Goal: Task Accomplishment & Management: Complete application form

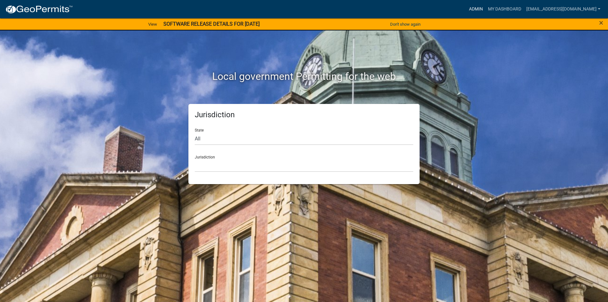
click at [486, 10] on link "Admin" at bounding box center [476, 9] width 19 height 12
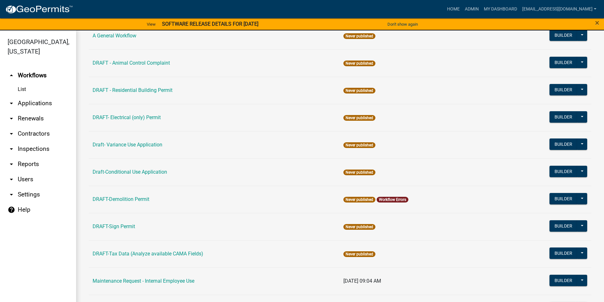
scroll to position [62, 0]
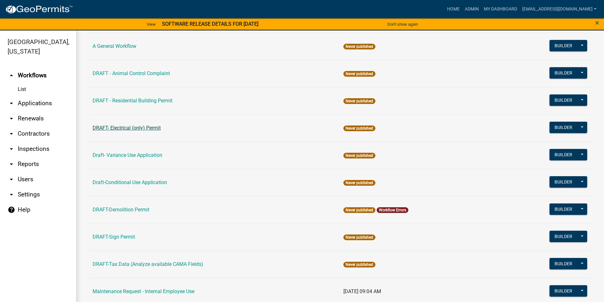
click at [126, 127] on link "DRAFT- Electrical (only) Permit" at bounding box center [127, 128] width 68 height 6
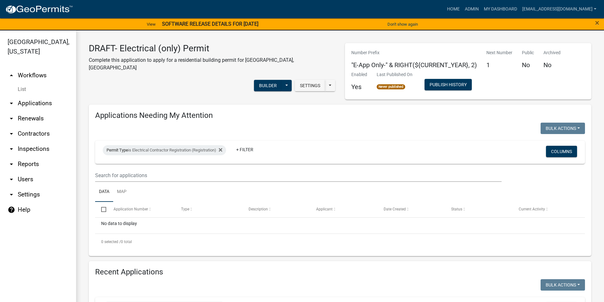
click at [34, 75] on link "arrow_drop_up Workflows" at bounding box center [38, 75] width 76 height 15
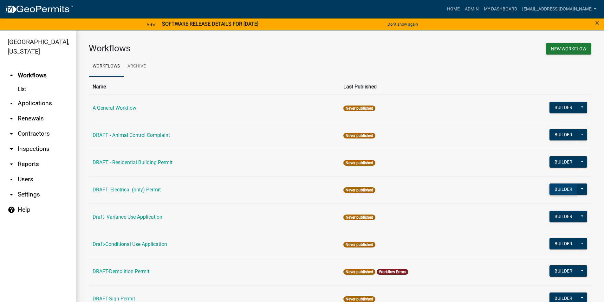
drag, startPoint x: 550, startPoint y: 190, endPoint x: 547, endPoint y: 187, distance: 4.3
click at [549, 187] on button "Builder" at bounding box center [563, 188] width 28 height 11
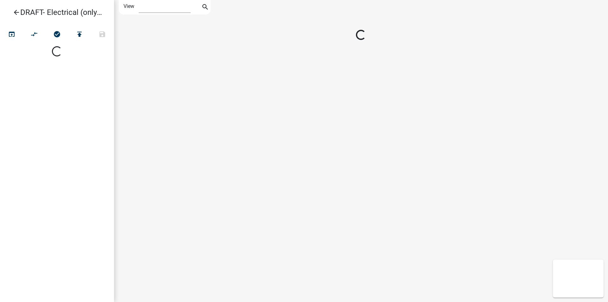
select select "1"
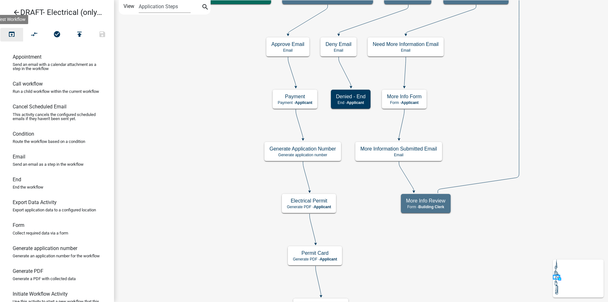
click at [10, 32] on icon "open_in_browser" at bounding box center [12, 34] width 8 height 9
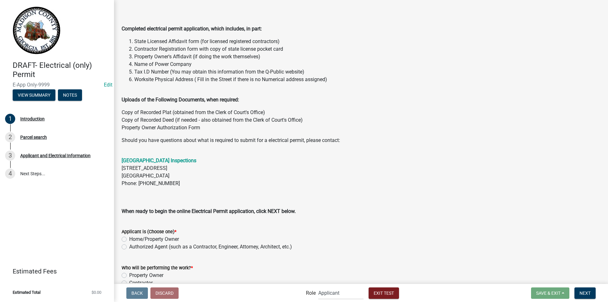
scroll to position [55, 0]
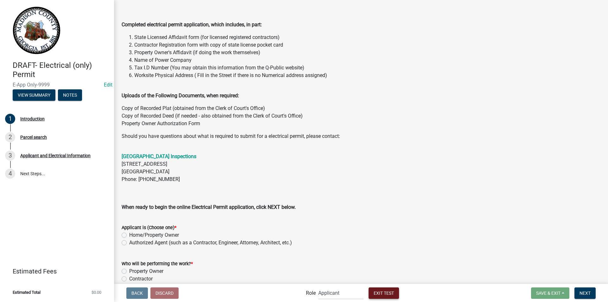
click at [387, 292] on span "Exit Test" at bounding box center [384, 292] width 20 height 5
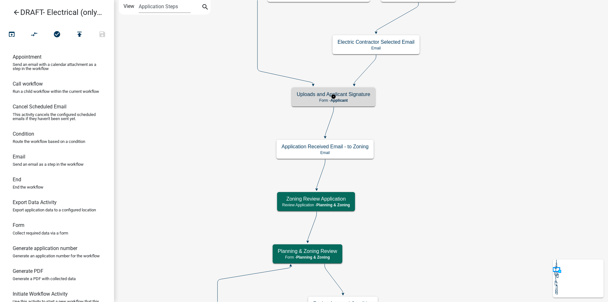
click at [365, 99] on p "Form - Applicant" at bounding box center [334, 100] width 74 height 4
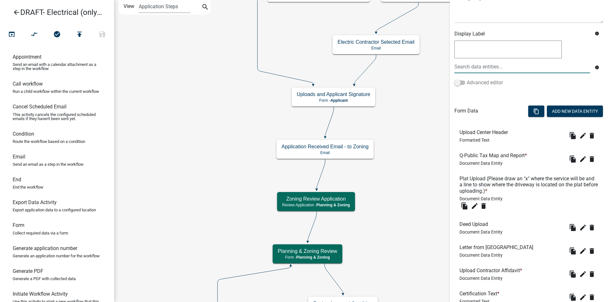
scroll to position [95, 0]
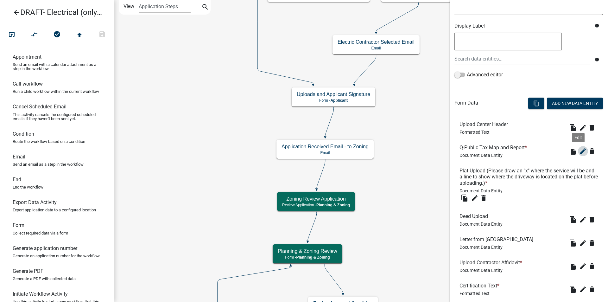
click at [580, 152] on icon "edit" at bounding box center [584, 151] width 8 height 8
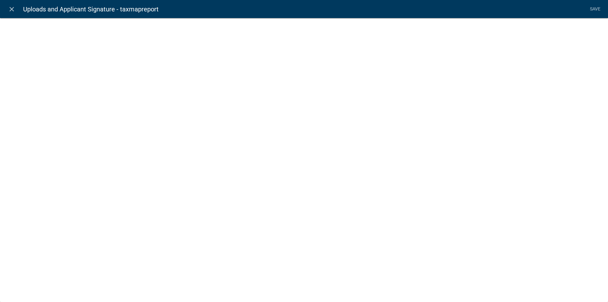
select select "document"
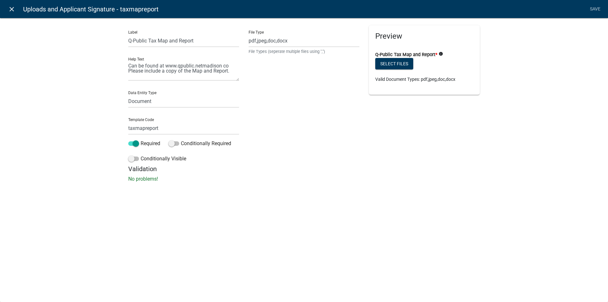
click at [14, 9] on icon "close" at bounding box center [12, 9] width 8 height 8
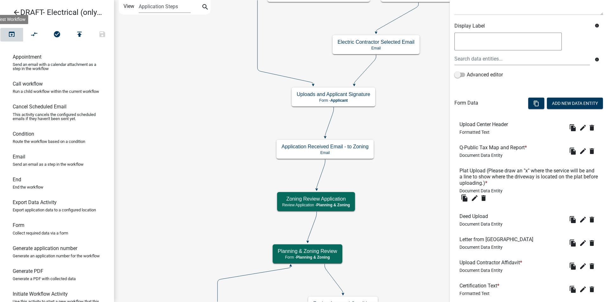
click at [15, 32] on icon "open_in_browser" at bounding box center [12, 34] width 8 height 9
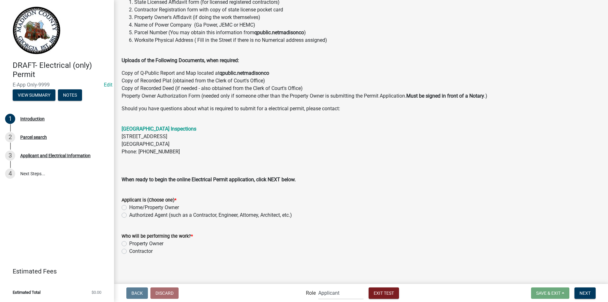
scroll to position [92, 0]
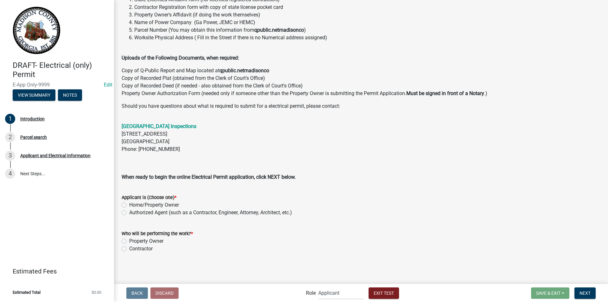
click at [129, 205] on label "Home/Property Owner" at bounding box center [154, 205] width 50 height 8
click at [129, 205] on input "Home/Property Owner" at bounding box center [131, 203] width 4 height 4
radio input "true"
click at [129, 241] on label "Property Owner" at bounding box center [146, 241] width 34 height 8
click at [129, 241] on input "Property Owner" at bounding box center [131, 239] width 4 height 4
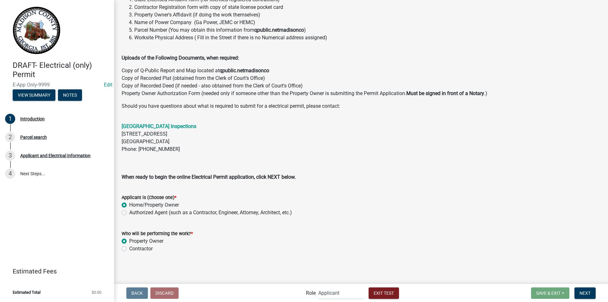
radio input "true"
click at [587, 290] on button "Next" at bounding box center [585, 292] width 21 height 11
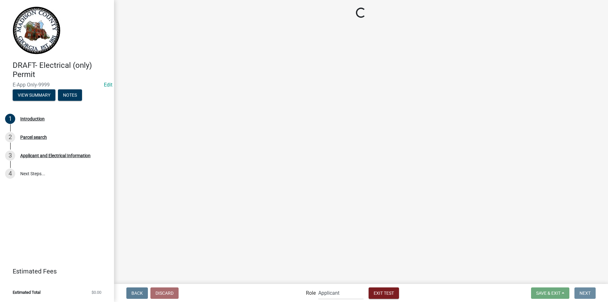
scroll to position [0, 0]
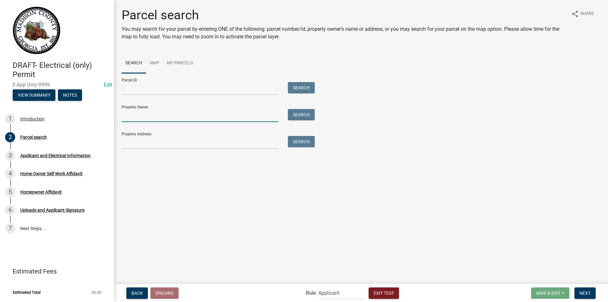
drag, startPoint x: 138, startPoint y: 113, endPoint x: 146, endPoint y: 115, distance: 8.3
click at [138, 113] on input "Property Owner:" at bounding box center [200, 115] width 157 height 13
type input "[PERSON_NAME]"
click at [297, 114] on button "Search" at bounding box center [301, 114] width 27 height 11
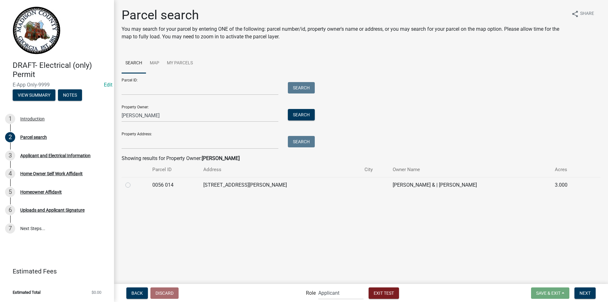
click at [133, 181] on label at bounding box center [133, 181] width 0 height 0
click at [133, 184] on 014 "radio" at bounding box center [135, 183] width 4 height 4
radio 014 "true"
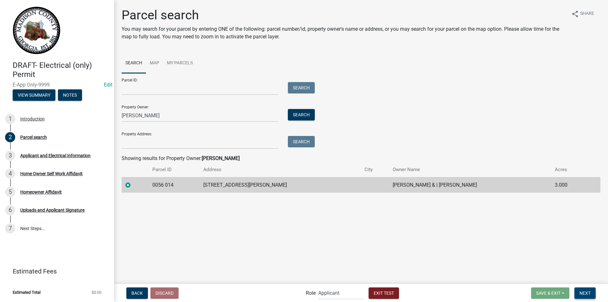
click at [585, 292] on span "Next" at bounding box center [585, 292] width 11 height 5
click at [153, 62] on link "Map" at bounding box center [154, 63] width 17 height 20
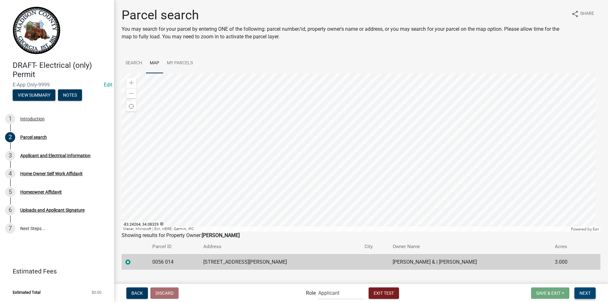
click at [581, 291] on span "Next" at bounding box center [585, 292] width 11 height 5
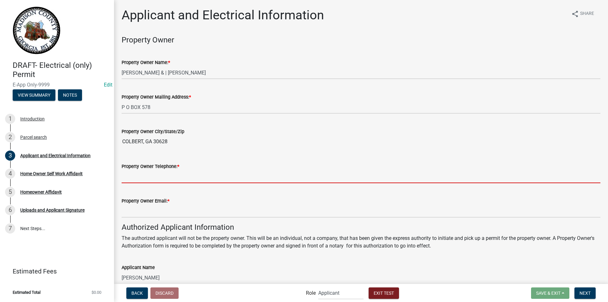
click at [209, 179] on input "Property Owner Telephone: *" at bounding box center [361, 176] width 479 height 13
type input "7067957956"
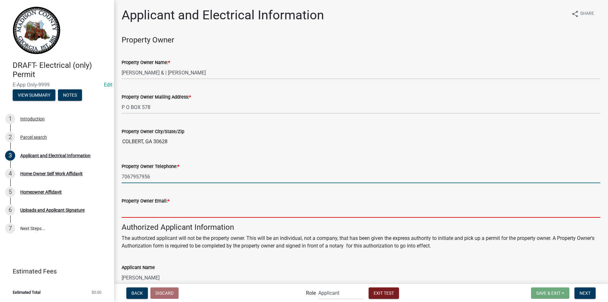
click at [152, 210] on input "Property Owner Email: *" at bounding box center [361, 211] width 479 height 13
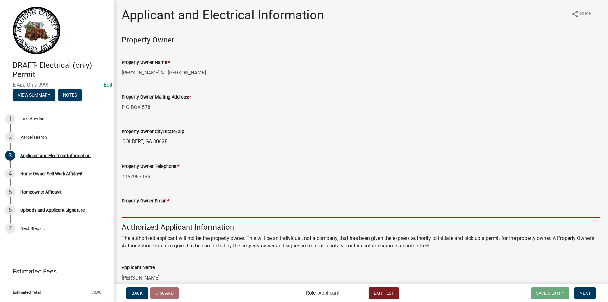
type input "[EMAIL_ADDRESS][DOMAIN_NAME]"
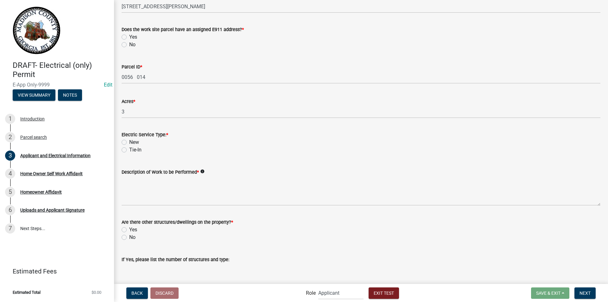
scroll to position [377, 0]
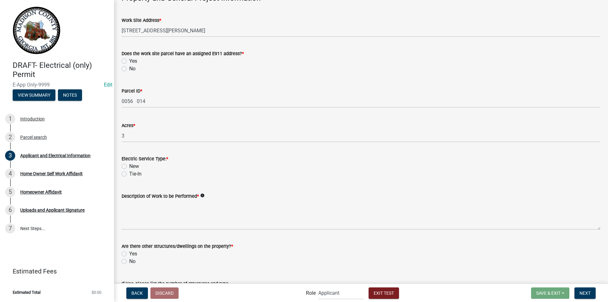
click at [129, 61] on label "Yes" at bounding box center [133, 61] width 8 height 8
click at [129, 61] on input "Yes" at bounding box center [131, 59] width 4 height 4
radio input "true"
click at [129, 168] on label "New" at bounding box center [134, 167] width 10 height 8
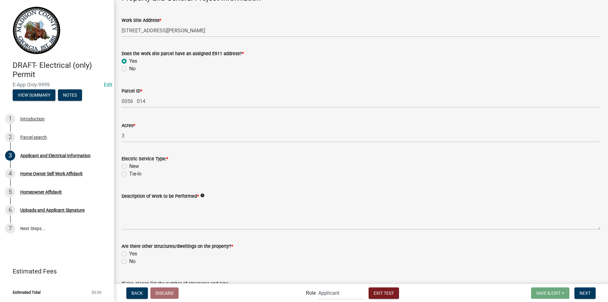
click at [129, 167] on input "New" at bounding box center [131, 165] width 4 height 4
radio input "true"
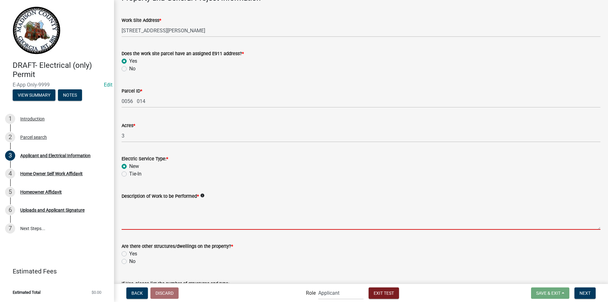
click at [135, 211] on textarea "Description of Work to be Performed *" at bounding box center [361, 215] width 479 height 30
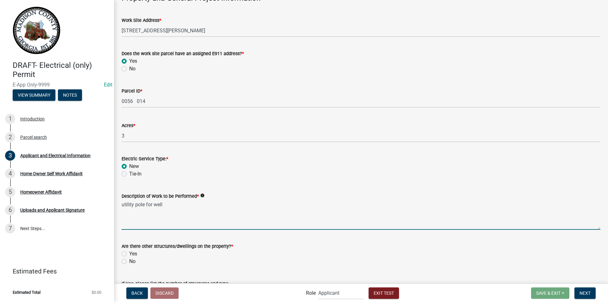
type textarea "utility pole for well"
click at [129, 254] on label "Yes" at bounding box center [133, 254] width 8 height 8
click at [129, 254] on input "Yes" at bounding box center [131, 252] width 4 height 4
radio input "true"
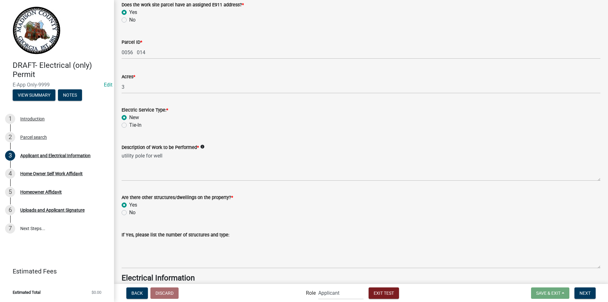
scroll to position [528, 0]
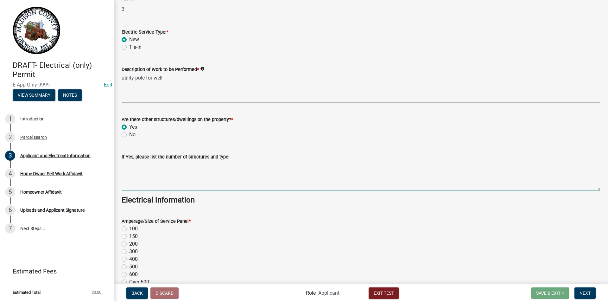
click at [184, 170] on textarea "If Yes, please list the number of structures and type:" at bounding box center [361, 176] width 479 height 30
type textarea "barn"
drag, startPoint x: 123, startPoint y: 244, endPoint x: 167, endPoint y: 247, distance: 44.8
click at [129, 244] on label "200" at bounding box center [133, 244] width 9 height 8
click at [129, 244] on input "200" at bounding box center [131, 242] width 4 height 4
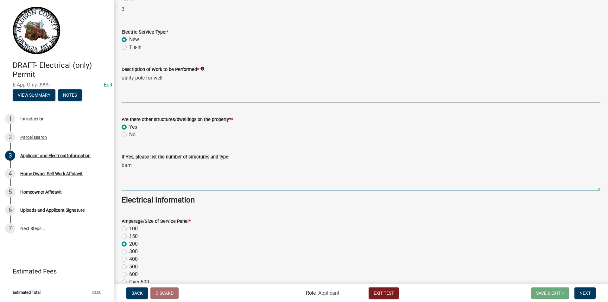
radio input "true"
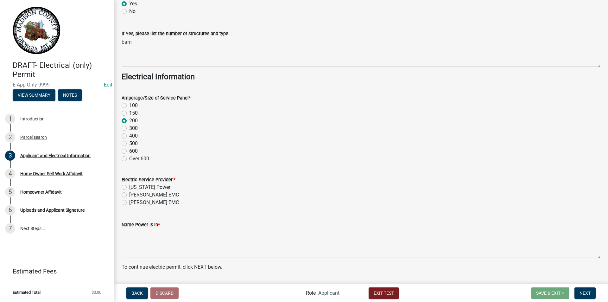
scroll to position [654, 0]
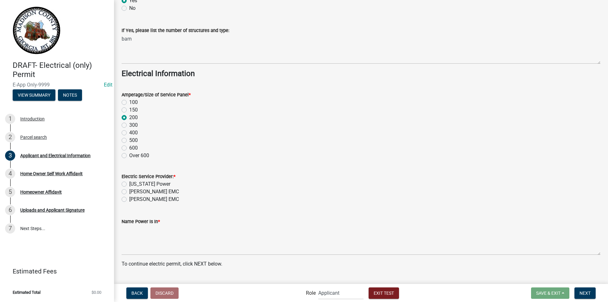
click at [129, 192] on label "[PERSON_NAME] EMC" at bounding box center [154, 192] width 50 height 8
click at [129, 192] on input "[PERSON_NAME] EMC" at bounding box center [131, 190] width 4 height 4
radio input "true"
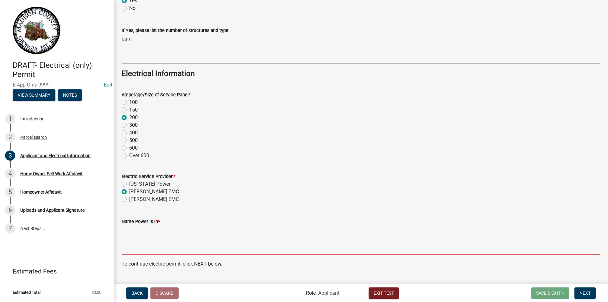
click at [149, 241] on textarea "Name Power Is In *" at bounding box center [361, 240] width 479 height 30
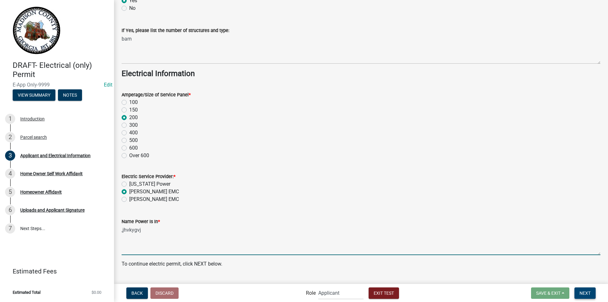
type textarea ",jhvkygvj"
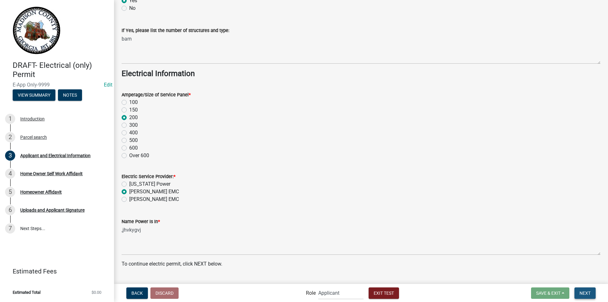
click at [586, 290] on button "Next" at bounding box center [585, 292] width 21 height 11
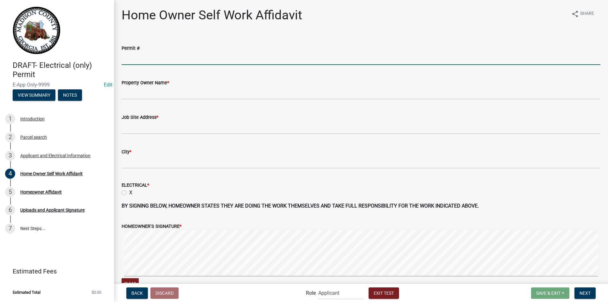
click at [155, 59] on input "Permit #" at bounding box center [361, 58] width 479 height 13
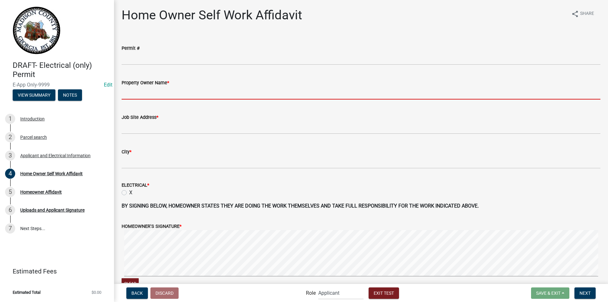
click at [154, 94] on input "Property Owner Name *" at bounding box center [361, 93] width 479 height 13
type input "[PERSON_NAME]"
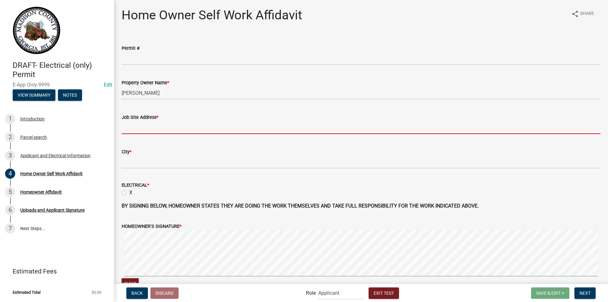
click at [143, 127] on input "Job Site Address *" at bounding box center [361, 127] width 479 height 13
type input "[STREET_ADDRESS]"
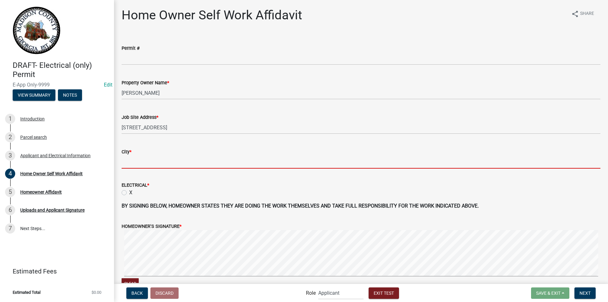
click at [135, 159] on input "City *" at bounding box center [361, 162] width 479 height 13
type input "colbert"
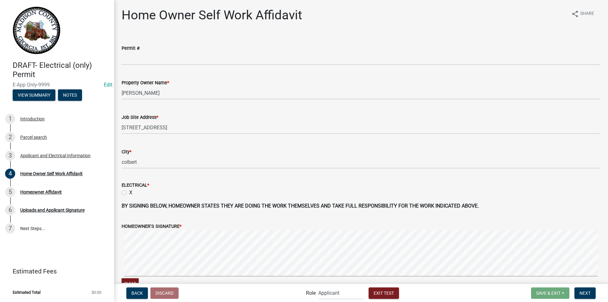
click at [129, 193] on label "X" at bounding box center [130, 193] width 3 height 8
click at [129, 193] on input "X" at bounding box center [131, 191] width 4 height 4
radio input "true"
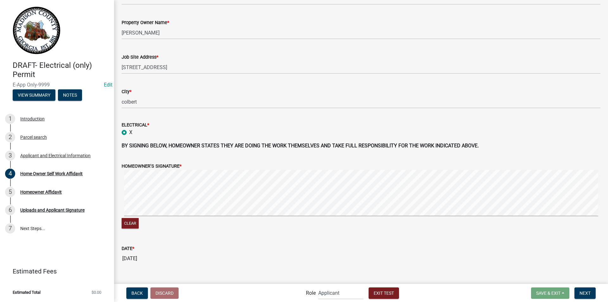
scroll to position [72, 0]
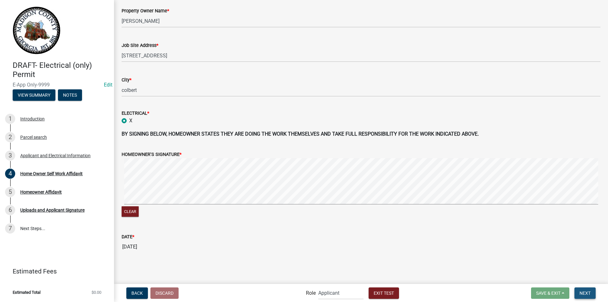
click at [584, 291] on span "Next" at bounding box center [585, 292] width 11 height 5
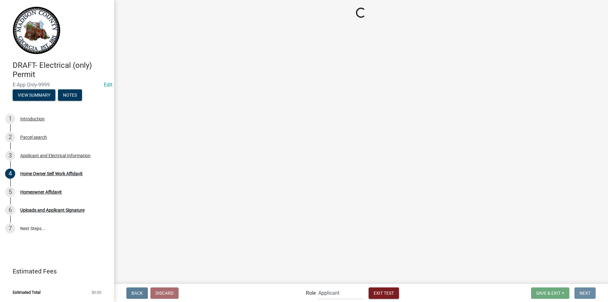
scroll to position [0, 0]
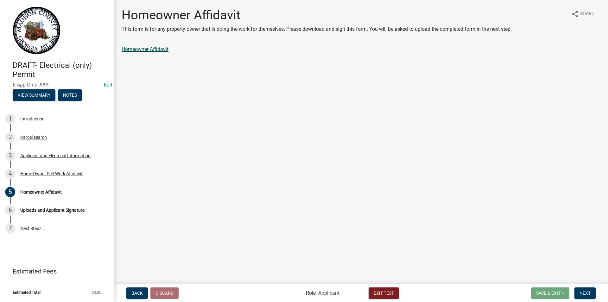
click at [159, 46] on link "Homeowner Affidavit" at bounding box center [145, 49] width 47 height 6
click at [581, 292] on span "Next" at bounding box center [585, 292] width 11 height 5
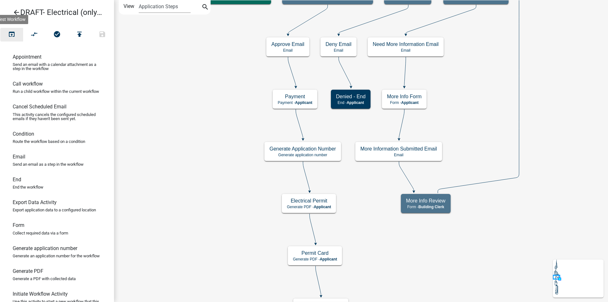
click at [11, 33] on icon "open_in_browser" at bounding box center [12, 34] width 8 height 9
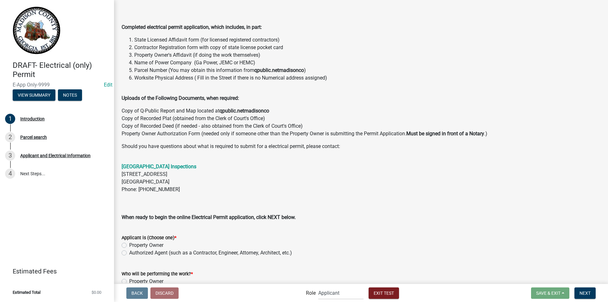
scroll to position [92, 0]
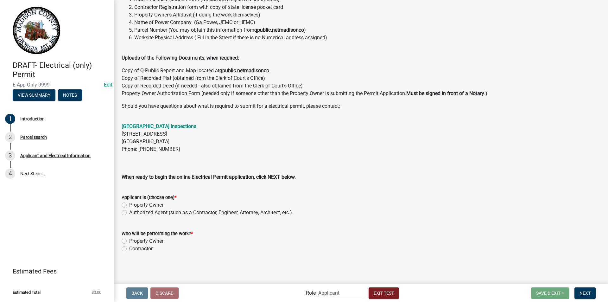
drag, startPoint x: 123, startPoint y: 203, endPoint x: 125, endPoint y: 209, distance: 5.8
click at [129, 203] on label "Property Owner" at bounding box center [146, 205] width 34 height 8
click at [129, 203] on input "Property Owner" at bounding box center [131, 203] width 4 height 4
radio input "true"
drag, startPoint x: 126, startPoint y: 241, endPoint x: 179, endPoint y: 254, distance: 54.4
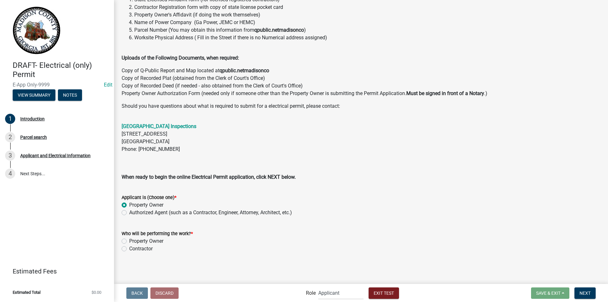
click at [129, 241] on label "Property Owner" at bounding box center [146, 241] width 34 height 8
click at [129, 241] on input "Property Owner" at bounding box center [131, 239] width 4 height 4
radio input "true"
click at [580, 290] on button "Next" at bounding box center [585, 292] width 21 height 11
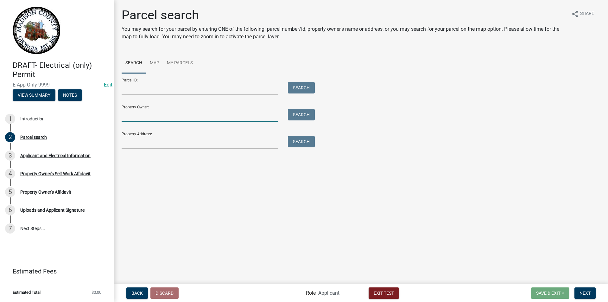
click at [160, 116] on input "Property Owner:" at bounding box center [200, 115] width 157 height 13
type input "[PERSON_NAME]"
click at [295, 115] on button "Search" at bounding box center [301, 114] width 27 height 11
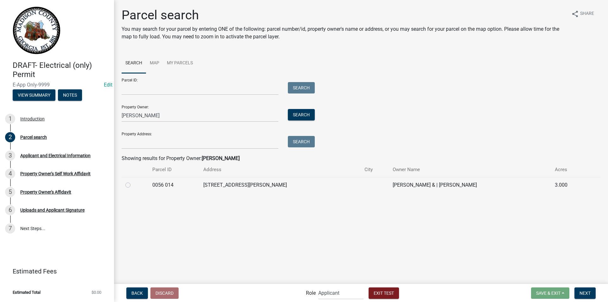
click at [133, 181] on label at bounding box center [133, 181] width 0 height 0
click at [133, 183] on 014 "radio" at bounding box center [135, 183] width 4 height 4
radio 014 "true"
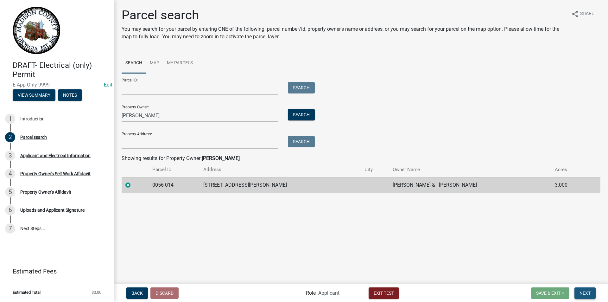
click at [582, 292] on span "Next" at bounding box center [585, 292] width 11 height 5
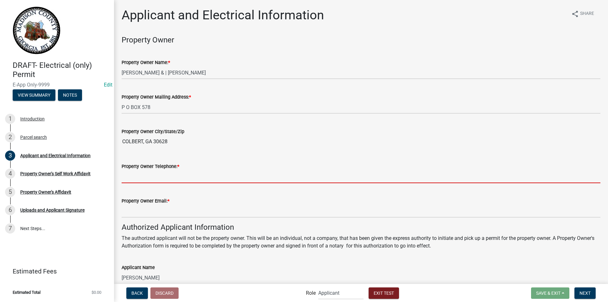
click at [193, 172] on input "Property Owner Telephone: *" at bounding box center [361, 176] width 479 height 13
type input "7067957956"
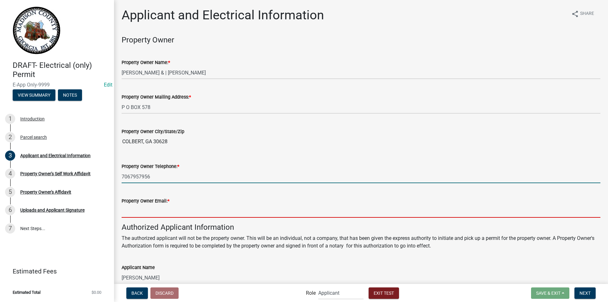
click at [157, 208] on input "Property Owner Email: *" at bounding box center [361, 211] width 479 height 13
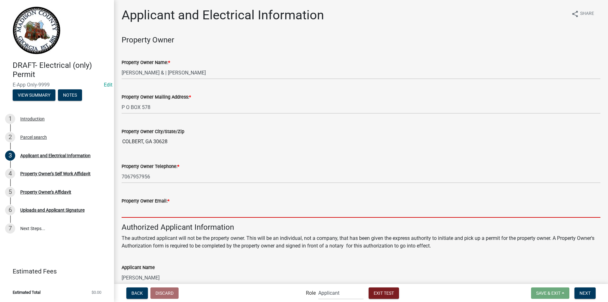
type input "[EMAIL_ADDRESS][DOMAIN_NAME]"
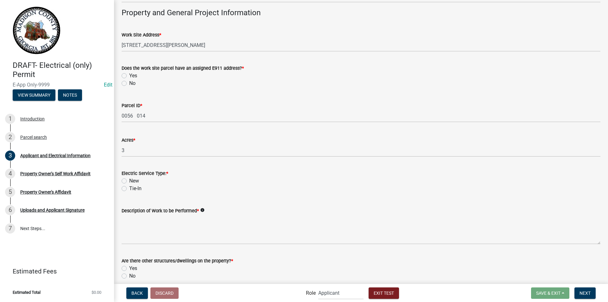
scroll to position [391, 0]
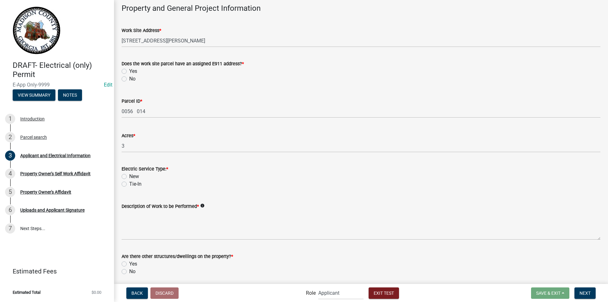
click at [125, 72] on wm-data-entity-input-list "Property Owner Property Owner Name: * [PERSON_NAME] & | [PERSON_NAME] Property …" at bounding box center [361, 90] width 479 height 892
click at [129, 70] on label "Yes" at bounding box center [133, 71] width 8 height 8
click at [129, 70] on input "Yes" at bounding box center [131, 69] width 4 height 4
radio input "true"
click at [129, 175] on label "New" at bounding box center [134, 177] width 10 height 8
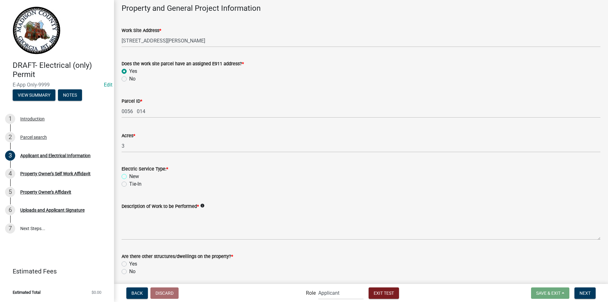
click at [129, 175] on input "New" at bounding box center [131, 175] width 4 height 4
radio input "true"
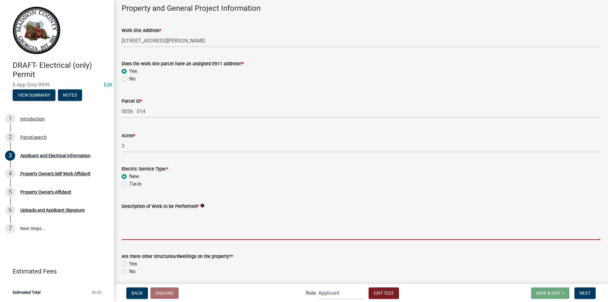
click at [137, 220] on textarea "Description of Work to be Performed *" at bounding box center [361, 225] width 479 height 30
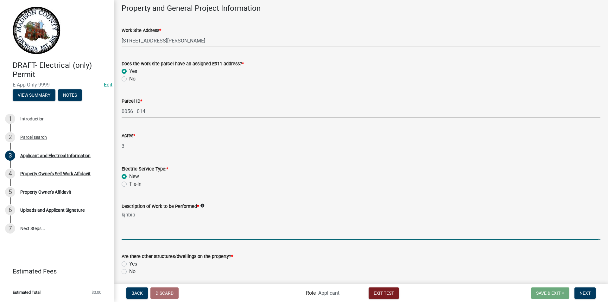
type textarea "kjhbib"
click at [129, 263] on label "Yes" at bounding box center [133, 264] width 8 height 8
click at [129, 263] on input "Yes" at bounding box center [131, 262] width 4 height 4
radio input "true"
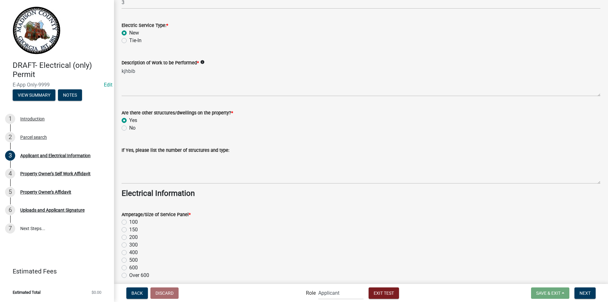
scroll to position [537, 0]
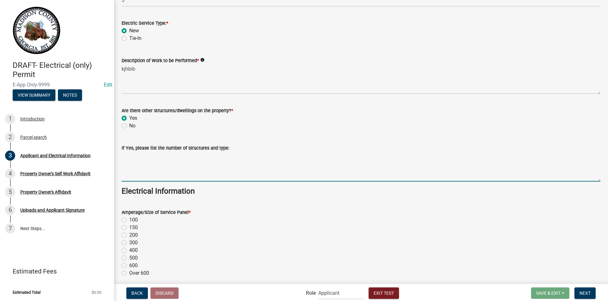
click at [170, 170] on textarea "If Yes, please list the number of structures and type:" at bounding box center [361, 167] width 479 height 30
type textarea "barn"
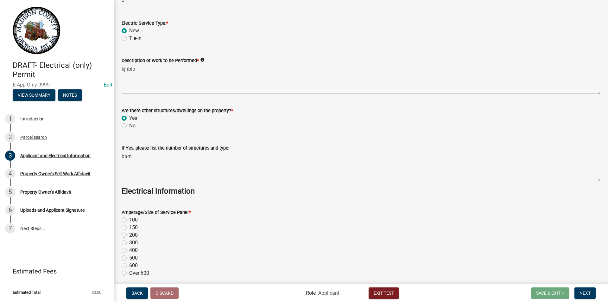
click at [129, 258] on label "500" at bounding box center [133, 258] width 9 height 8
click at [129, 258] on input "500" at bounding box center [131, 256] width 4 height 4
radio input "true"
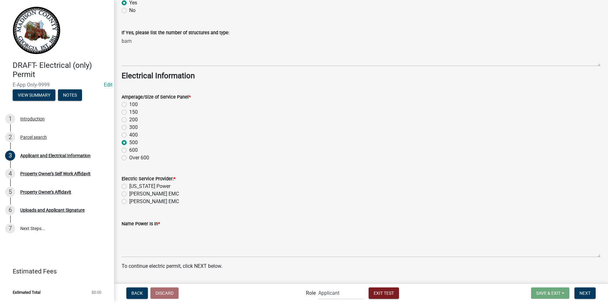
scroll to position [669, 0]
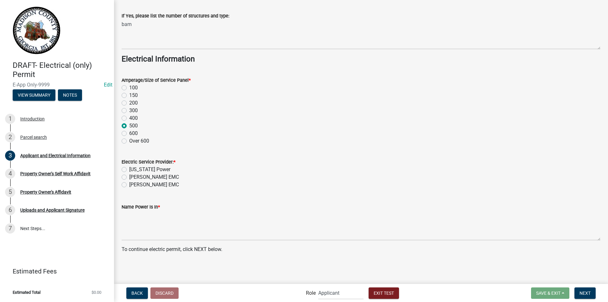
click at [129, 168] on label "[US_STATE] Power" at bounding box center [149, 170] width 41 height 8
click at [129, 168] on input "[US_STATE] Power" at bounding box center [131, 168] width 4 height 4
radio input "true"
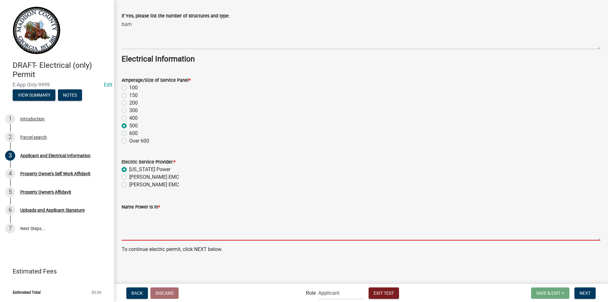
click at [138, 232] on textarea "Name Power Is In *" at bounding box center [361, 226] width 479 height 30
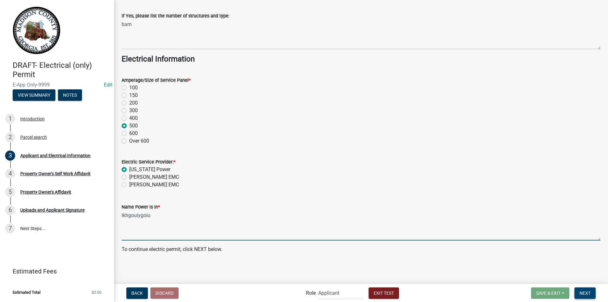
type textarea "lkhgouiygoiu"
click at [587, 292] on span "Next" at bounding box center [585, 292] width 11 height 5
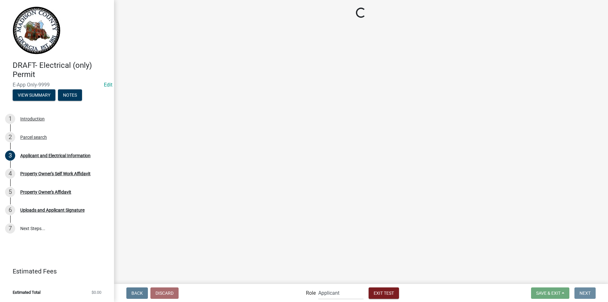
scroll to position [0, 0]
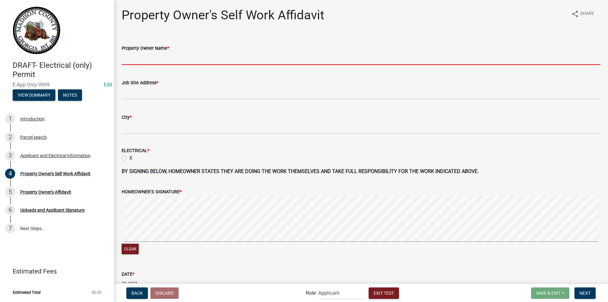
click at [158, 57] on input "Property Owner Name *" at bounding box center [361, 58] width 479 height 13
type input "[PERSON_NAME]"
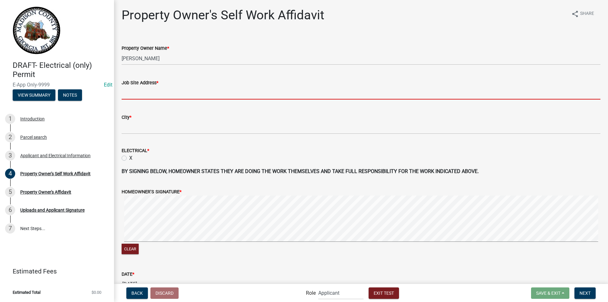
click at [156, 90] on input "Job Site Address *" at bounding box center [361, 93] width 479 height 13
type input "[STREET_ADDRESS]"
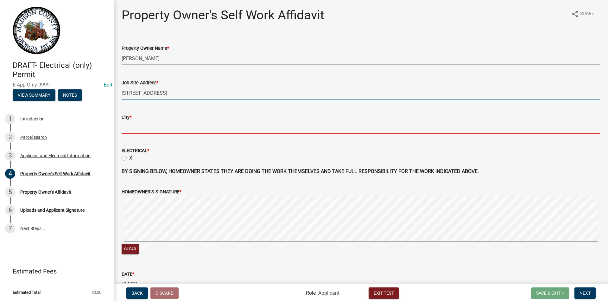
click at [140, 125] on input "City *" at bounding box center [361, 127] width 479 height 13
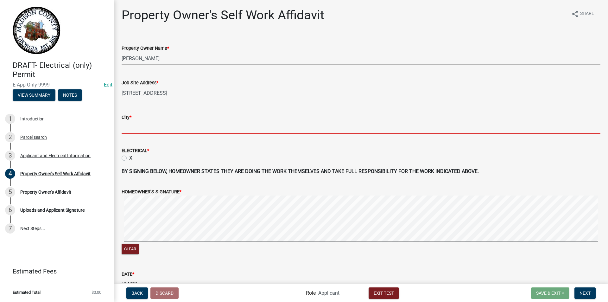
type input "colbert"
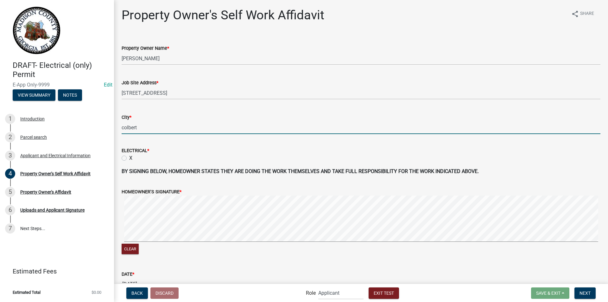
click at [129, 158] on label "X" at bounding box center [130, 158] width 3 height 8
click at [129, 158] on input "X" at bounding box center [131, 156] width 4 height 4
radio input "true"
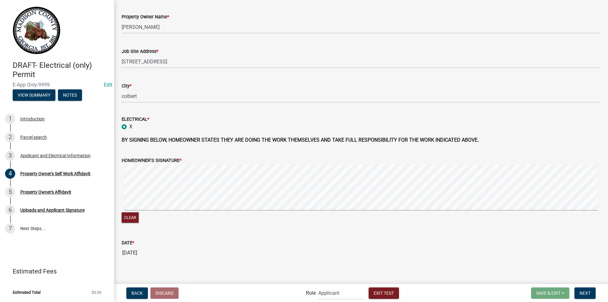
scroll to position [37, 0]
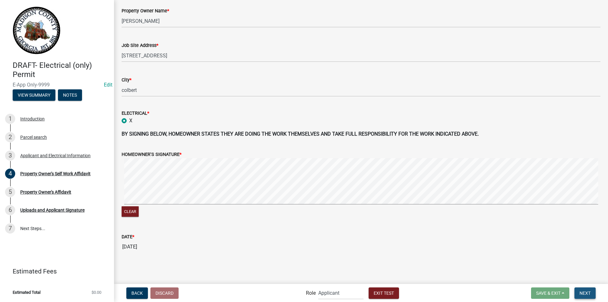
click at [582, 292] on span "Next" at bounding box center [585, 292] width 11 height 5
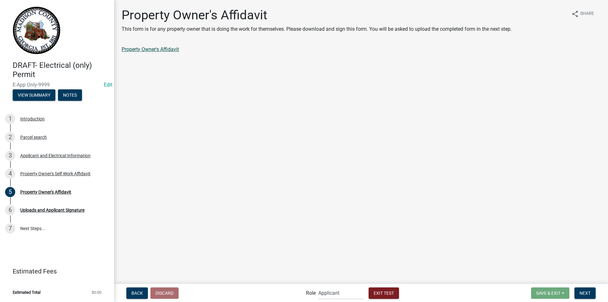
click at [167, 48] on link "Property Owner's Affidavit" at bounding box center [150, 49] width 57 height 6
click at [582, 295] on span "Next" at bounding box center [585, 292] width 11 height 5
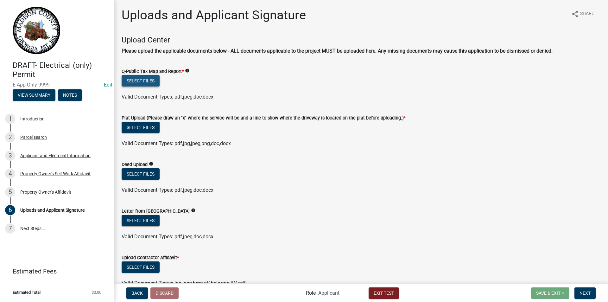
click at [134, 79] on button "Select files" at bounding box center [141, 80] width 38 height 11
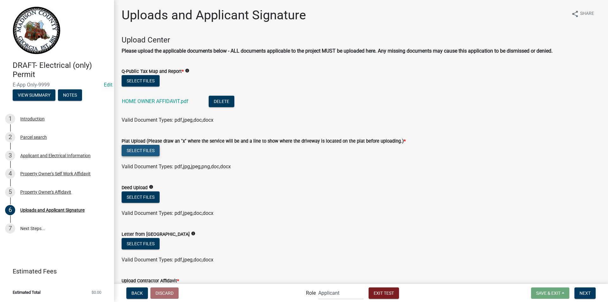
click at [139, 149] on button "Select files" at bounding box center [141, 150] width 38 height 11
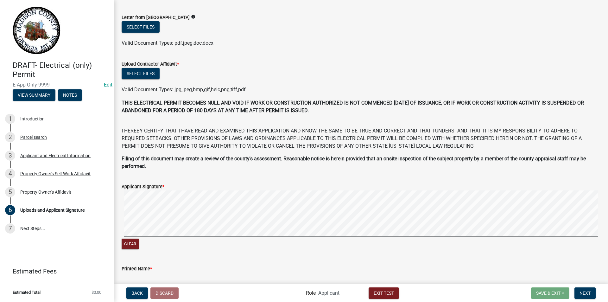
scroll to position [244, 0]
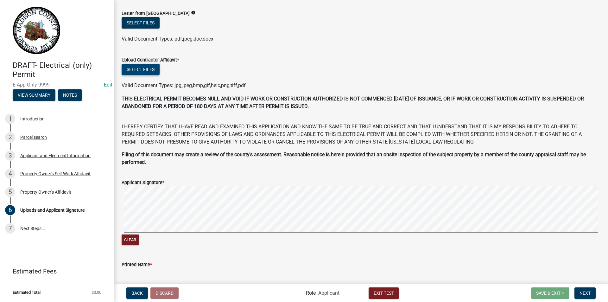
click at [140, 70] on button "Select files" at bounding box center [141, 69] width 38 height 11
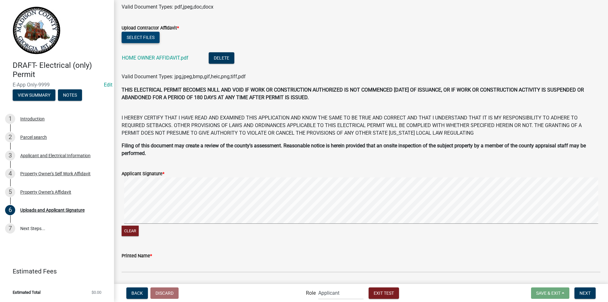
scroll to position [356, 0]
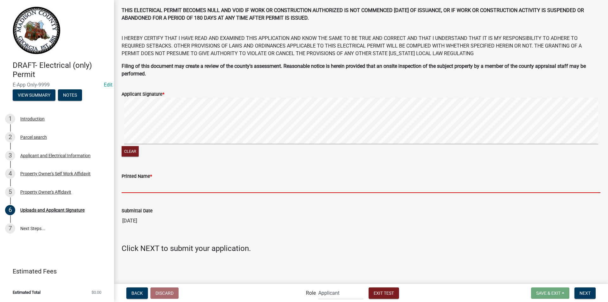
click at [129, 188] on input "Printed Name *" at bounding box center [361, 186] width 479 height 13
type input "[PERSON_NAME]"
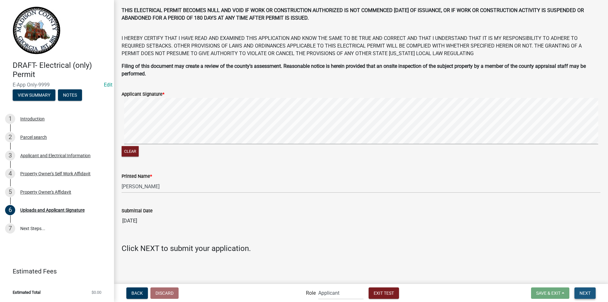
click at [588, 292] on span "Next" at bounding box center [585, 292] width 11 height 5
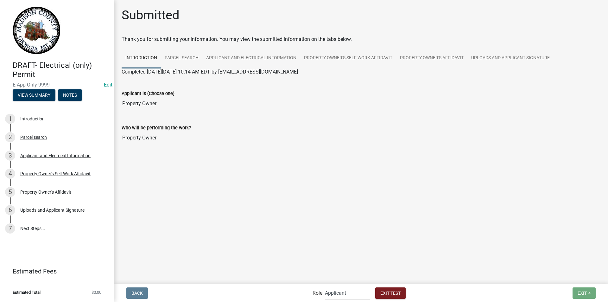
click at [334, 293] on select "Applicant Building Clerk Building Inspections Planning & Zoning Admin" at bounding box center [347, 292] width 45 height 13
select select "21e23b7c-0ae9-4ce5-bf16-76c7a100c343"
click at [325, 286] on select "Applicant Building Clerk Building Inspections Planning & Zoning Admin" at bounding box center [347, 292] width 45 height 13
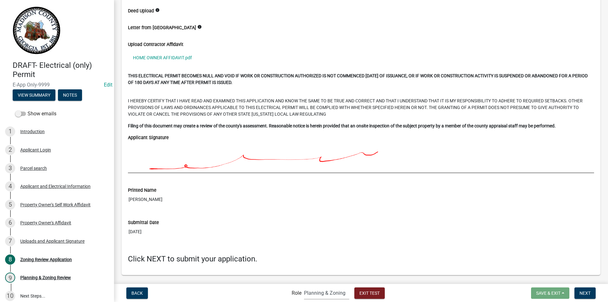
scroll to position [1883, 0]
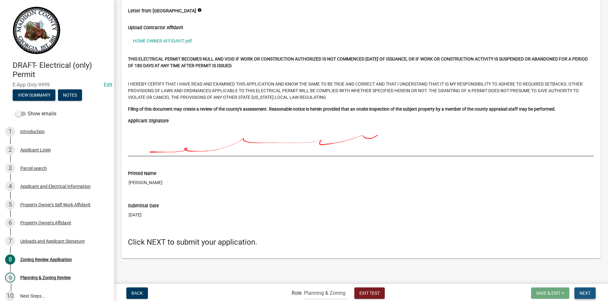
click at [583, 292] on span "Next" at bounding box center [585, 292] width 11 height 5
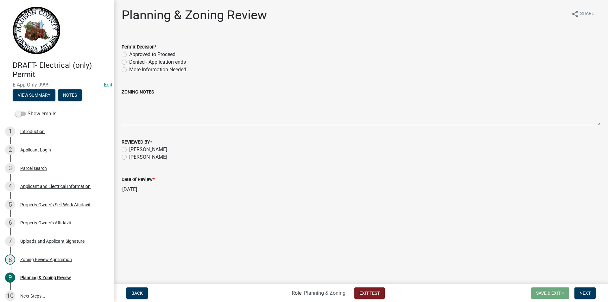
click at [129, 69] on label "More Information Needed" at bounding box center [157, 70] width 57 height 8
click at [129, 69] on input "More Information Needed" at bounding box center [131, 68] width 4 height 4
radio input "true"
click at [129, 157] on label "[PERSON_NAME]" at bounding box center [148, 157] width 38 height 8
click at [129, 157] on input "[PERSON_NAME]" at bounding box center [131, 155] width 4 height 4
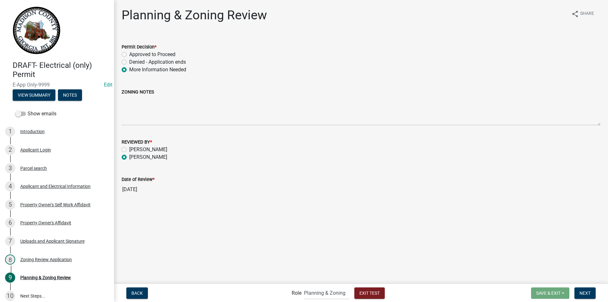
radio input "true"
click at [581, 293] on span "Next" at bounding box center [585, 292] width 11 height 5
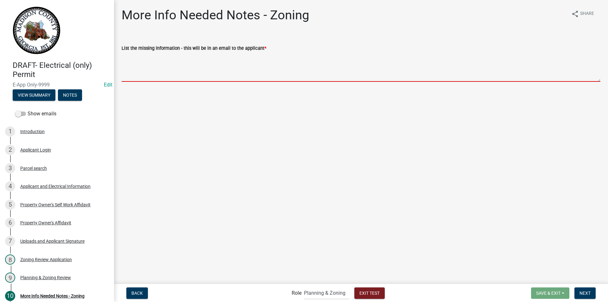
click at [136, 64] on textarea "List the missing information - this will be in an email to the applicant *" at bounding box center [361, 67] width 479 height 30
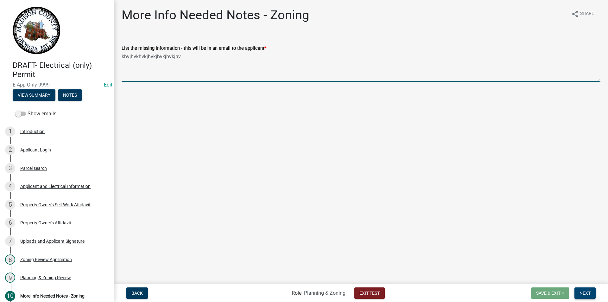
type textarea "khvjhvkhvkjhvkjhvkjhvkjhv"
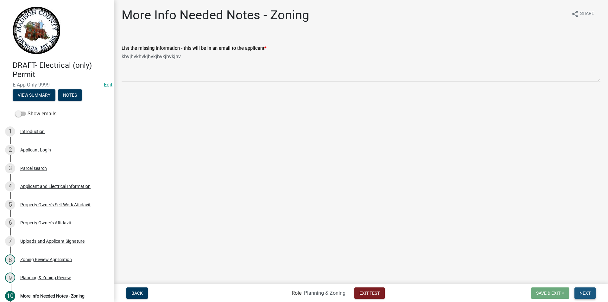
click at [582, 292] on span "Next" at bounding box center [585, 292] width 11 height 5
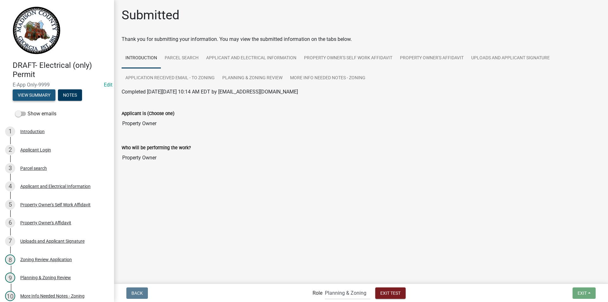
click at [29, 91] on button "View Summary" at bounding box center [34, 94] width 43 height 11
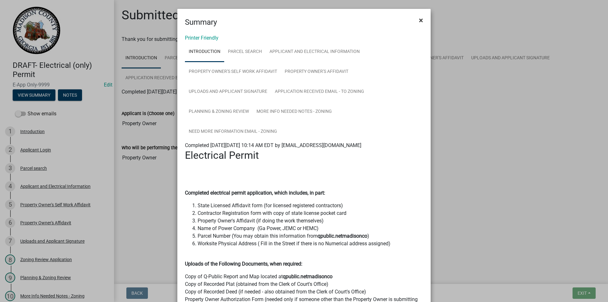
click at [420, 20] on span "×" at bounding box center [421, 20] width 4 height 9
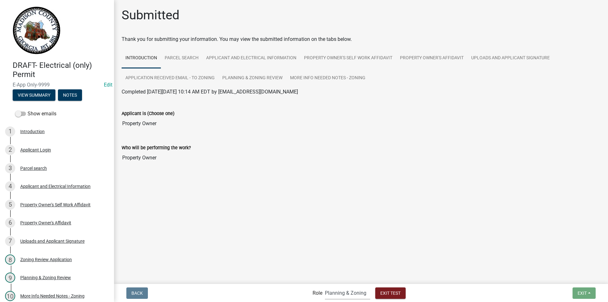
click at [340, 292] on select "Applicant Building Clerk Building Inspections Planning & Zoning Admin" at bounding box center [347, 292] width 45 height 13
select select "46f061d0-ca05-4526-87ad-bae6256f3e47"
click at [325, 286] on select "Applicant Building Clerk Building Inspections Planning & Zoning Admin" at bounding box center [347, 292] width 45 height 13
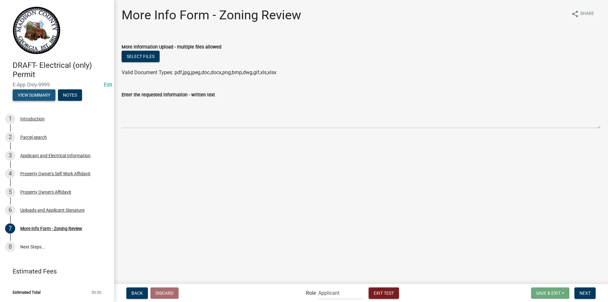
click at [39, 98] on button "View Summary" at bounding box center [34, 94] width 43 height 11
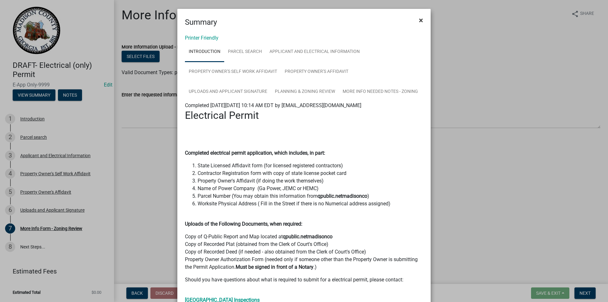
click at [419, 20] on span "×" at bounding box center [421, 20] width 4 height 9
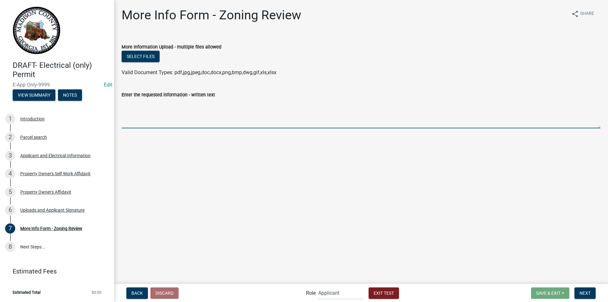
click at [162, 119] on textarea "Enter the requested information - written text" at bounding box center [361, 114] width 479 height 30
type textarea "ljhobuyf tyd uty"
click at [588, 292] on span "Next" at bounding box center [585, 292] width 11 height 5
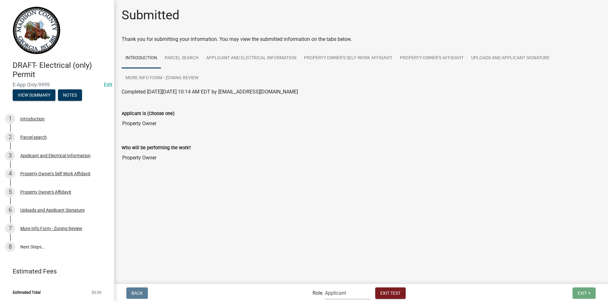
click at [332, 292] on select "Applicant Building Clerk Building Inspections Planning & Zoning Admin" at bounding box center [347, 292] width 45 height 13
select select "21e23b7c-0ae9-4ce5-bf16-76c7a100c343"
click at [325, 286] on select "Applicant Building Clerk Building Inspections Planning & Zoning Admin" at bounding box center [347, 292] width 45 height 13
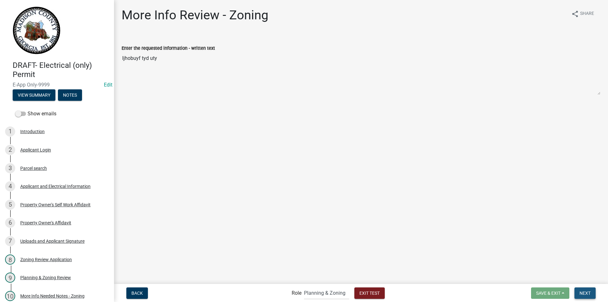
click at [588, 292] on span "Next" at bounding box center [585, 292] width 11 height 5
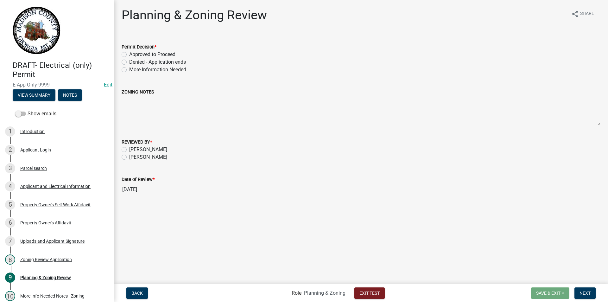
click at [129, 52] on label "Approved to Proceed" at bounding box center [152, 55] width 46 height 8
click at [129, 52] on input "Approved to Proceed" at bounding box center [131, 53] width 4 height 4
radio input "true"
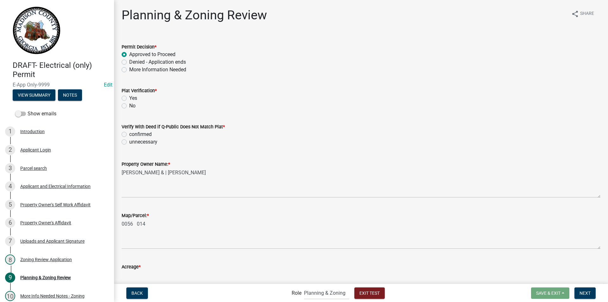
click at [129, 99] on label "Yes" at bounding box center [133, 98] width 8 height 8
click at [129, 99] on input "Yes" at bounding box center [131, 96] width 4 height 4
radio input "true"
click at [129, 142] on label "unnecessary" at bounding box center [143, 142] width 28 height 8
click at [129, 142] on input "unnecessary" at bounding box center [131, 140] width 4 height 4
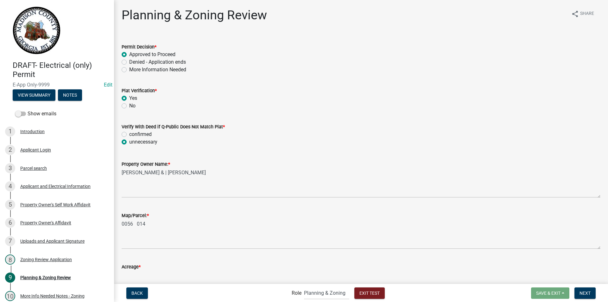
radio input "true"
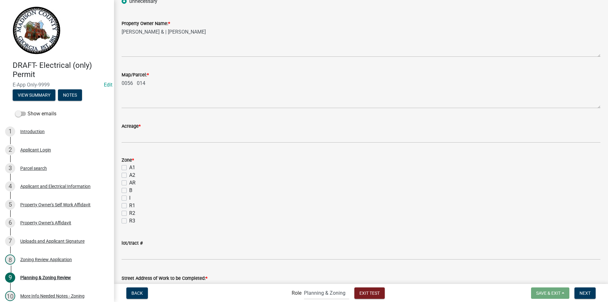
scroll to position [167, 0]
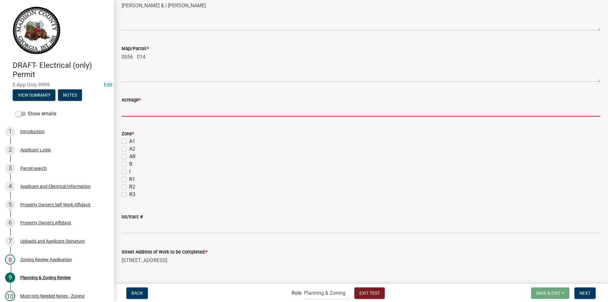
click at [125, 110] on input "text" at bounding box center [361, 110] width 479 height 13
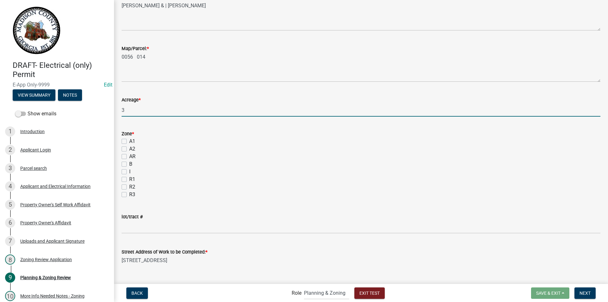
type input "3"
click at [129, 149] on label "A2" at bounding box center [132, 149] width 6 height 8
click at [129, 149] on input "A2" at bounding box center [131, 147] width 4 height 4
checkbox input "true"
checkbox input "false"
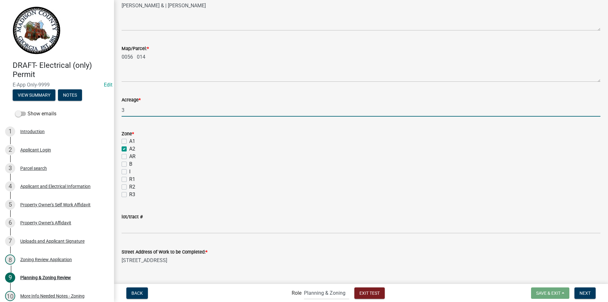
checkbox input "true"
checkbox input "false"
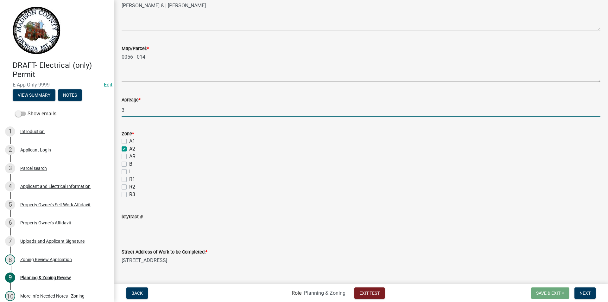
checkbox input "false"
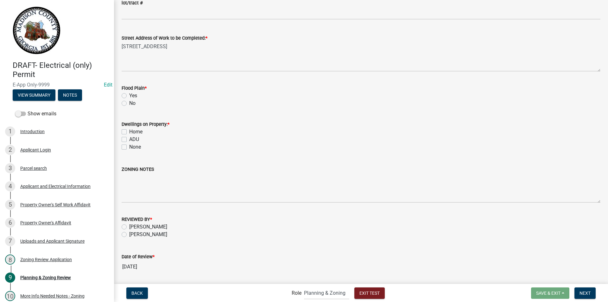
scroll to position [401, 0]
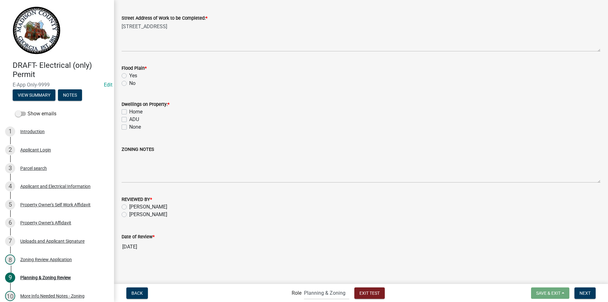
click at [129, 85] on label "No" at bounding box center [132, 84] width 6 height 8
click at [129, 84] on input "No" at bounding box center [131, 82] width 4 height 4
radio input "true"
click at [129, 111] on label "Home" at bounding box center [135, 112] width 13 height 8
click at [129, 111] on input "Home" at bounding box center [131, 110] width 4 height 4
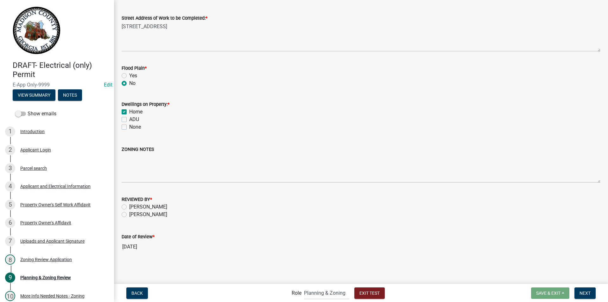
checkbox input "true"
checkbox input "false"
drag, startPoint x: 122, startPoint y: 216, endPoint x: 121, endPoint y: 221, distance: 5.4
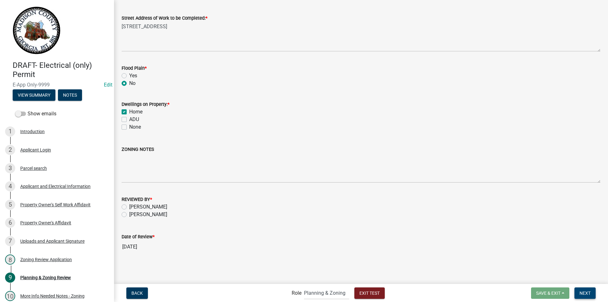
click at [586, 292] on span "Next" at bounding box center [585, 292] width 11 height 5
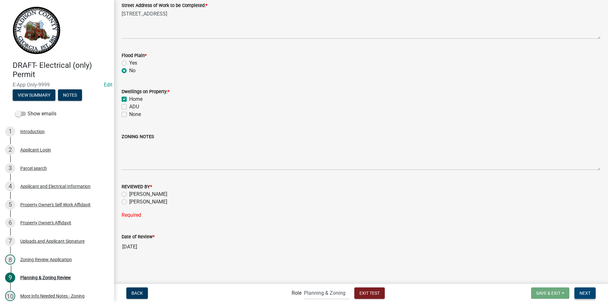
click at [585, 291] on span "Next" at bounding box center [585, 292] width 11 height 5
click at [586, 293] on span "Next" at bounding box center [585, 292] width 11 height 5
click at [129, 202] on label "[PERSON_NAME]" at bounding box center [148, 202] width 38 height 8
click at [129, 202] on input "[PERSON_NAME]" at bounding box center [131, 200] width 4 height 4
radio input "true"
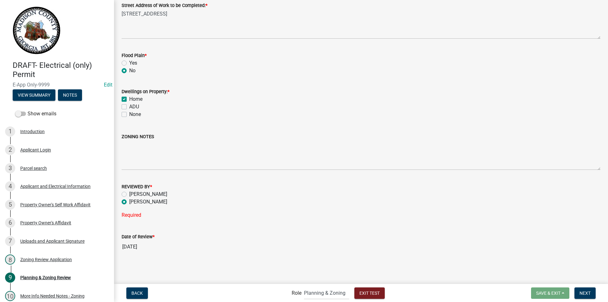
scroll to position [401, 0]
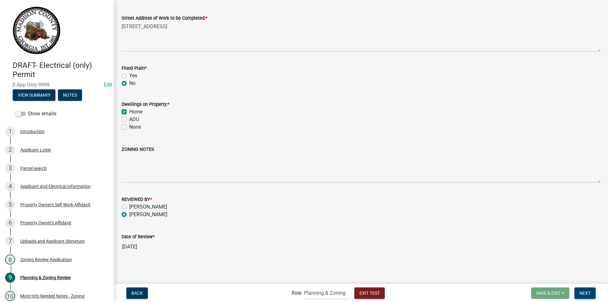
click at [582, 292] on span "Next" at bounding box center [585, 292] width 11 height 5
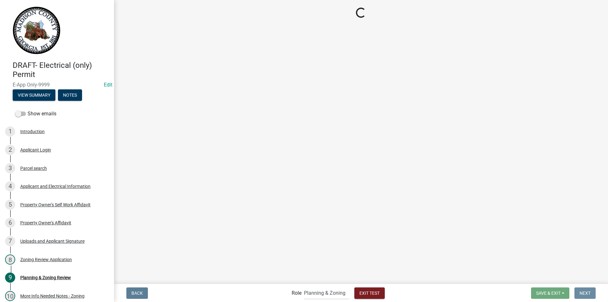
scroll to position [0, 0]
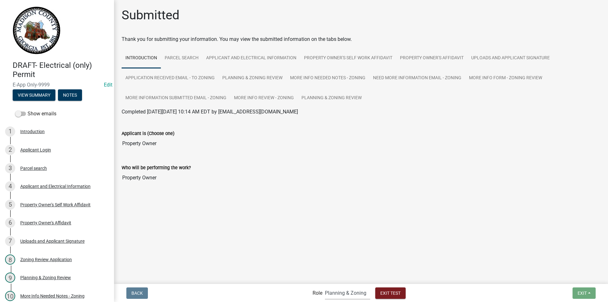
click at [329, 289] on select "Applicant Building Clerk Building Inspections Planning & Zoning Admin" at bounding box center [347, 292] width 45 height 13
select select "a1034ff1-6d4f-4586-aa83-45d6433eee28"
click at [325, 286] on select "Applicant Building Clerk Building Inspections Planning & Zoning Admin" at bounding box center [347, 292] width 45 height 13
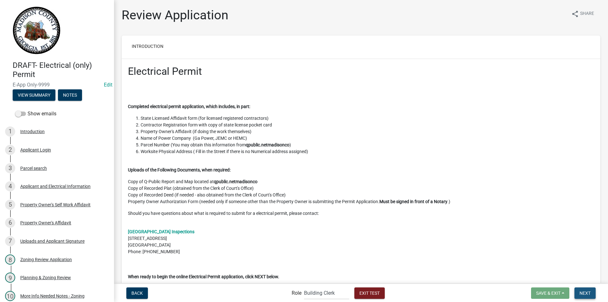
click at [585, 291] on span "Next" at bounding box center [585, 292] width 11 height 5
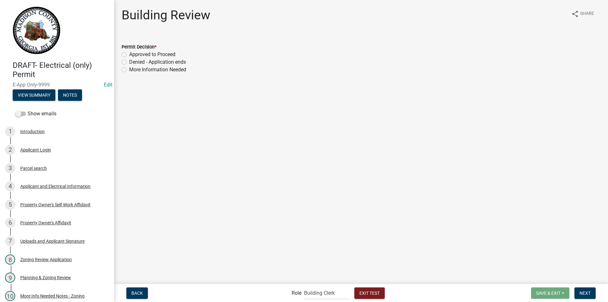
click at [129, 54] on label "Approved to Proceed" at bounding box center [152, 55] width 46 height 8
click at [129, 54] on input "Approved to Proceed" at bounding box center [131, 53] width 4 height 4
radio input "true"
click at [582, 289] on button "Next" at bounding box center [585, 292] width 21 height 11
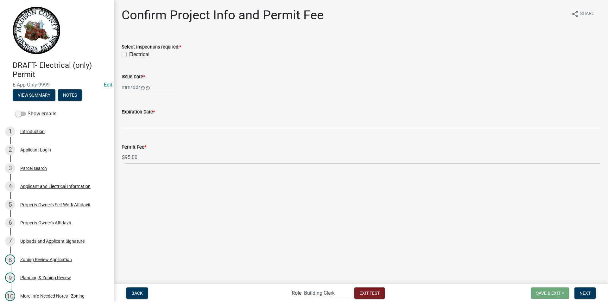
click at [129, 53] on label "Electrical" at bounding box center [139, 55] width 20 height 8
click at [129, 53] on input "Electrical" at bounding box center [131, 53] width 4 height 4
checkbox input "true"
click at [130, 85] on div at bounding box center [151, 86] width 58 height 13
select select "9"
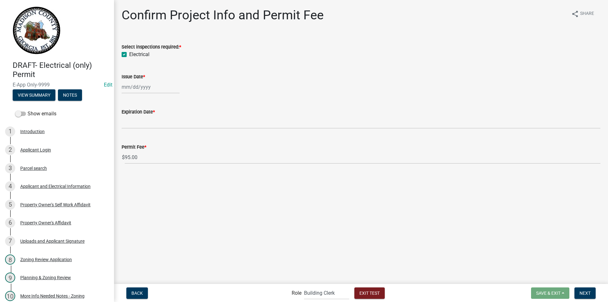
select select "2025"
click at [149, 132] on div "10" at bounding box center [148, 131] width 10 height 10
type input "[DATE]"
click at [580, 292] on span "Next" at bounding box center [585, 292] width 11 height 5
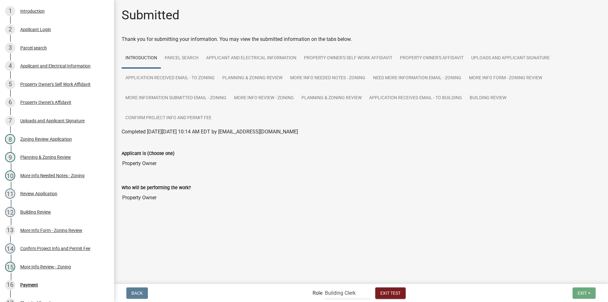
scroll to position [122, 0]
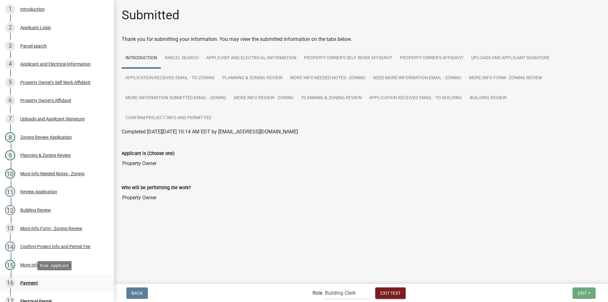
click at [28, 282] on div "Payment" at bounding box center [29, 283] width 18 height 4
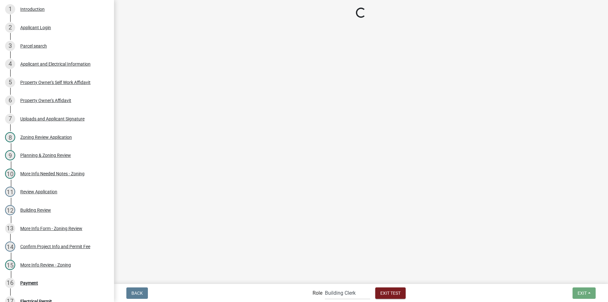
select select "2: 1"
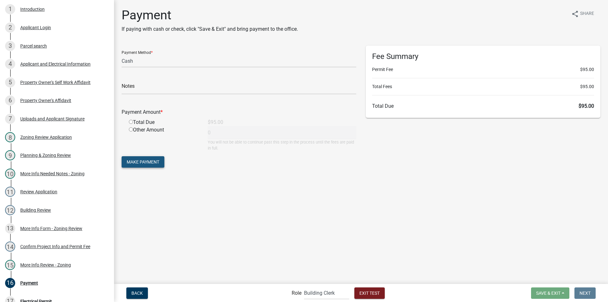
click at [142, 162] on span "Make Payment" at bounding box center [143, 161] width 33 height 5
click at [132, 129] on input "radio" at bounding box center [131, 129] width 4 height 4
radio input "true"
type input "95"
click at [152, 160] on span "Make Payment" at bounding box center [143, 161] width 33 height 5
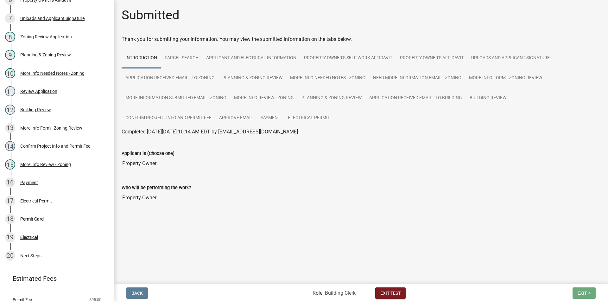
scroll to position [228, 0]
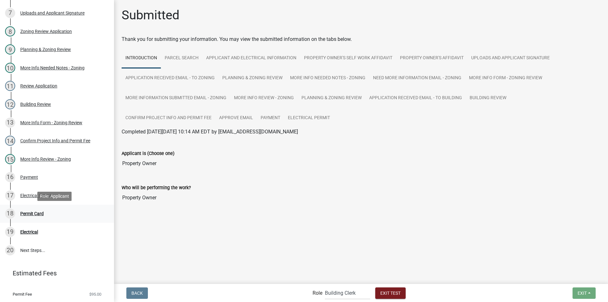
click at [33, 213] on div "Permit Card" at bounding box center [31, 213] width 23 height 4
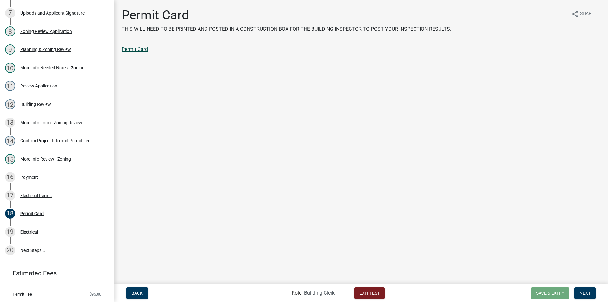
click at [142, 50] on link "Permit Card" at bounding box center [135, 49] width 26 height 6
click at [581, 293] on span "Next" at bounding box center [585, 292] width 11 height 5
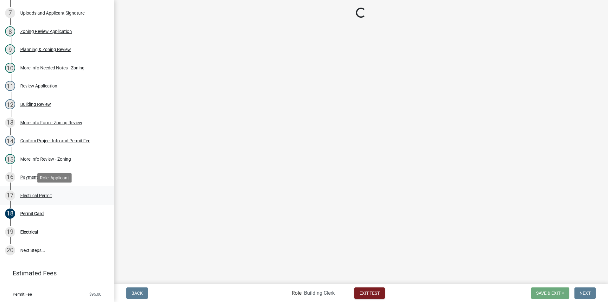
click at [40, 196] on div "Electrical Permit" at bounding box center [36, 195] width 32 height 4
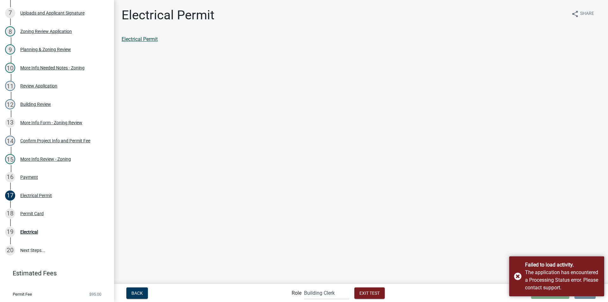
click at [136, 38] on link "Electrical Permit" at bounding box center [140, 39] width 36 height 6
click at [28, 230] on div "Electrical" at bounding box center [29, 232] width 18 height 4
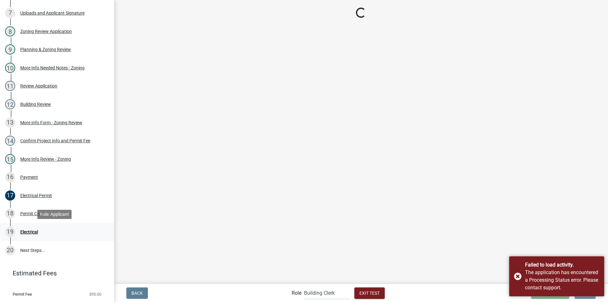
click at [28, 230] on div "Electrical" at bounding box center [29, 232] width 18 height 4
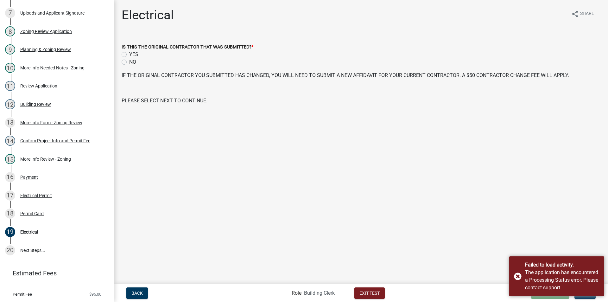
click at [129, 62] on label "NO" at bounding box center [132, 62] width 7 height 8
click at [129, 62] on input "NO" at bounding box center [131, 60] width 4 height 4
radio input "true"
click at [516, 274] on div "Failed to load activity. The application has encountered a Processing Status er…" at bounding box center [557, 276] width 95 height 40
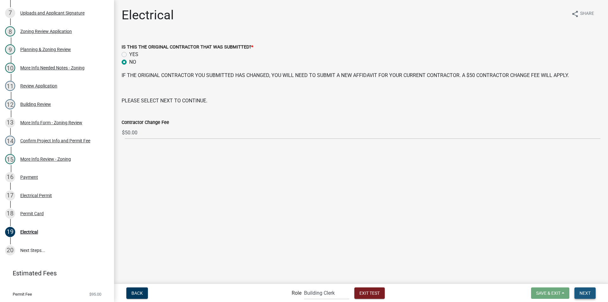
click at [586, 293] on span "Next" at bounding box center [585, 292] width 11 height 5
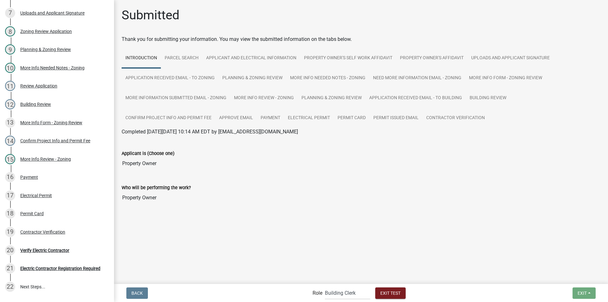
scroll to position [265, 0]
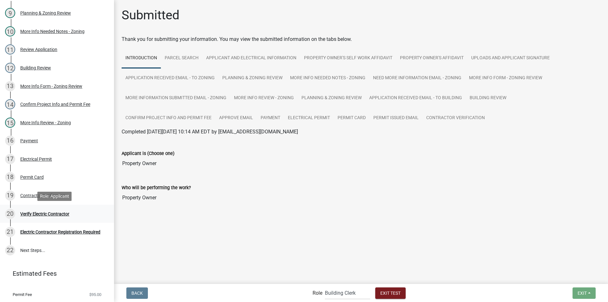
click at [39, 212] on div "Verify Electric Contractor" at bounding box center [44, 214] width 49 height 4
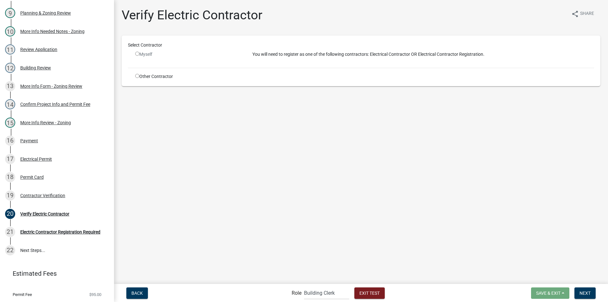
click at [137, 53] on input "radio" at bounding box center [137, 54] width 4 height 4
radio input "false"
click at [138, 75] on input "radio" at bounding box center [137, 76] width 4 height 4
radio input "true"
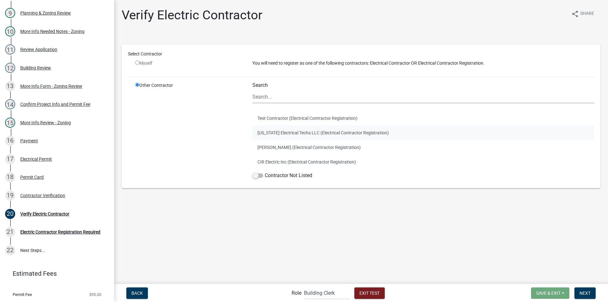
click at [268, 132] on button "[US_STATE] Electrical Techs LLC (Electrical Contractor Registration)" at bounding box center [424, 132] width 342 height 15
click at [254, 174] on span at bounding box center [258, 175] width 11 height 4
click at [265, 172] on input "Contractor Not Listed" at bounding box center [265, 172] width 0 height 0
click at [259, 174] on span at bounding box center [258, 175] width 11 height 4
click at [265, 172] on input "Contractor Not Listed" at bounding box center [265, 172] width 0 height 0
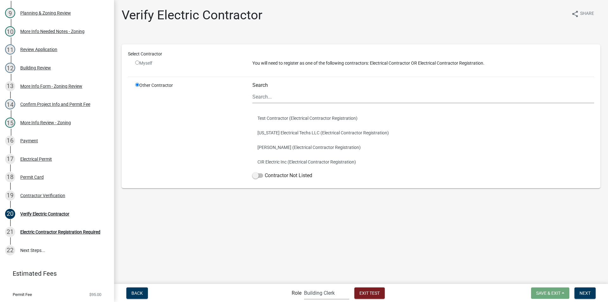
click at [309, 294] on select "Applicant Building Clerk Building Inspections Planning & Zoning Admin" at bounding box center [326, 292] width 45 height 13
select select "46f061d0-ca05-4526-87ad-bae6256f3e47"
click at [304, 286] on select "Applicant Building Clerk Building Inspections Planning & Zoning Admin" at bounding box center [326, 292] width 45 height 13
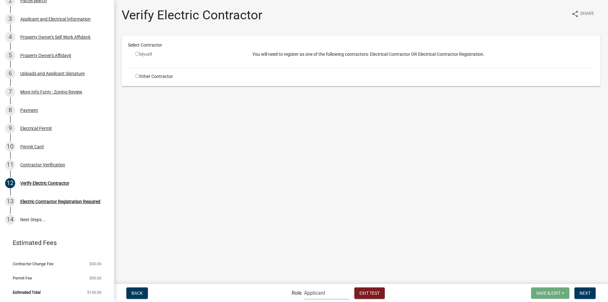
scroll to position [106, 0]
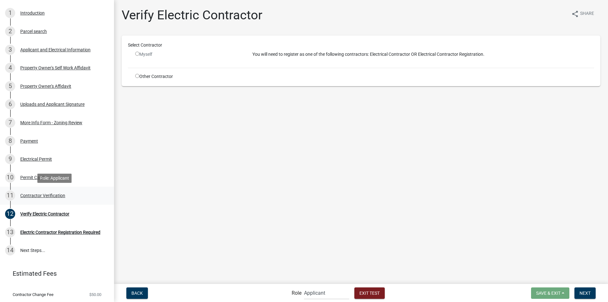
click at [37, 196] on div "Contractor Verification" at bounding box center [42, 195] width 45 height 4
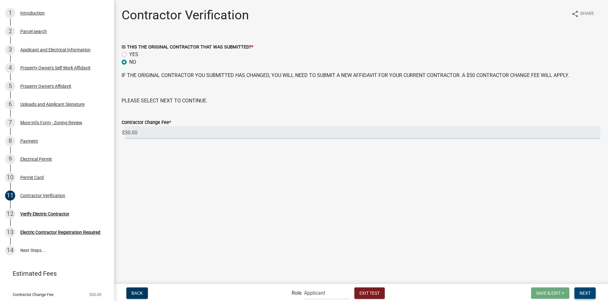
click at [583, 292] on span "Next" at bounding box center [585, 292] width 11 height 5
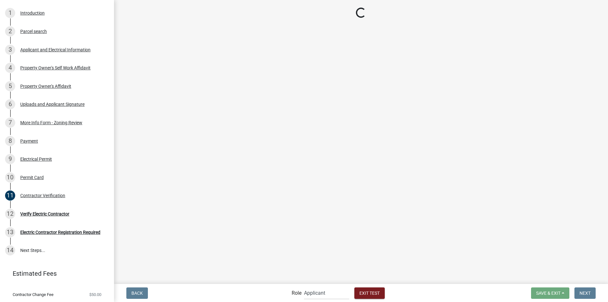
scroll to position [161, 0]
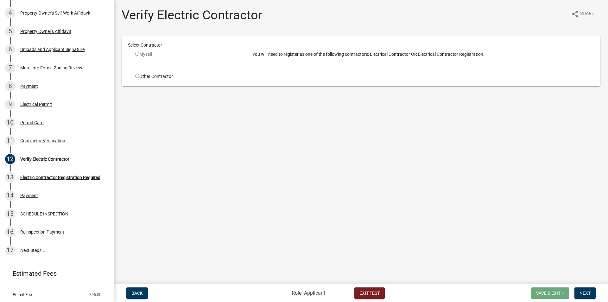
click at [138, 76] on input "radio" at bounding box center [137, 76] width 4 height 4
radio input "true"
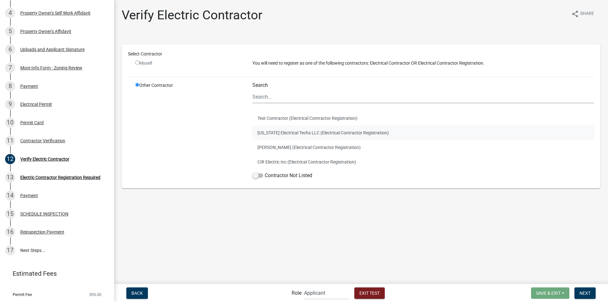
click at [280, 131] on button "[US_STATE] Electrical Techs LLC (Electrical Contractor Registration)" at bounding box center [424, 132] width 342 height 15
click at [267, 160] on button "CIR Electric Inc (Electrical Contractor Registration)" at bounding box center [424, 162] width 342 height 15
click at [283, 161] on button "CIR Electric Inc (Electrical Contractor Registration)" at bounding box center [424, 162] width 342 height 15
click at [260, 175] on span at bounding box center [258, 175] width 11 height 4
click at [265, 172] on input "Contractor Not Listed" at bounding box center [265, 172] width 0 height 0
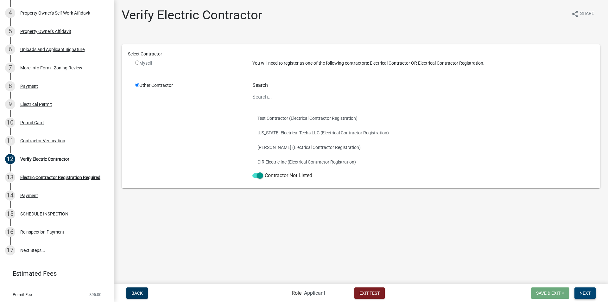
click at [583, 292] on span "Next" at bounding box center [585, 292] width 11 height 5
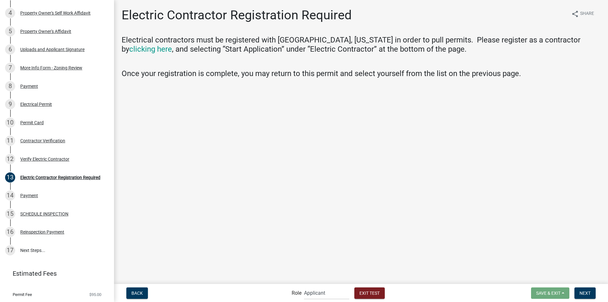
click at [430, 245] on main "Electric Contractor Registration Required share Share Electrical contractors mu…" at bounding box center [361, 141] width 494 height 283
drag, startPoint x: 585, startPoint y: 293, endPoint x: 582, endPoint y: 291, distance: 4.3
click at [584, 293] on span "Next" at bounding box center [585, 292] width 11 height 5
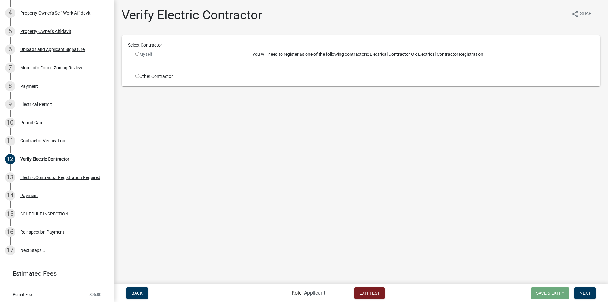
click at [137, 76] on input "radio" at bounding box center [137, 76] width 4 height 4
radio input "true"
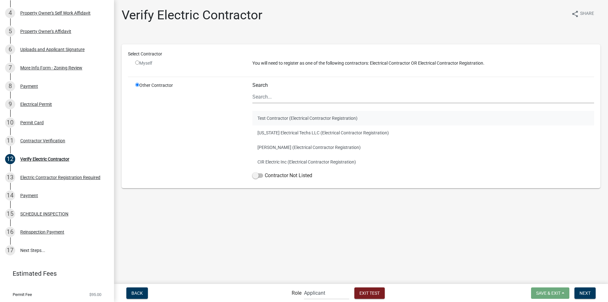
click at [289, 122] on button "Test Contractor (Electrical Contractor Registration)" at bounding box center [424, 118] width 342 height 15
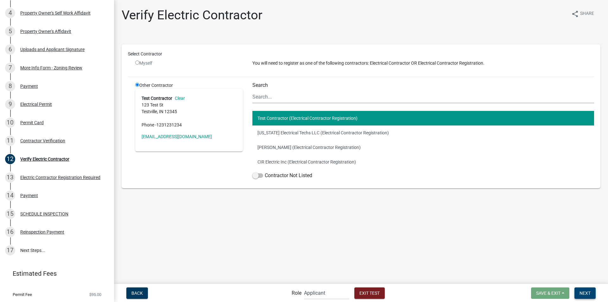
drag, startPoint x: 584, startPoint y: 294, endPoint x: 557, endPoint y: 282, distance: 29.2
click at [584, 294] on span "Next" at bounding box center [585, 292] width 11 height 5
click at [586, 295] on span "Next" at bounding box center [585, 292] width 11 height 5
click at [584, 296] on button "Next" at bounding box center [585, 292] width 21 height 11
click at [332, 133] on button "[US_STATE] Electrical Techs LLC (Electrical Contractor Registration)" at bounding box center [424, 132] width 342 height 15
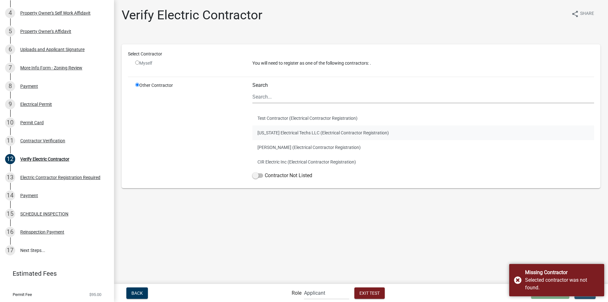
click at [332, 135] on button "[US_STATE] Electrical Techs LLC (Electrical Contractor Registration)" at bounding box center [424, 132] width 342 height 15
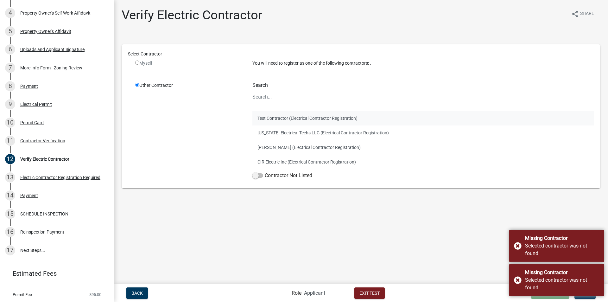
click at [328, 119] on button "Test Contractor (Electrical Contractor Registration)" at bounding box center [424, 118] width 342 height 15
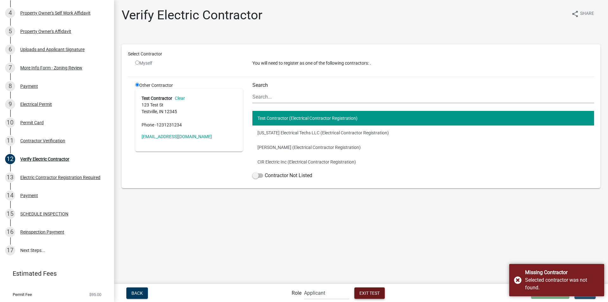
drag, startPoint x: 375, startPoint y: 294, endPoint x: 356, endPoint y: 259, distance: 39.7
click at [374, 294] on span "Exit Test" at bounding box center [370, 292] width 20 height 5
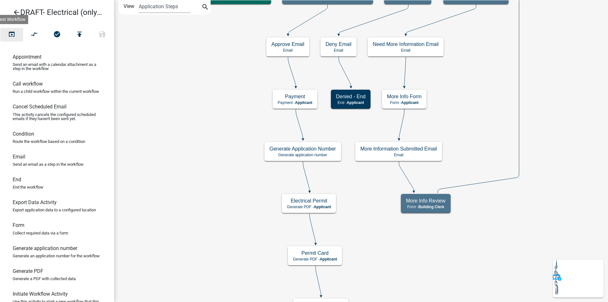
click at [14, 35] on icon "open_in_browser" at bounding box center [12, 34] width 8 height 9
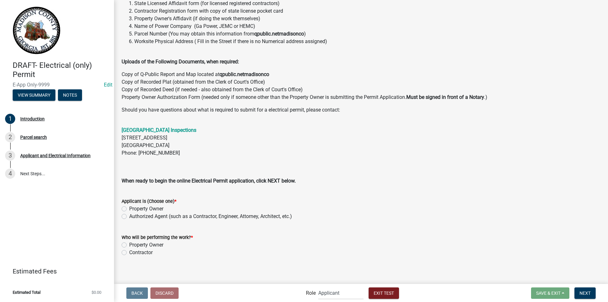
scroll to position [92, 0]
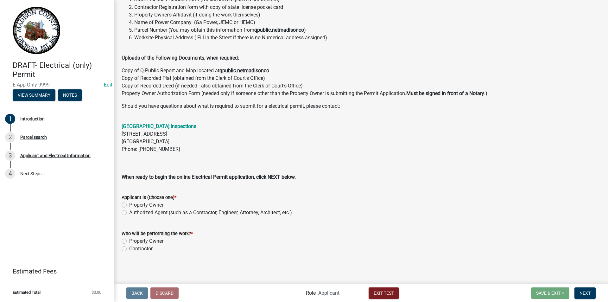
click at [129, 207] on label "Property Owner" at bounding box center [146, 205] width 34 height 8
click at [129, 205] on input "Property Owner" at bounding box center [131, 203] width 4 height 4
radio input "true"
click at [129, 241] on label "Property Owner" at bounding box center [146, 241] width 34 height 8
click at [129, 241] on input "Property Owner" at bounding box center [131, 239] width 4 height 4
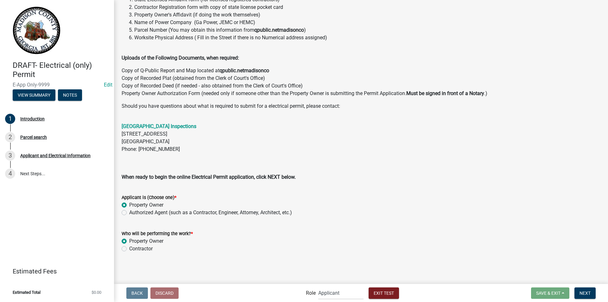
radio input "true"
click at [581, 292] on span "Next" at bounding box center [585, 292] width 11 height 5
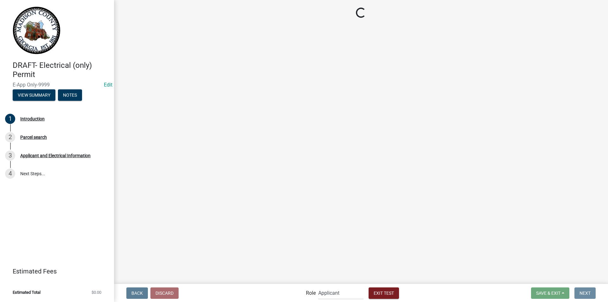
scroll to position [0, 0]
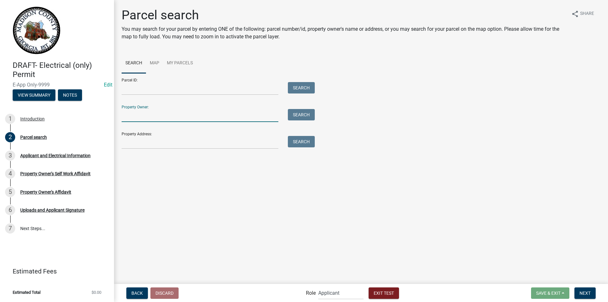
click at [230, 116] on input "Property Owner:" at bounding box center [200, 115] width 157 height 13
type input "[PERSON_NAME]"
click at [307, 115] on button "Search" at bounding box center [301, 114] width 27 height 11
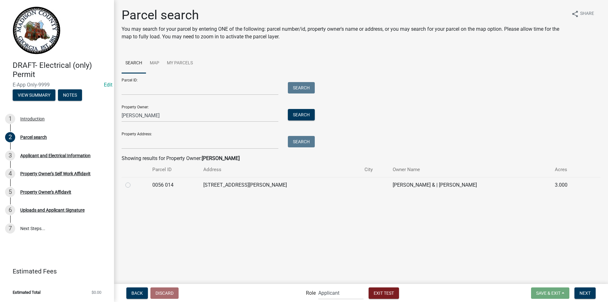
drag, startPoint x: 128, startPoint y: 184, endPoint x: 343, endPoint y: 266, distance: 230.1
click at [133, 181] on label at bounding box center [133, 181] width 0 height 0
click at [133, 184] on 014 "radio" at bounding box center [135, 183] width 4 height 4
radio 014 "true"
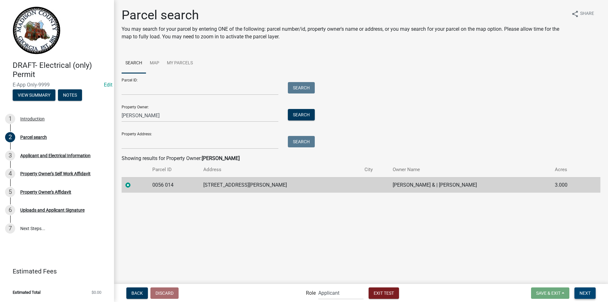
click at [591, 293] on button "Next" at bounding box center [585, 292] width 21 height 11
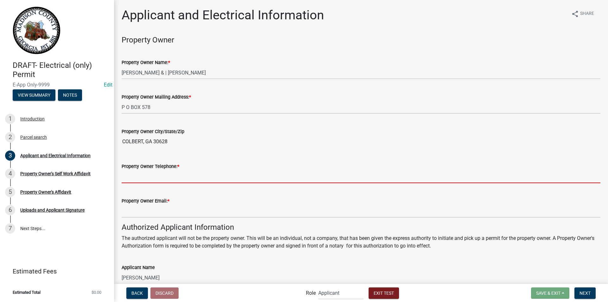
click at [163, 174] on input "Property Owner Telephone: *" at bounding box center [361, 176] width 479 height 13
type input "7062961742"
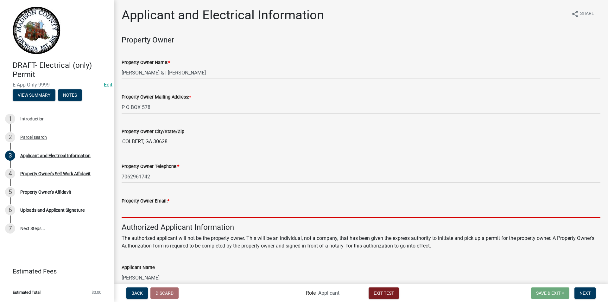
drag, startPoint x: 151, startPoint y: 210, endPoint x: 154, endPoint y: 209, distance: 3.2
click at [151, 210] on input "Property Owner Email: *" at bounding box center [361, 211] width 479 height 13
type input "[EMAIL_ADDRESS][DOMAIN_NAME]"
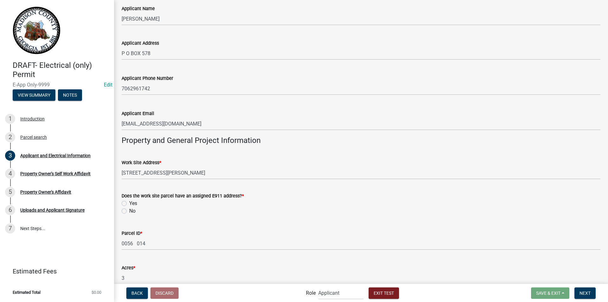
scroll to position [317, 0]
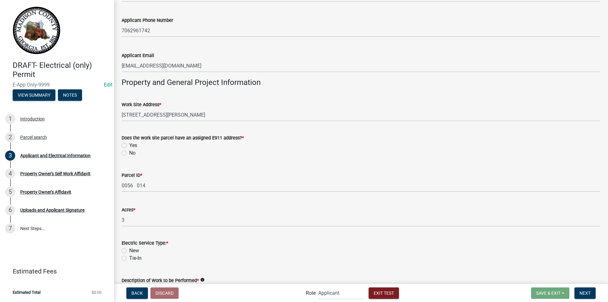
click at [124, 144] on wm-data-entity-input-list "Property Owner Property Owner Name: * [PERSON_NAME] & | [PERSON_NAME] Property …" at bounding box center [361, 165] width 479 height 892
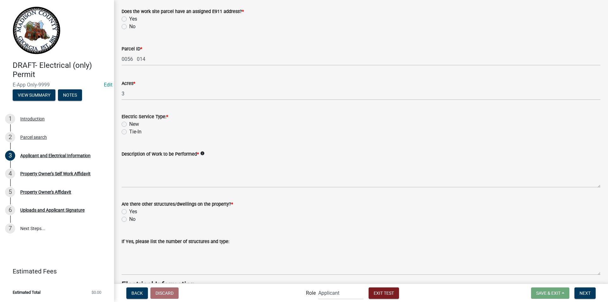
scroll to position [436, 0]
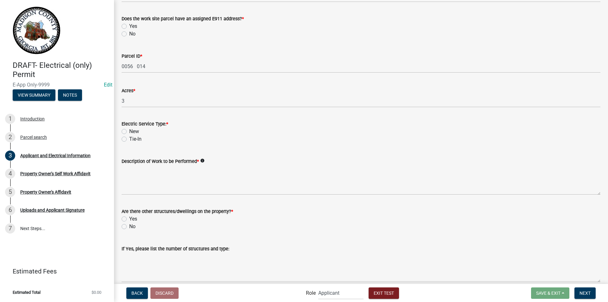
click at [129, 27] on label "Yes" at bounding box center [133, 26] width 8 height 8
click at [129, 27] on input "Yes" at bounding box center [131, 24] width 4 height 4
radio input "true"
click at [129, 131] on label "New" at bounding box center [134, 132] width 10 height 8
click at [129, 131] on input "New" at bounding box center [131, 130] width 4 height 4
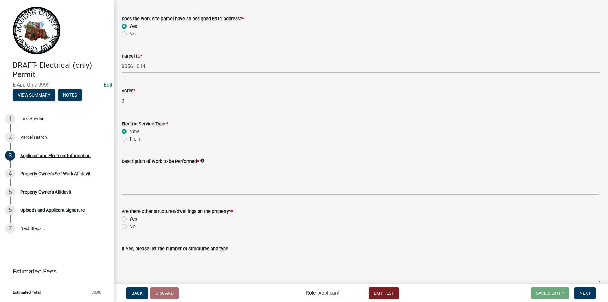
radio input "true"
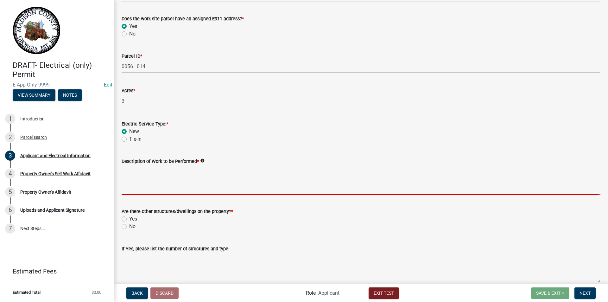
click at [137, 180] on textarea "Description of Work to be Performed *" at bounding box center [361, 180] width 479 height 30
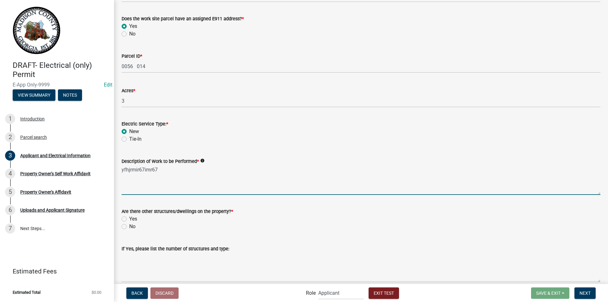
type textarea "yfhjrmir67imr67"
click at [129, 226] on label "No" at bounding box center [132, 227] width 6 height 8
click at [129, 226] on input "No" at bounding box center [131, 225] width 4 height 4
radio input "true"
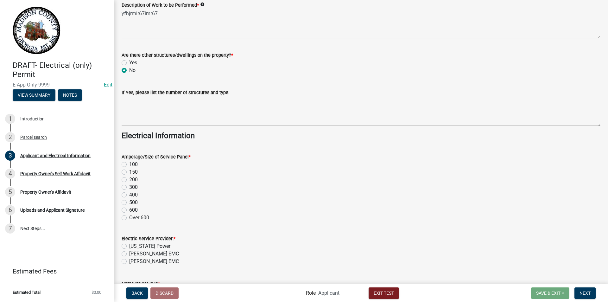
scroll to position [595, 0]
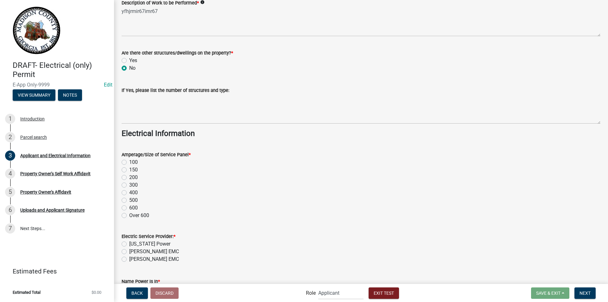
click at [129, 199] on label "500" at bounding box center [133, 200] width 9 height 8
click at [129, 199] on input "500" at bounding box center [131, 198] width 4 height 4
radio input "true"
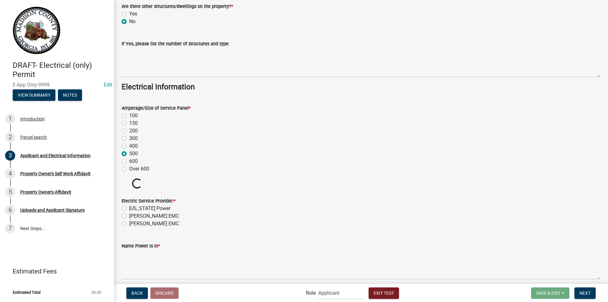
scroll to position [658, 0]
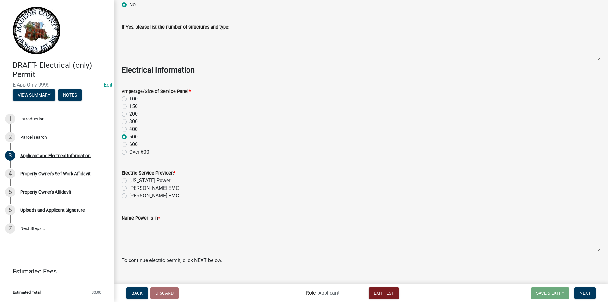
click at [129, 145] on label "600" at bounding box center [133, 145] width 9 height 8
click at [129, 145] on input "600" at bounding box center [131, 143] width 4 height 4
radio input "true"
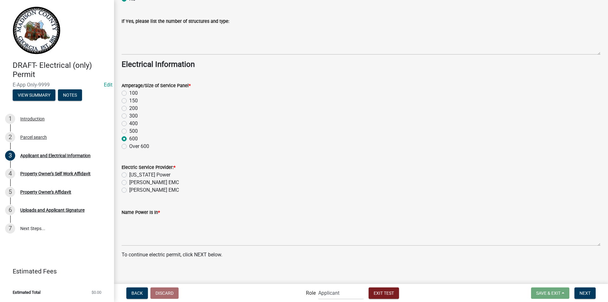
scroll to position [669, 0]
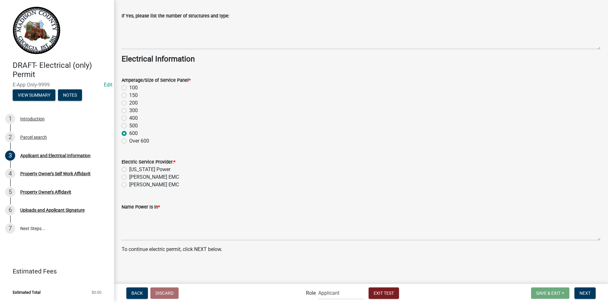
click at [129, 168] on label "[US_STATE] Power" at bounding box center [149, 170] width 41 height 8
click at [129, 168] on input "[US_STATE] Power" at bounding box center [131, 168] width 4 height 4
radio input "true"
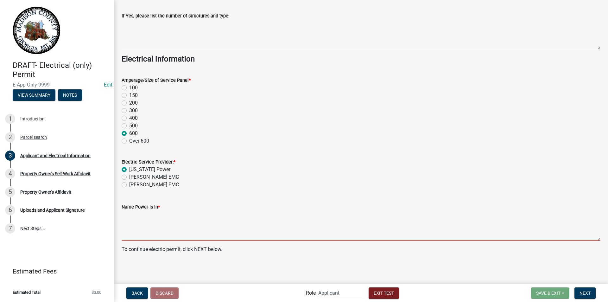
click at [128, 221] on textarea "Name Power Is In *" at bounding box center [361, 226] width 479 height 30
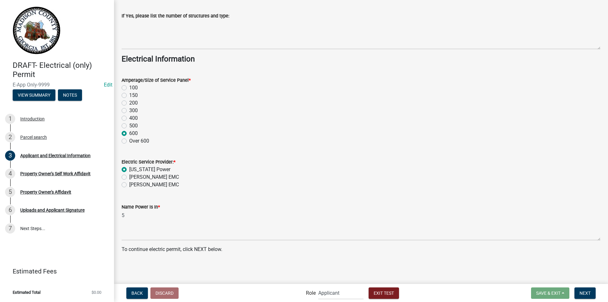
drag, startPoint x: 315, startPoint y: 188, endPoint x: 272, endPoint y: 185, distance: 43.5
click at [315, 188] on div "[PERSON_NAME] EMC" at bounding box center [361, 185] width 479 height 8
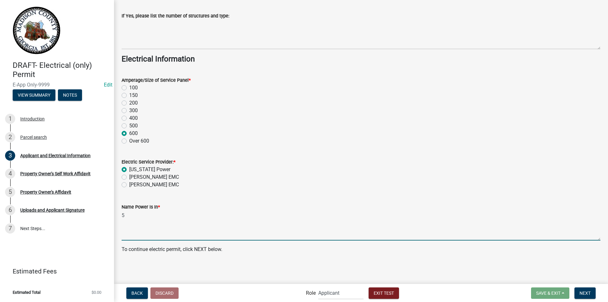
click at [169, 227] on textarea "5" at bounding box center [361, 226] width 479 height 30
type textarea "578o 78o 78o"
click at [586, 290] on button "Next" at bounding box center [585, 292] width 21 height 11
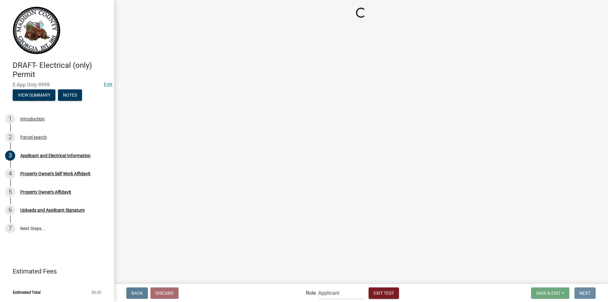
scroll to position [0, 0]
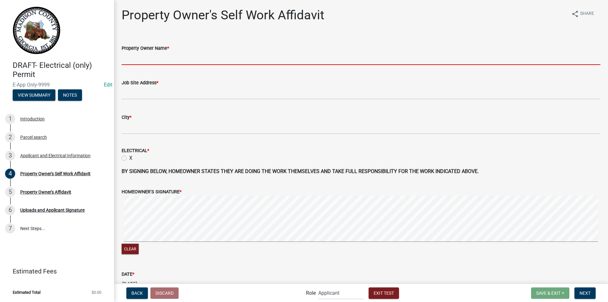
click at [172, 63] on input "Property Owner Name *" at bounding box center [361, 58] width 479 height 13
type input "[PERSON_NAME]"
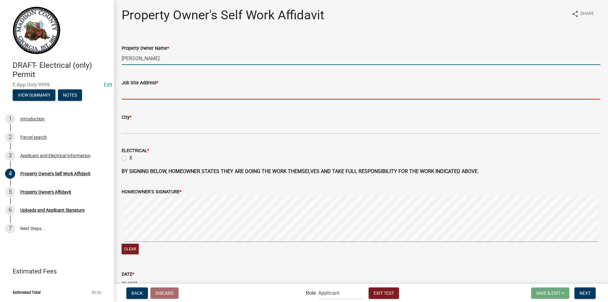
click at [159, 95] on input "Job Site Address *" at bounding box center [361, 93] width 479 height 13
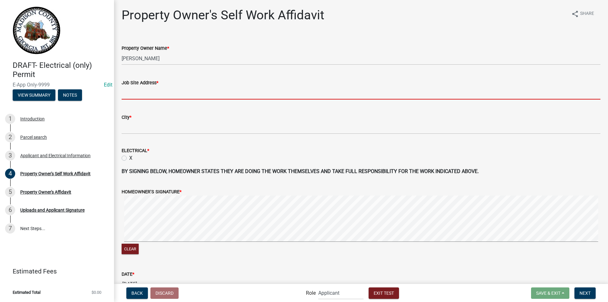
type input "[STREET_ADDRESS]"
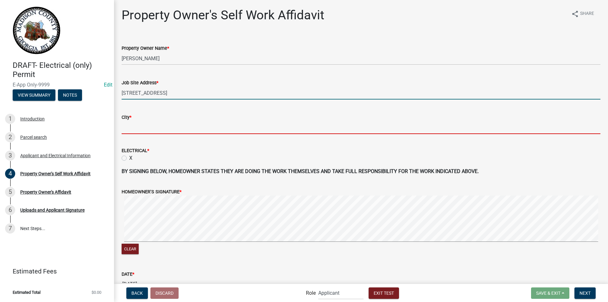
click at [159, 129] on input "City *" at bounding box center [361, 127] width 479 height 13
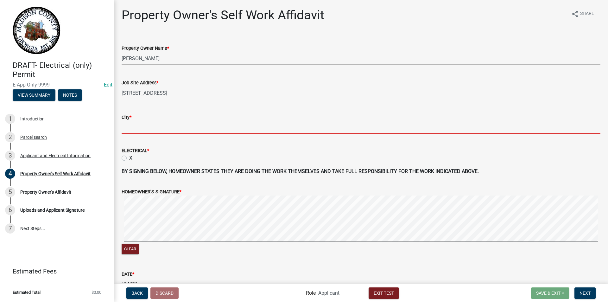
type input "colbert"
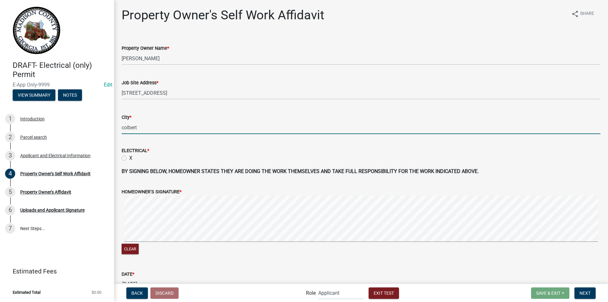
click at [129, 157] on label "X" at bounding box center [130, 158] width 3 height 8
click at [129, 157] on input "X" at bounding box center [131, 156] width 4 height 4
radio input "true"
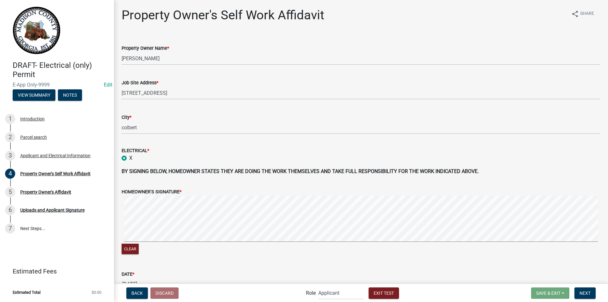
scroll to position [37, 0]
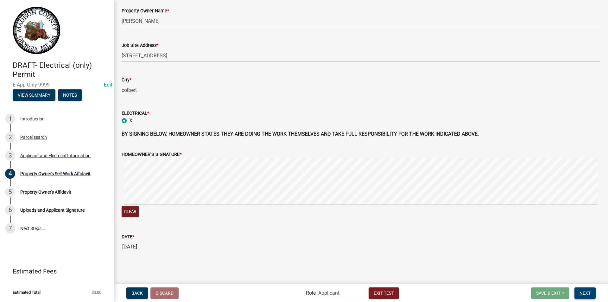
click at [587, 296] on button "Next" at bounding box center [585, 292] width 21 height 11
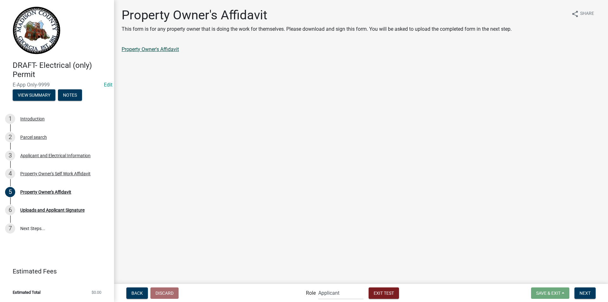
click at [154, 51] on link "Property Owner's Affidavit" at bounding box center [150, 49] width 57 height 6
click at [586, 292] on span "Next" at bounding box center [585, 292] width 11 height 5
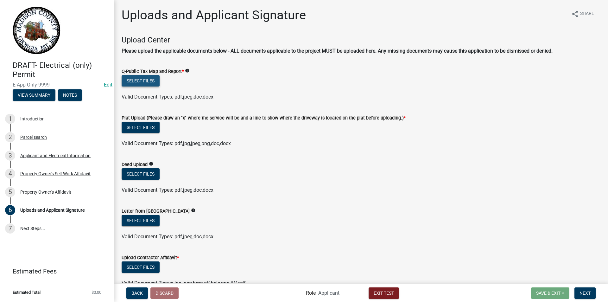
click at [129, 79] on button "Select files" at bounding box center [141, 80] width 38 height 11
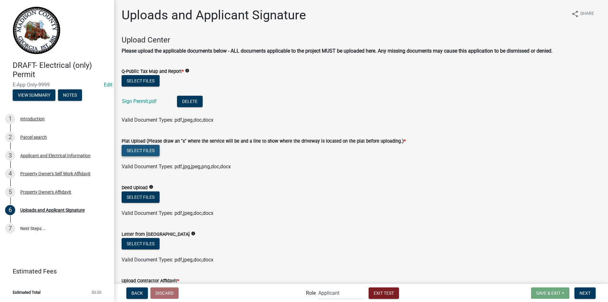
click at [140, 150] on button "Select files" at bounding box center [141, 150] width 38 height 11
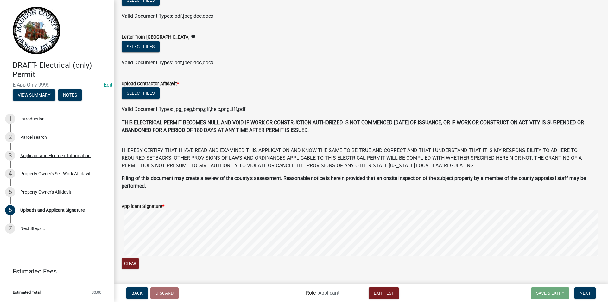
scroll to position [222, 0]
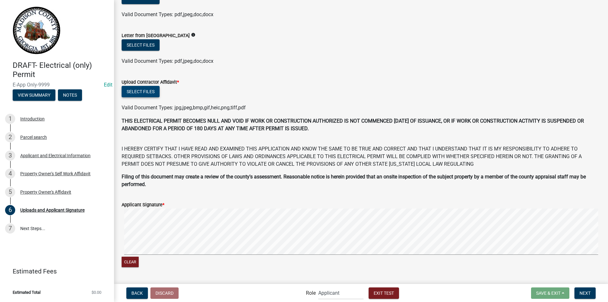
click at [147, 91] on button "Select files" at bounding box center [141, 91] width 38 height 11
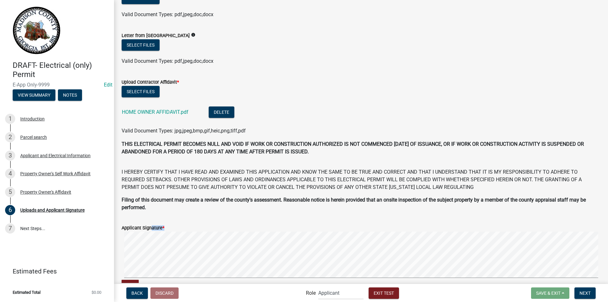
drag, startPoint x: 149, startPoint y: 228, endPoint x: 245, endPoint y: 227, distance: 96.0
click at [308, 211] on wm-data-entity-input-list "Upload Center Please upload the applicable documents below - ALL documents appl…" at bounding box center [361, 103] width 479 height 578
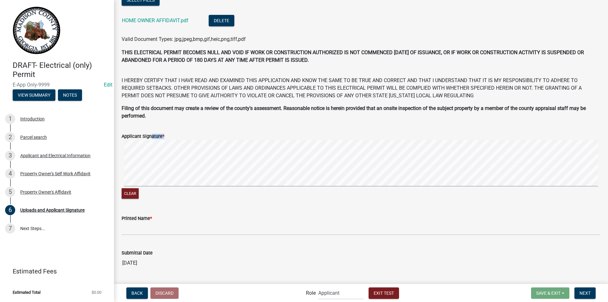
scroll to position [356, 0]
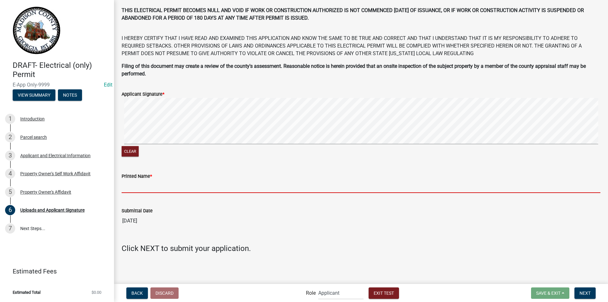
click at [138, 184] on input "Printed Name *" at bounding box center [361, 186] width 479 height 13
type input "[PERSON_NAME]"
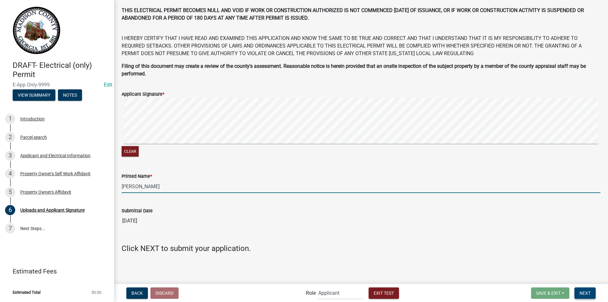
click at [584, 290] on button "Next" at bounding box center [585, 292] width 21 height 11
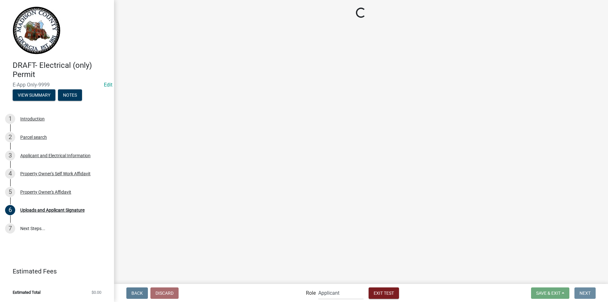
scroll to position [0, 0]
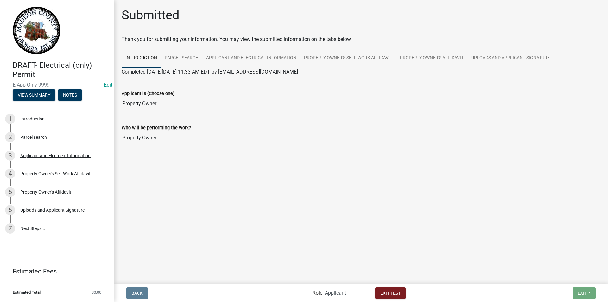
click at [349, 295] on select "Applicant Building Clerk Building Inspections Planning & Zoning Admin" at bounding box center [347, 292] width 45 height 13
click at [325, 286] on select "Applicant Building Clerk Building Inspections Planning & Zoning Admin" at bounding box center [347, 292] width 45 height 13
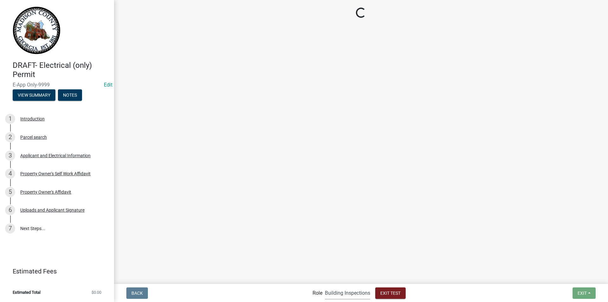
click at [341, 295] on select "Applicant Building Clerk Building Inspections Planning & Zoning Admin" at bounding box center [347, 292] width 45 height 13
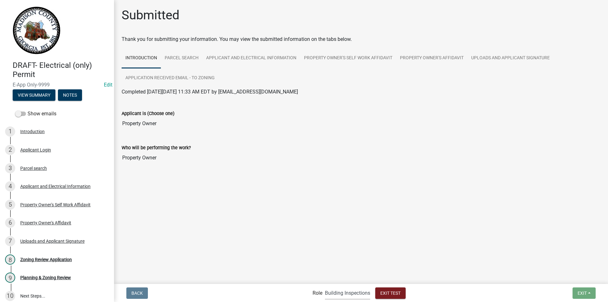
select select "21e23b7c-0ae9-4ce5-bf16-76c7a100c343"
click at [325, 286] on select "Applicant Building Clerk Building Inspections Planning & Zoning Admin" at bounding box center [347, 292] width 45 height 13
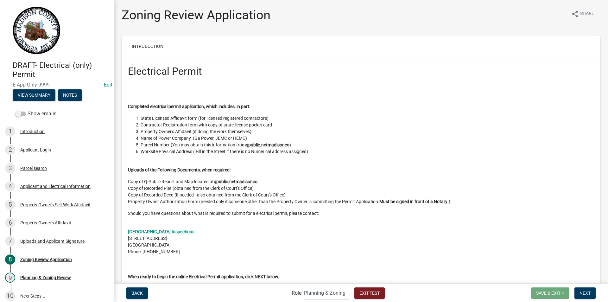
scroll to position [190, 0]
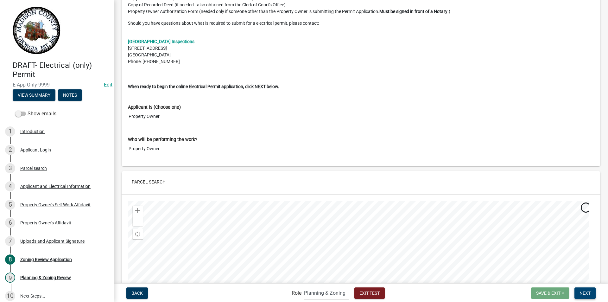
click at [583, 292] on span "Next" at bounding box center [585, 292] width 11 height 5
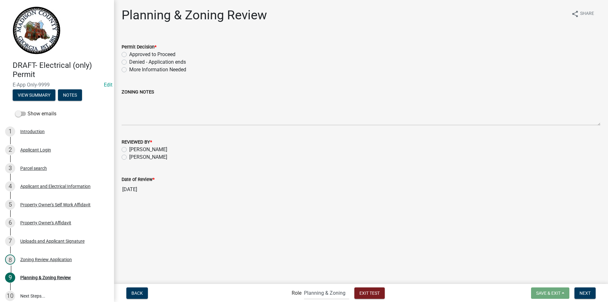
click at [129, 53] on label "Approved to Proceed" at bounding box center [152, 55] width 46 height 8
click at [129, 53] on input "Approved to Proceed" at bounding box center [131, 53] width 4 height 4
radio input "true"
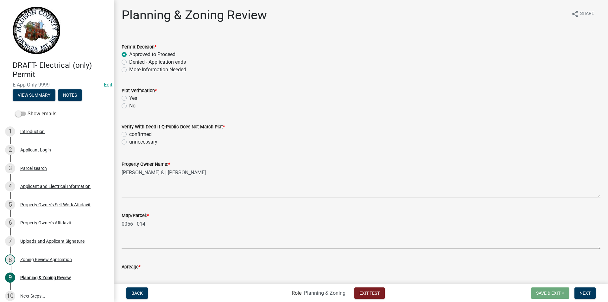
click at [129, 98] on label "Yes" at bounding box center [133, 98] width 8 height 8
click at [129, 98] on input "Yes" at bounding box center [131, 96] width 4 height 4
radio input "true"
click at [129, 141] on label "unnecessary" at bounding box center [143, 142] width 28 height 8
click at [129, 141] on input "unnecessary" at bounding box center [131, 140] width 4 height 4
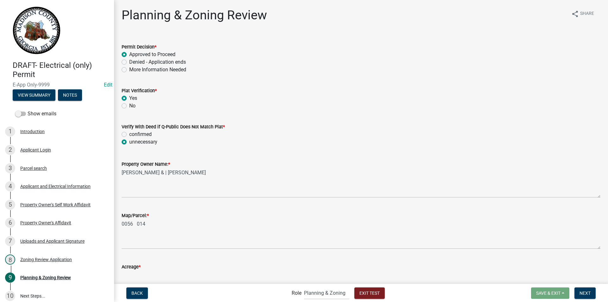
radio input "true"
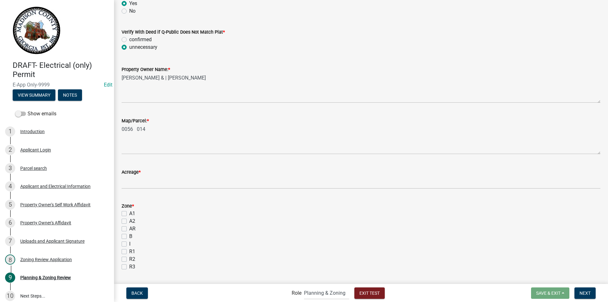
scroll to position [95, 0]
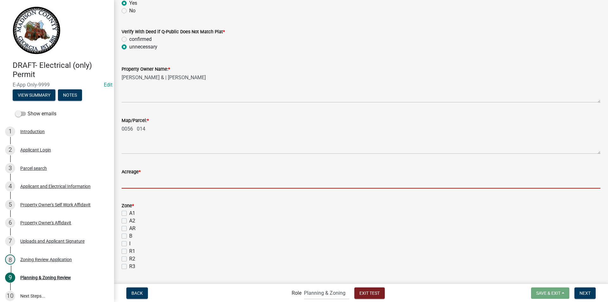
click at [138, 184] on input "text" at bounding box center [361, 182] width 479 height 13
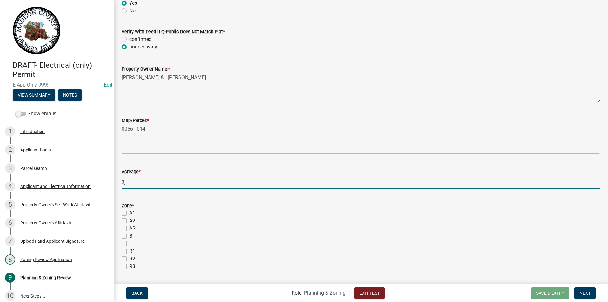
type input "3"
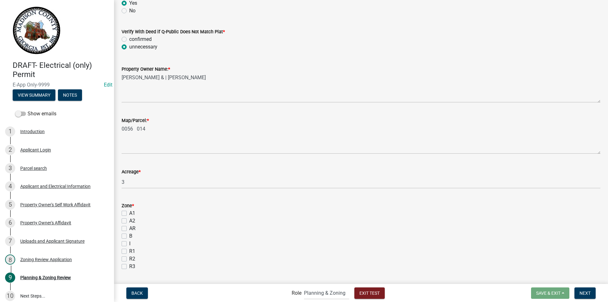
drag, startPoint x: 125, startPoint y: 213, endPoint x: 165, endPoint y: 215, distance: 39.4
click at [129, 212] on label "A1" at bounding box center [132, 213] width 6 height 8
click at [129, 212] on input "A1" at bounding box center [131, 211] width 4 height 4
checkbox input "true"
checkbox input "false"
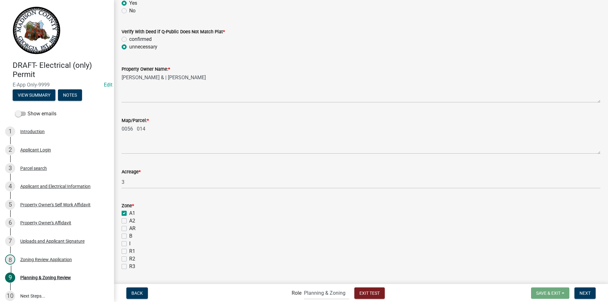
checkbox input "false"
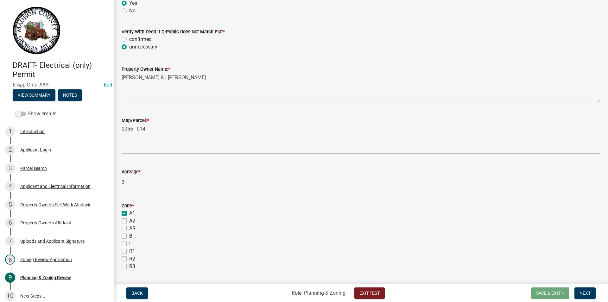
checkbox input "false"
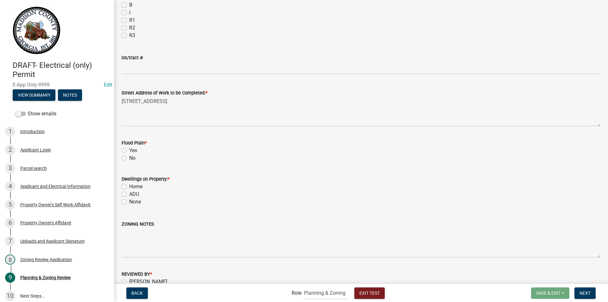
scroll to position [380, 0]
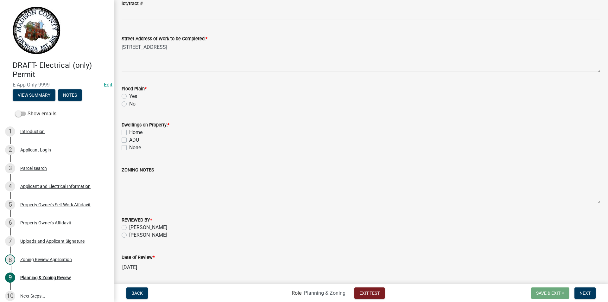
click at [129, 103] on label "No" at bounding box center [132, 104] width 6 height 8
click at [129, 103] on input "No" at bounding box center [131, 102] width 4 height 4
radio input "true"
click at [129, 148] on label "None" at bounding box center [135, 148] width 12 height 8
click at [129, 148] on input "None" at bounding box center [131, 146] width 4 height 4
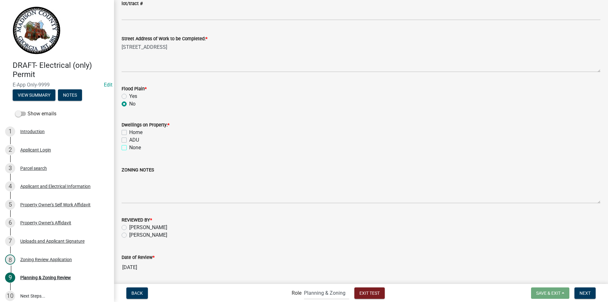
checkbox input "true"
checkbox input "false"
checkbox input "true"
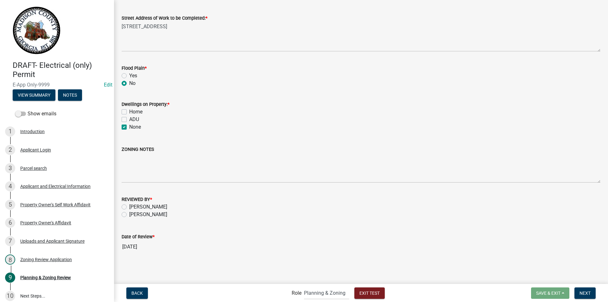
click at [129, 215] on label "[PERSON_NAME]" at bounding box center [148, 215] width 38 height 8
click at [129, 215] on input "[PERSON_NAME]" at bounding box center [131, 213] width 4 height 4
radio input "true"
click at [591, 295] on span "Next" at bounding box center [585, 292] width 11 height 5
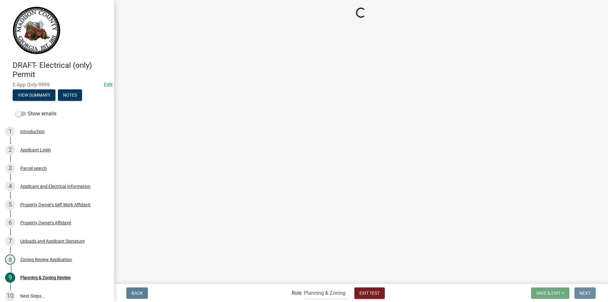
scroll to position [0, 0]
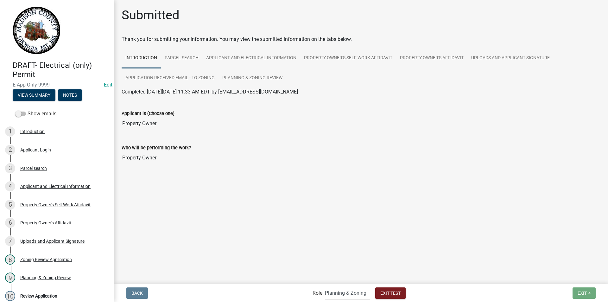
click at [349, 295] on select "Applicant Building Clerk Building Inspections Planning & Zoning Admin" at bounding box center [347, 292] width 45 height 13
select select "a1034ff1-6d4f-4586-aa83-45d6433eee28"
click at [325, 286] on select "Applicant Building Clerk Building Inspections Planning & Zoning Admin" at bounding box center [347, 292] width 45 height 13
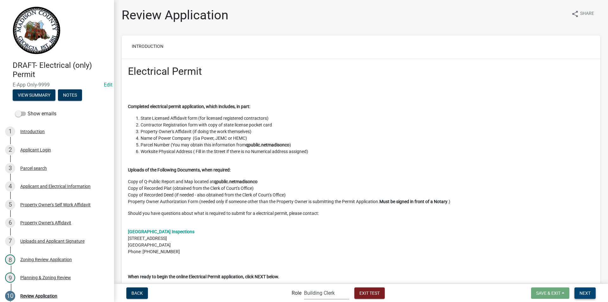
click at [584, 292] on span "Next" at bounding box center [585, 292] width 11 height 5
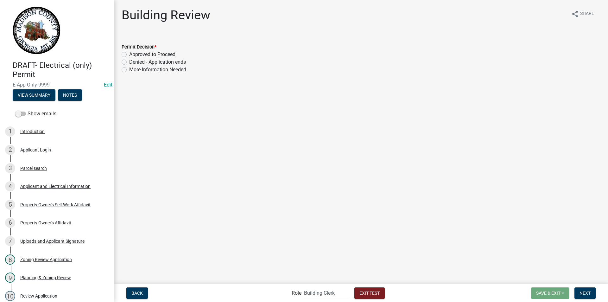
click at [129, 53] on label "Approved to Proceed" at bounding box center [152, 55] width 46 height 8
click at [129, 53] on input "Approved to Proceed" at bounding box center [131, 53] width 4 height 4
radio input "true"
click at [580, 291] on span "Next" at bounding box center [585, 292] width 11 height 5
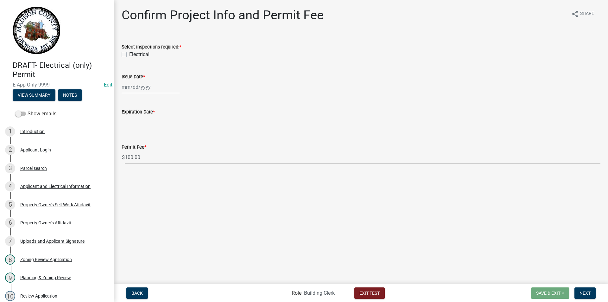
click at [129, 54] on label "Electrical" at bounding box center [139, 55] width 20 height 8
click at [129, 54] on input "Electrical" at bounding box center [131, 53] width 4 height 4
checkbox input "true"
click at [136, 91] on div at bounding box center [151, 86] width 58 height 13
select select "9"
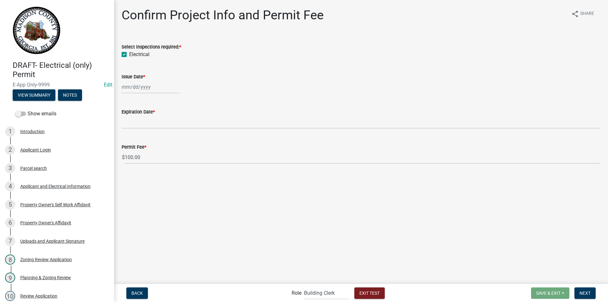
select select "2025"
click at [151, 132] on div "10" at bounding box center [148, 131] width 10 height 10
type input "[DATE]"
click at [588, 290] on button "Next" at bounding box center [585, 292] width 21 height 11
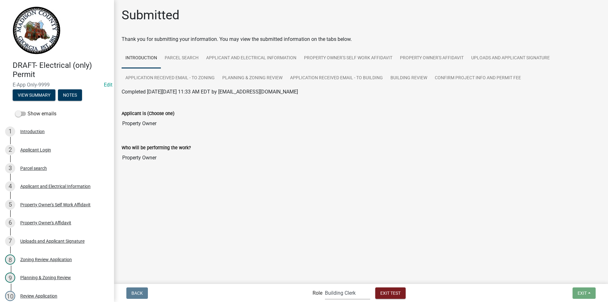
click at [341, 292] on select "Applicant Building Clerk Building Inspections Planning & Zoning Admin" at bounding box center [347, 292] width 45 height 13
select select "46f061d0-ca05-4526-87ad-bae6256f3e47"
click at [325, 286] on select "Applicant Building Clerk Building Inspections Planning & Zoning Admin" at bounding box center [347, 292] width 45 height 13
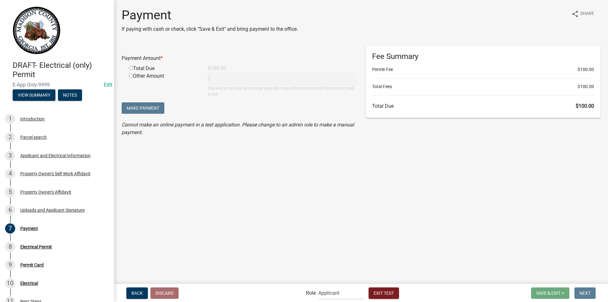
click at [132, 68] on input "radio" at bounding box center [131, 68] width 4 height 4
radio input "true"
type input "100"
click at [332, 296] on select "Applicant Building Clerk Building Inspections Planning & Zoning Admin" at bounding box center [340, 292] width 45 height 13
select select "7670adba-a95f-4cb1-9c24-effdf5e7eb9d"
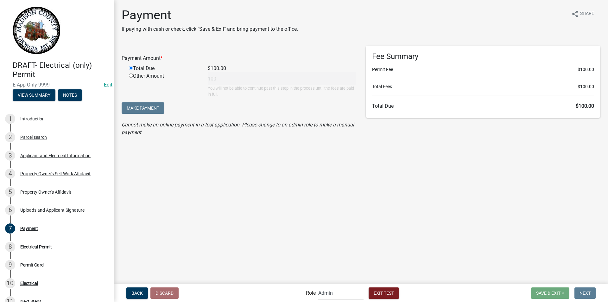
click at [318, 286] on select "Applicant Building Clerk Building Inspections Planning & Zoning Admin" at bounding box center [340, 292] width 45 height 13
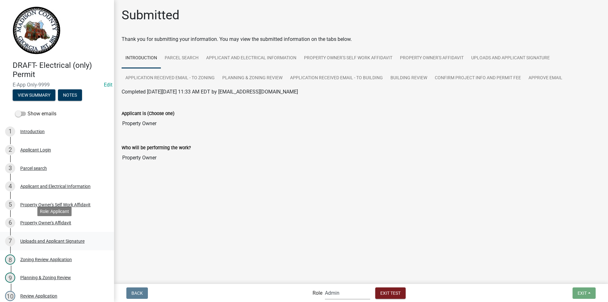
scroll to position [127, 0]
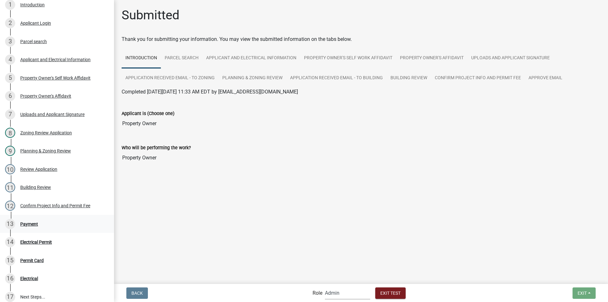
click at [40, 218] on link "13 Payment" at bounding box center [57, 224] width 114 height 18
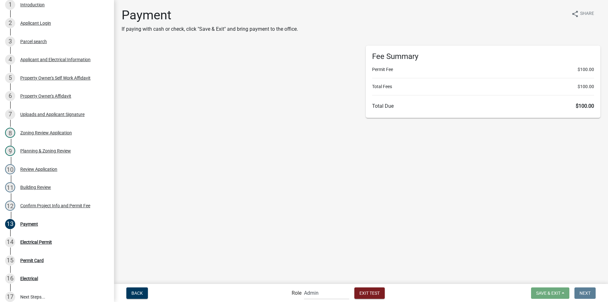
select select "2: 1"
click at [131, 120] on input "radio" at bounding box center [131, 122] width 4 height 4
radio input "true"
type input "100"
click at [152, 162] on span "Make Payment" at bounding box center [143, 161] width 33 height 5
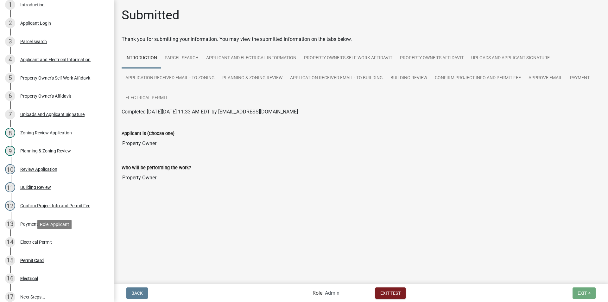
click at [42, 242] on div "Electrical Permit" at bounding box center [36, 242] width 32 height 4
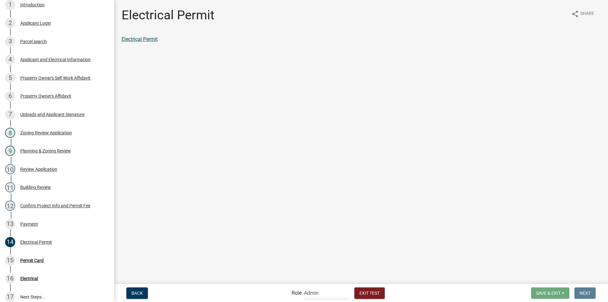
click at [151, 40] on link "Electrical Permit" at bounding box center [140, 39] width 36 height 6
click at [42, 259] on div "Permit Card" at bounding box center [31, 260] width 23 height 4
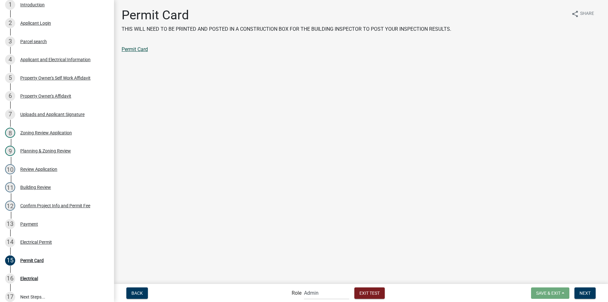
click at [138, 49] on link "Permit Card" at bounding box center [135, 49] width 26 height 6
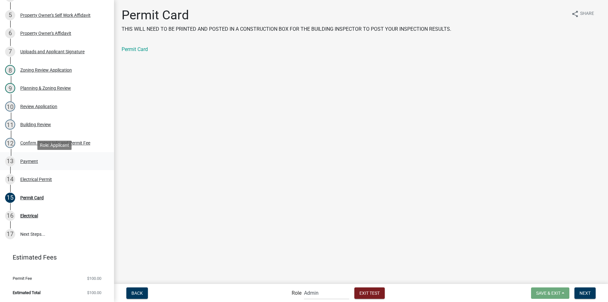
scroll to position [190, 0]
drag, startPoint x: 310, startPoint y: 296, endPoint x: 313, endPoint y: 286, distance: 10.1
click at [310, 296] on select "Applicant Building Clerk Building Inspections Planning & Zoning Admin" at bounding box center [326, 292] width 45 height 13
select select "46f061d0-ca05-4526-87ad-bae6256f3e47"
click at [304, 286] on select "Applicant Building Clerk Building Inspections Planning & Zoning Admin" at bounding box center [326, 292] width 45 height 13
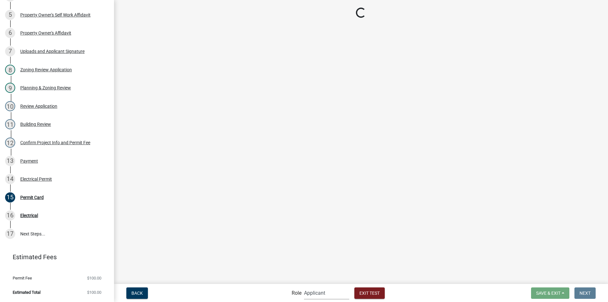
scroll to position [67, 0]
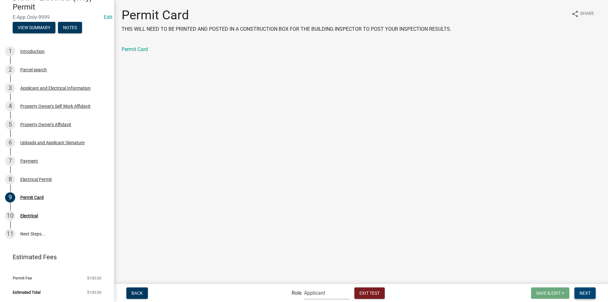
click at [582, 292] on span "Next" at bounding box center [585, 292] width 11 height 5
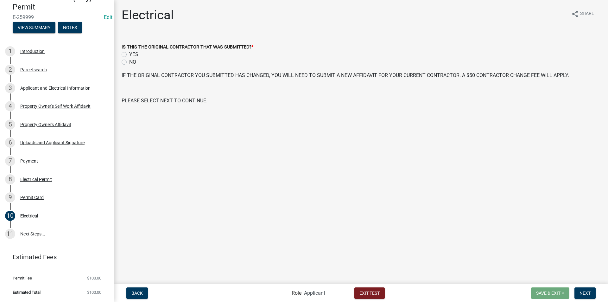
click at [129, 61] on label "NO" at bounding box center [132, 62] width 7 height 8
click at [129, 61] on input "NO" at bounding box center [131, 60] width 4 height 4
radio input "true"
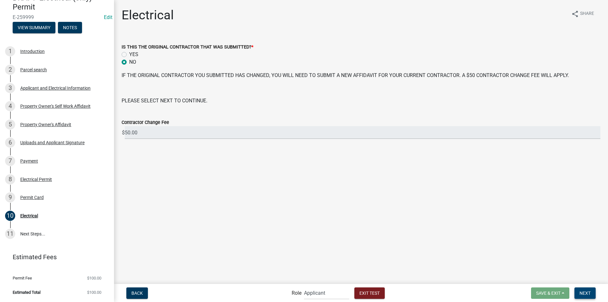
drag, startPoint x: 593, startPoint y: 292, endPoint x: 556, endPoint y: 274, distance: 40.8
click at [592, 292] on button "Next" at bounding box center [585, 292] width 21 height 11
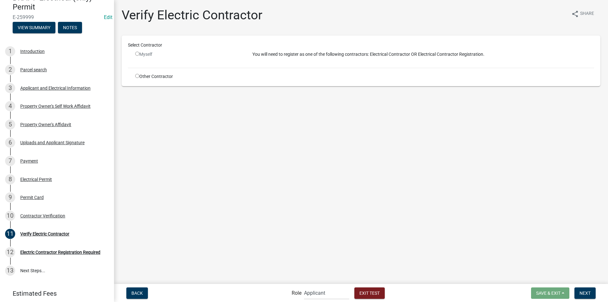
scroll to position [104, 0]
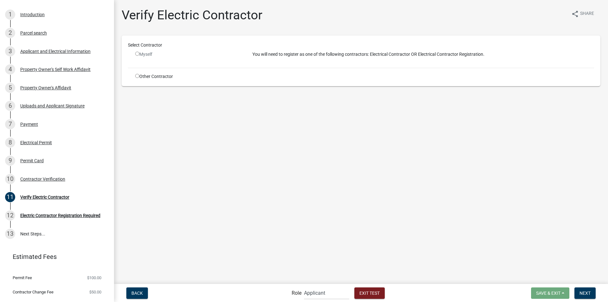
click at [137, 55] on input "radio" at bounding box center [137, 54] width 4 height 4
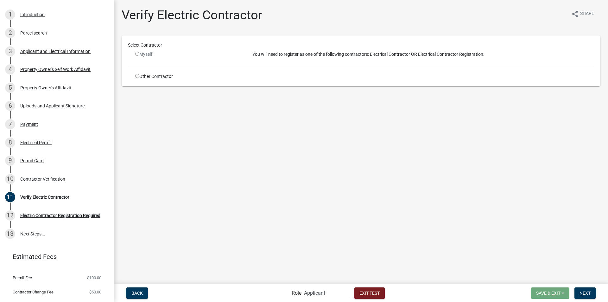
click at [137, 55] on input "radio" at bounding box center [137, 54] width 4 height 4
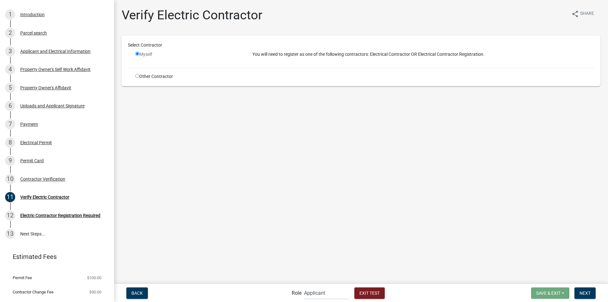
radio input "false"
click at [137, 76] on input "radio" at bounding box center [137, 76] width 4 height 4
radio input "true"
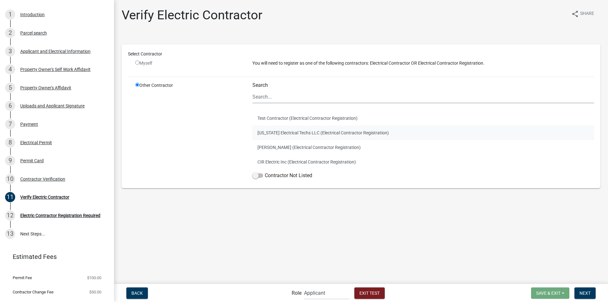
click at [287, 132] on button "[US_STATE] Electrical Techs LLC (Electrical Contractor Registration)" at bounding box center [424, 132] width 342 height 15
click at [143, 293] on button "Back" at bounding box center [137, 292] width 22 height 11
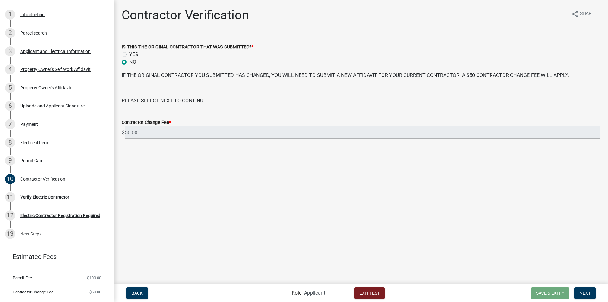
click at [129, 55] on label "YES" at bounding box center [133, 55] width 9 height 8
click at [129, 55] on input "YES" at bounding box center [131, 53] width 4 height 4
radio input "true"
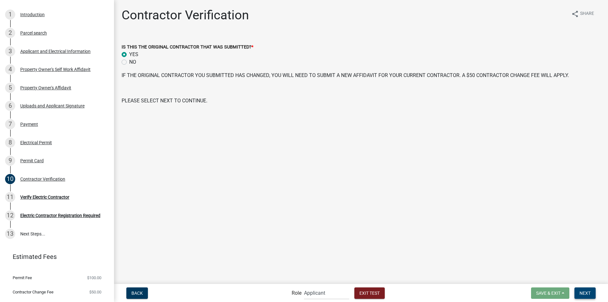
click at [585, 294] on span "Next" at bounding box center [585, 292] width 11 height 5
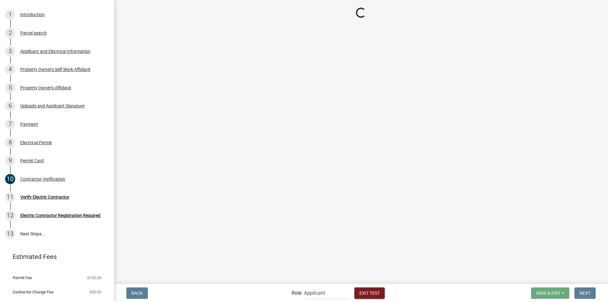
scroll to position [177, 0]
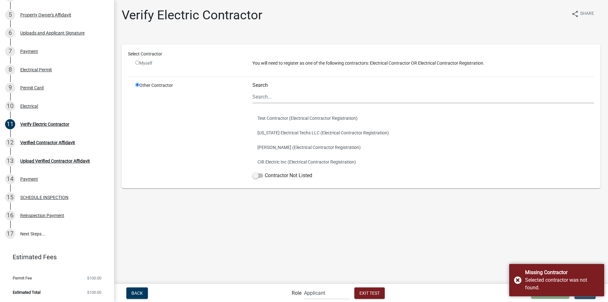
click at [136, 62] on input "radio" at bounding box center [137, 63] width 4 height 4
radio input "false"
radio input "true"
click at [136, 62] on input "radio" at bounding box center [137, 63] width 4 height 4
radio input "false"
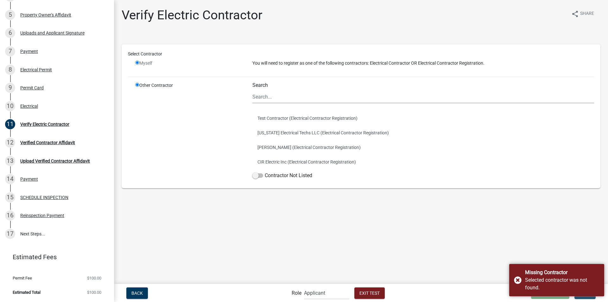
radio input "true"
click at [136, 62] on input "radio" at bounding box center [137, 63] width 4 height 4
radio input "false"
radio input "true"
click at [136, 62] on input "radio" at bounding box center [137, 63] width 4 height 4
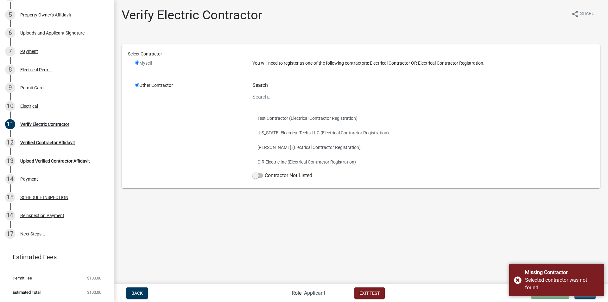
radio input "false"
radio input "true"
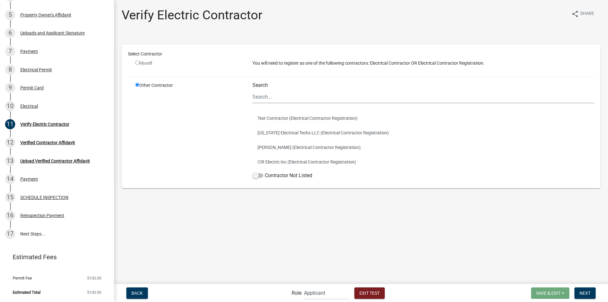
click at [136, 62] on input "radio" at bounding box center [137, 63] width 4 height 4
radio input "false"
radio input "true"
click at [136, 62] on input "radio" at bounding box center [137, 63] width 4 height 4
radio input "false"
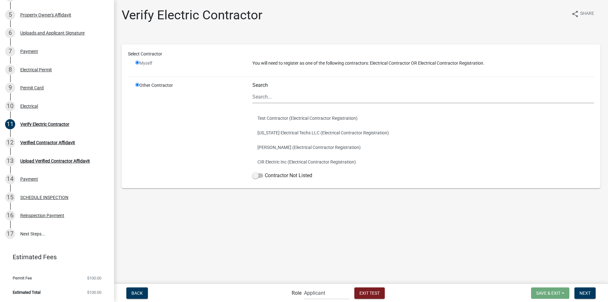
radio input "true"
click at [136, 62] on input "radio" at bounding box center [137, 63] width 4 height 4
radio input "false"
radio input "true"
click at [137, 293] on span "Back" at bounding box center [137, 292] width 11 height 5
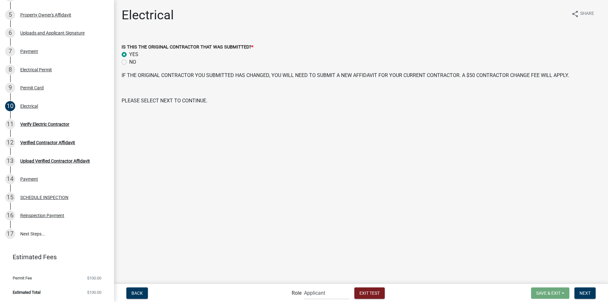
click at [129, 53] on label "YES" at bounding box center [133, 55] width 9 height 8
click at [129, 53] on input "YES" at bounding box center [131, 53] width 4 height 4
click at [586, 293] on span "Next" at bounding box center [585, 292] width 11 height 5
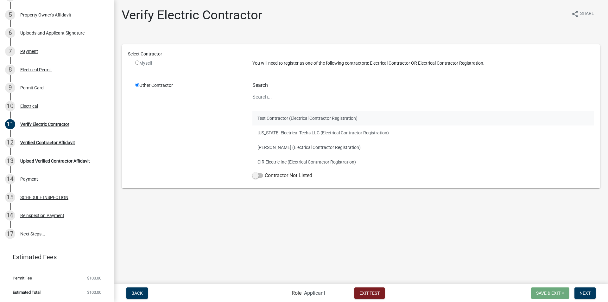
click at [285, 121] on button "Test Contractor (Electrical Contractor Registration)" at bounding box center [424, 118] width 342 height 15
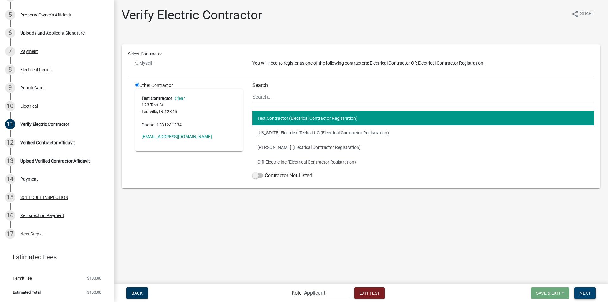
click at [586, 294] on span "Next" at bounding box center [585, 292] width 11 height 5
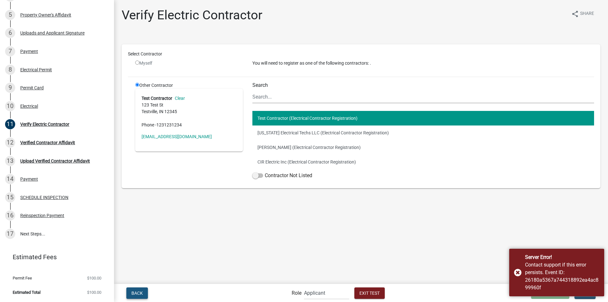
click at [140, 292] on span "Back" at bounding box center [137, 292] width 11 height 5
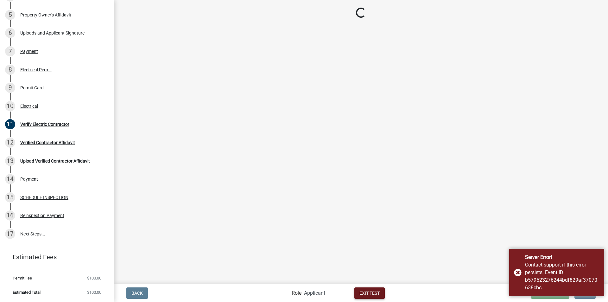
click at [370, 292] on span "Exit Test" at bounding box center [370, 292] width 20 height 5
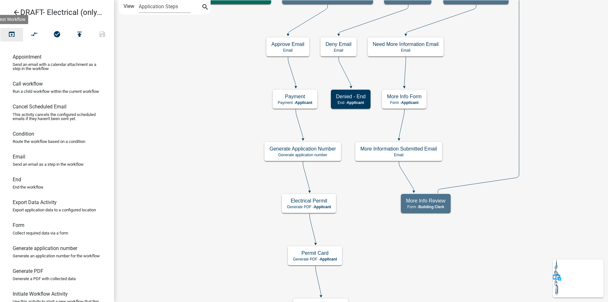
click at [13, 34] on icon "open_in_browser" at bounding box center [12, 34] width 8 height 9
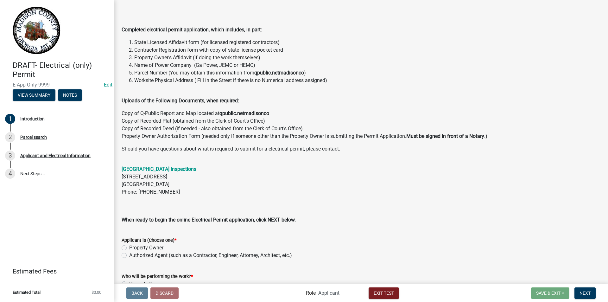
scroll to position [92, 0]
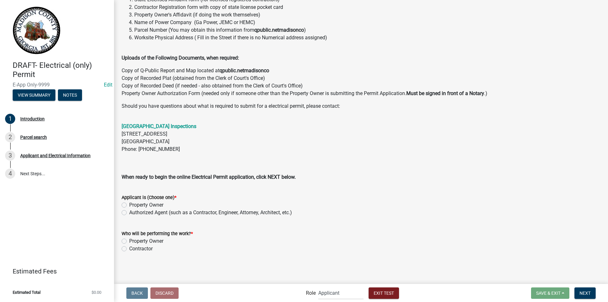
click at [129, 212] on label "Authorized Agent (such as a Contractor, Engineer, Attorney, Architect, etc.)" at bounding box center [210, 213] width 163 height 8
click at [129, 212] on input "Authorized Agent (such as a Contractor, Engineer, Attorney, Architect, etc.)" at bounding box center [131, 211] width 4 height 4
radio input "true"
click at [129, 248] on label "Contractor" at bounding box center [140, 249] width 23 height 8
click at [129, 248] on input "Contractor" at bounding box center [131, 247] width 4 height 4
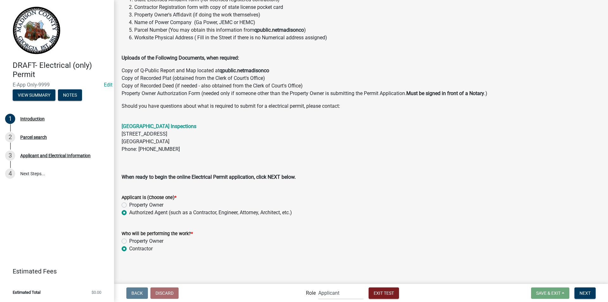
radio input "true"
click at [588, 292] on span "Next" at bounding box center [585, 292] width 11 height 5
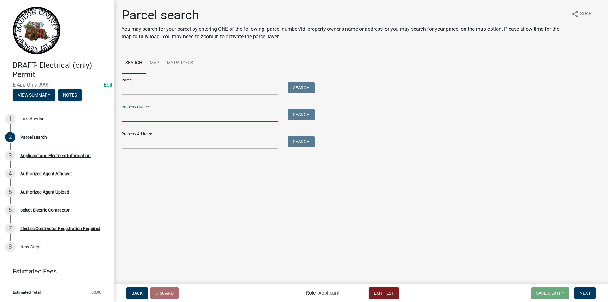
click at [163, 117] on input "Property Owner:" at bounding box center [200, 115] width 157 height 13
type input "[PERSON_NAME]"
click at [296, 119] on button "Search" at bounding box center [301, 114] width 27 height 11
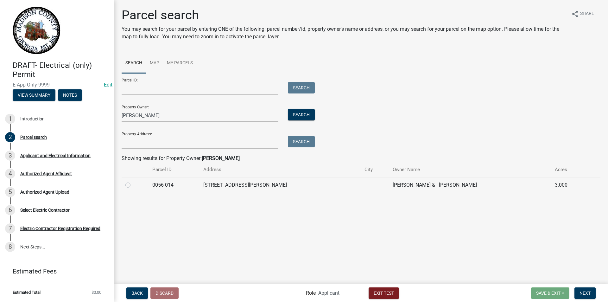
click at [133, 181] on label at bounding box center [133, 181] width 0 height 0
click at [133, 185] on 014 "radio" at bounding box center [135, 183] width 4 height 4
radio 014 "true"
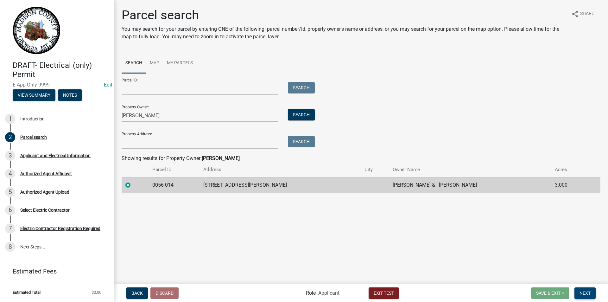
click at [587, 295] on span "Next" at bounding box center [585, 292] width 11 height 5
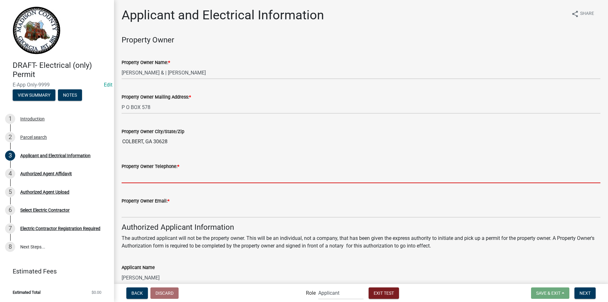
drag, startPoint x: 152, startPoint y: 177, endPoint x: 155, endPoint y: 181, distance: 4.8
click at [152, 177] on input "Property Owner Telephone: *" at bounding box center [361, 176] width 479 height 13
type input "7062961742"
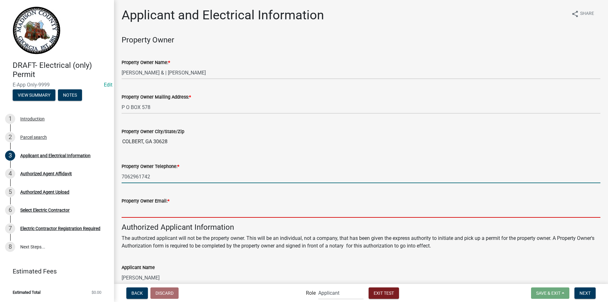
click at [146, 217] on input "Property Owner Email: *" at bounding box center [361, 211] width 479 height 13
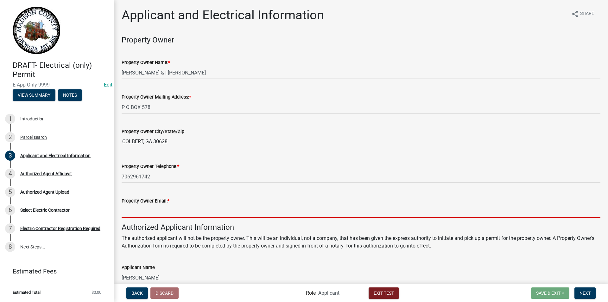
type input "[EMAIL_ADDRESS][DOMAIN_NAME]"
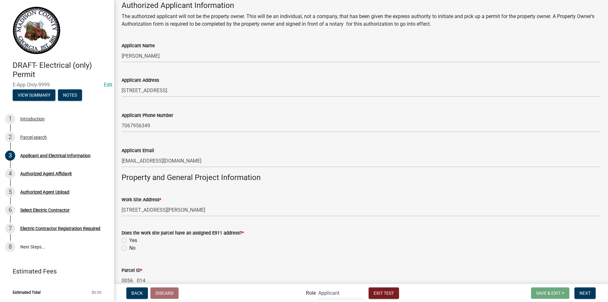
scroll to position [285, 0]
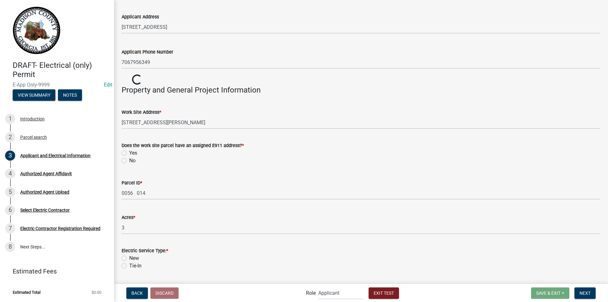
click at [123, 176] on wm-data-entity-input-list "Property Owner Property Owner Name: * [PERSON_NAME] & | [PERSON_NAME] Property …" at bounding box center [361, 184] width 479 height 868
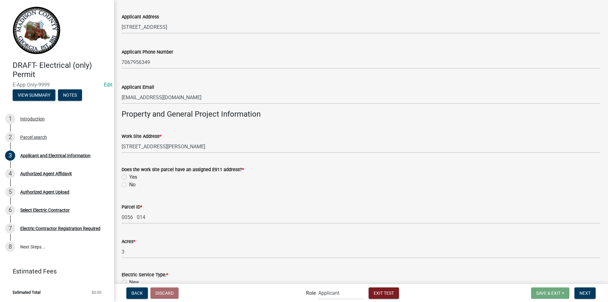
click at [129, 177] on label "Yes" at bounding box center [133, 177] width 8 height 8
click at [129, 177] on input "Yes" at bounding box center [131, 175] width 4 height 4
radio input "true"
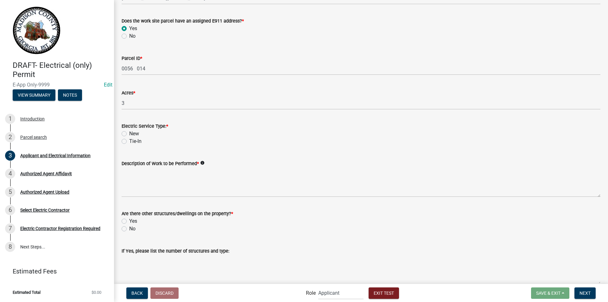
scroll to position [444, 0]
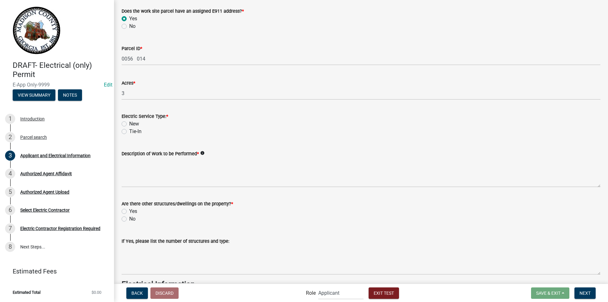
click at [129, 125] on label "New" at bounding box center [134, 124] width 10 height 8
click at [129, 124] on input "New" at bounding box center [131, 122] width 4 height 4
radio input "true"
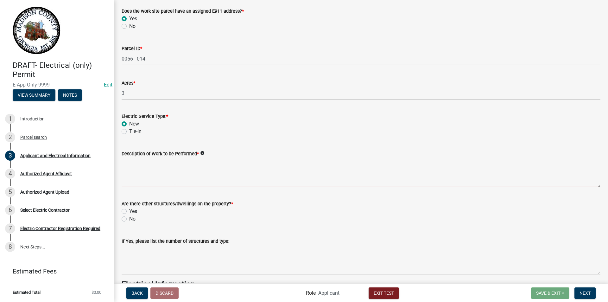
click at [148, 170] on textarea "Description of Work to be Performed *" at bounding box center [361, 172] width 479 height 30
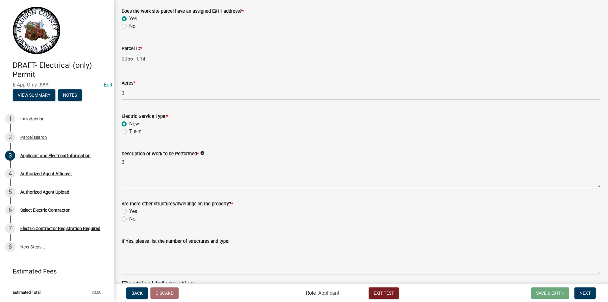
type textarea "3"
click at [129, 220] on label "No" at bounding box center [132, 219] width 6 height 8
click at [129, 219] on input "No" at bounding box center [131, 217] width 4 height 4
radio input "true"
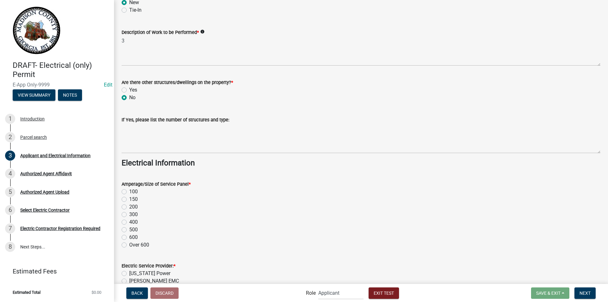
scroll to position [602, 0]
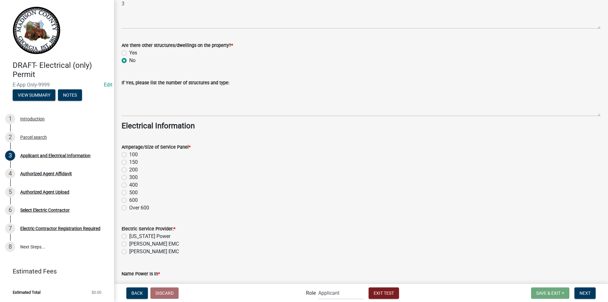
click at [129, 177] on label "300" at bounding box center [133, 178] width 9 height 8
click at [129, 177] on input "300" at bounding box center [131, 176] width 4 height 4
radio input "true"
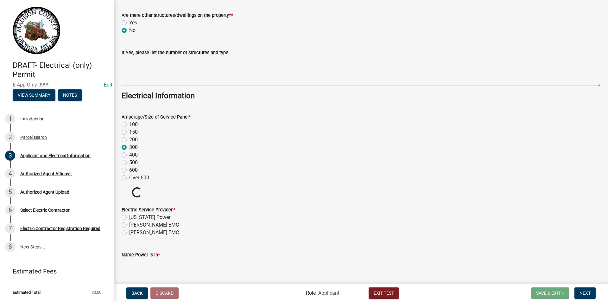
scroll to position [665, 0]
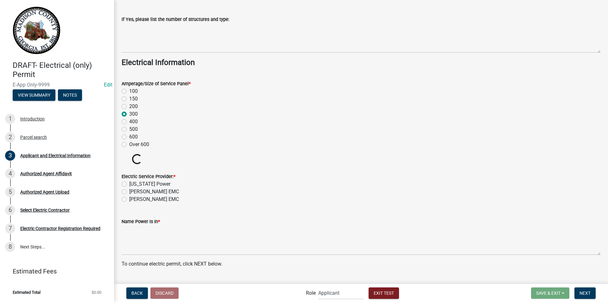
click at [129, 184] on label "[US_STATE] Power" at bounding box center [149, 184] width 41 height 8
click at [129, 184] on input "[US_STATE] Power" at bounding box center [131, 182] width 4 height 4
radio input "true"
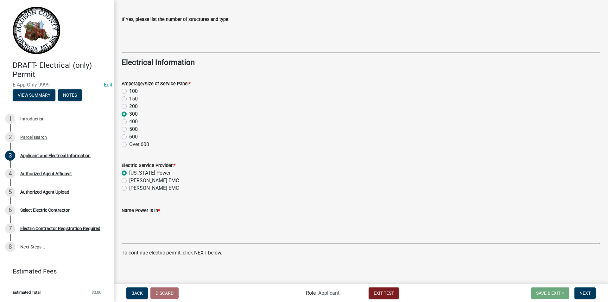
scroll to position [669, 0]
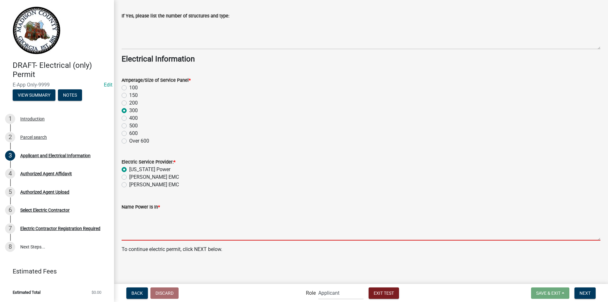
click at [151, 223] on textarea "Name Power Is In *" at bounding box center [361, 226] width 479 height 30
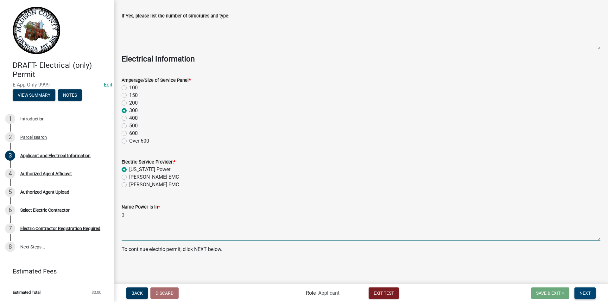
type textarea "3"
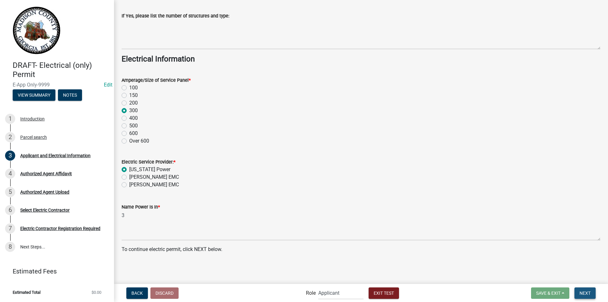
click at [593, 292] on button "Next" at bounding box center [585, 292] width 21 height 11
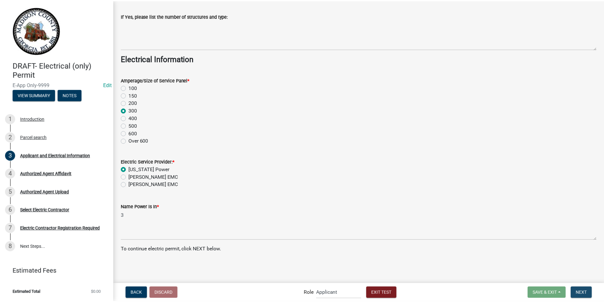
scroll to position [0, 0]
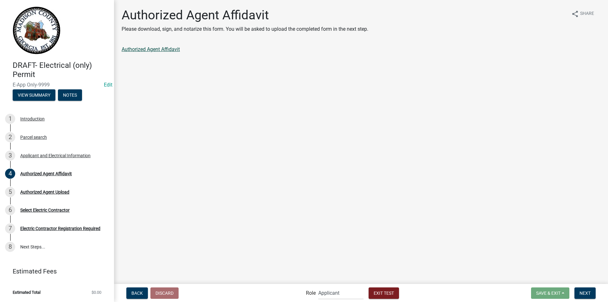
click at [152, 51] on link "Authorized Agent Affidavit" at bounding box center [151, 49] width 58 height 6
click at [589, 292] on span "Next" at bounding box center [585, 292] width 11 height 5
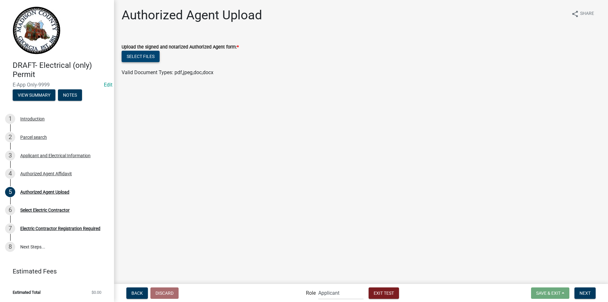
click at [148, 55] on button "Select files" at bounding box center [141, 56] width 38 height 11
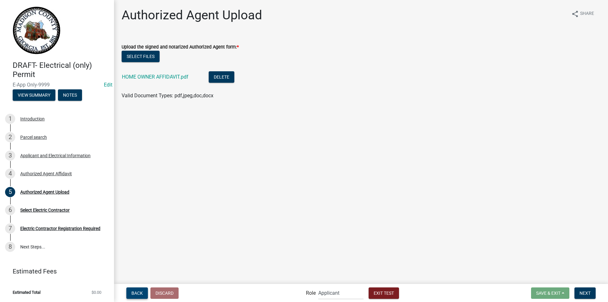
click at [135, 295] on span "Back" at bounding box center [137, 292] width 11 height 5
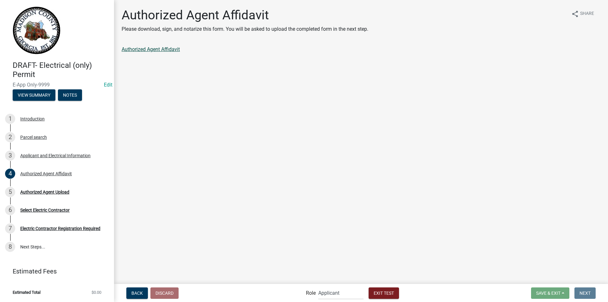
click at [153, 51] on link "Authorized Agent Affidavit" at bounding box center [151, 49] width 58 height 6
click at [60, 171] on div "Authorized Agent Affidavit" at bounding box center [46, 173] width 52 height 4
click at [60, 194] on div "Authorized Agent Upload" at bounding box center [44, 192] width 49 height 4
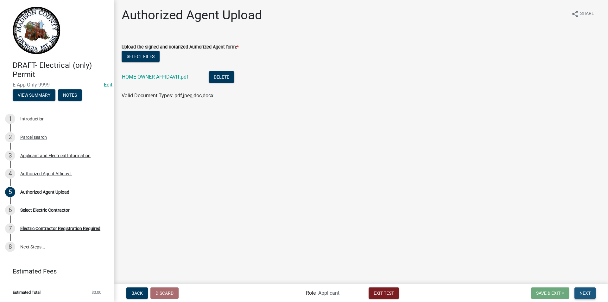
click at [589, 295] on span "Next" at bounding box center [585, 292] width 11 height 5
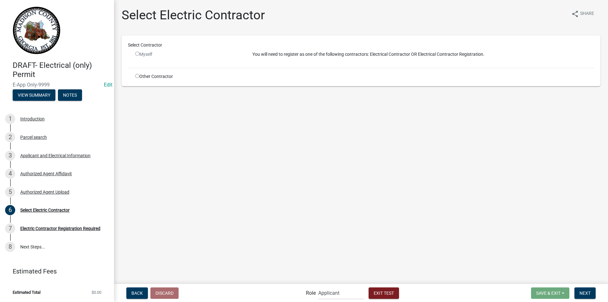
click at [136, 77] on input "radio" at bounding box center [137, 76] width 4 height 4
radio input "true"
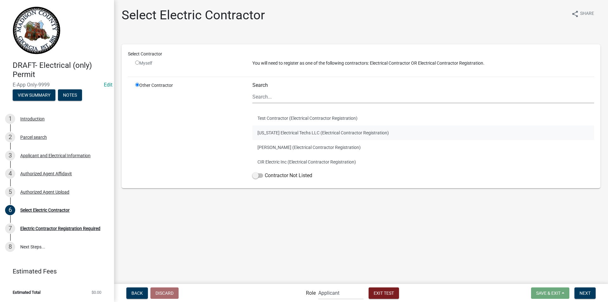
click at [292, 135] on button "[US_STATE] Electrical Techs LLC (Electrical Contractor Registration)" at bounding box center [424, 132] width 342 height 15
click at [386, 294] on span "Exit Test" at bounding box center [384, 292] width 20 height 5
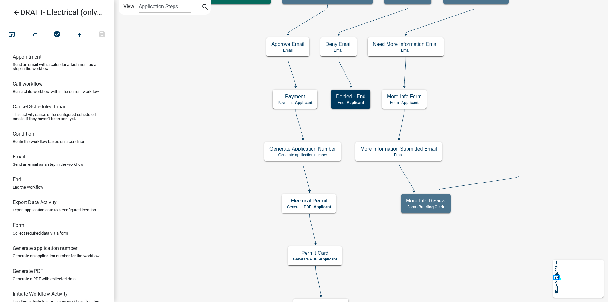
click at [14, 11] on icon "arrow_back" at bounding box center [17, 13] width 8 height 9
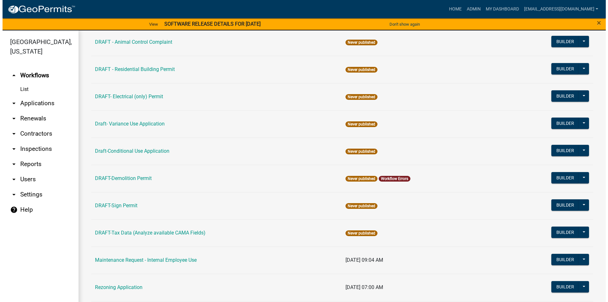
scroll to position [93, 0]
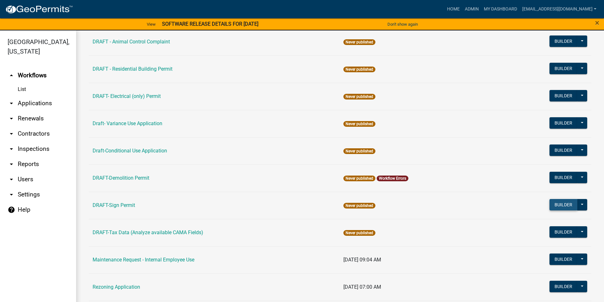
click at [554, 204] on button "Builder" at bounding box center [563, 204] width 28 height 11
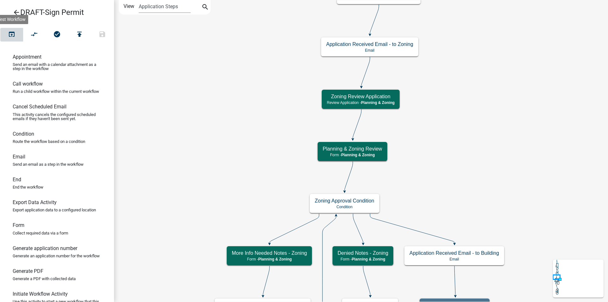
click at [11, 35] on icon "open_in_browser" at bounding box center [12, 34] width 8 height 9
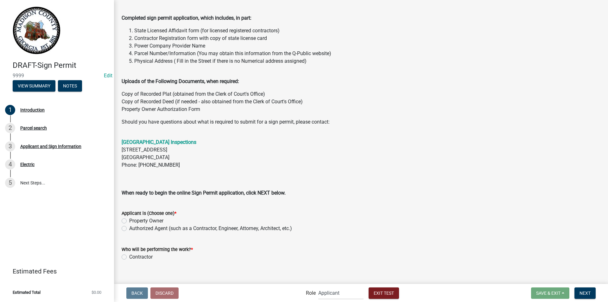
scroll to position [69, 0]
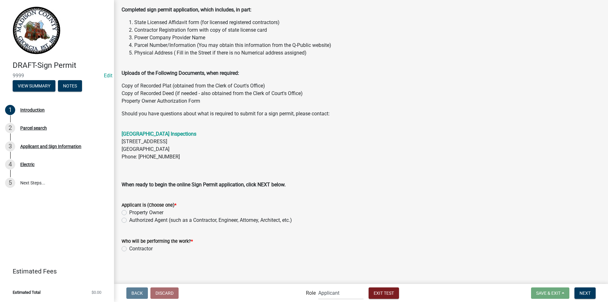
click at [129, 213] on label "Property Owner" at bounding box center [146, 213] width 34 height 8
click at [129, 213] on input "Property Owner" at bounding box center [131, 211] width 4 height 4
radio input "true"
click at [129, 249] on label "Contractor" at bounding box center [140, 249] width 23 height 8
click at [129, 249] on input "Contractor" at bounding box center [131, 247] width 4 height 4
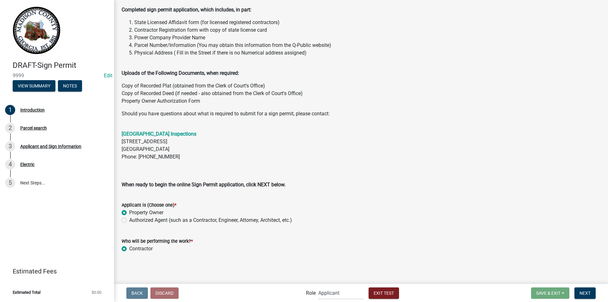
radio input "true"
click at [582, 295] on span "Next" at bounding box center [585, 292] width 11 height 5
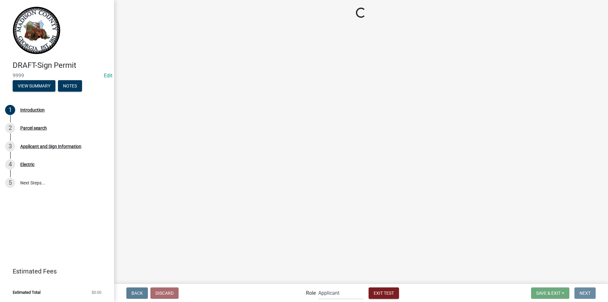
scroll to position [0, 0]
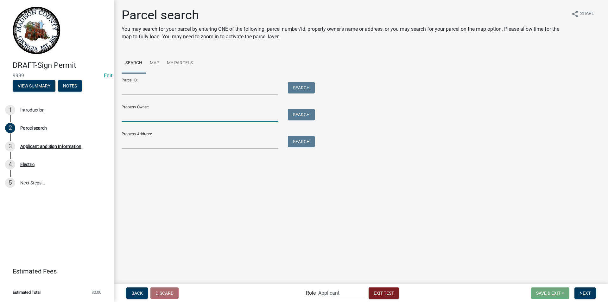
click at [164, 115] on input "Property Owner:" at bounding box center [200, 115] width 157 height 13
type input "[PERSON_NAME]"
click at [292, 115] on button "Search" at bounding box center [301, 114] width 27 height 11
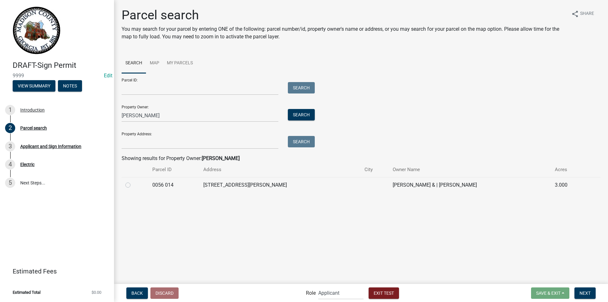
drag, startPoint x: 128, startPoint y: 186, endPoint x: 260, endPoint y: 211, distance: 134.2
click at [133, 181] on label at bounding box center [133, 181] width 0 height 0
click at [133, 185] on 014 "radio" at bounding box center [135, 183] width 4 height 4
radio 014 "true"
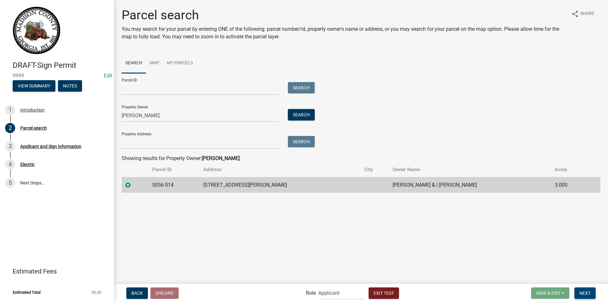
click at [587, 291] on span "Next" at bounding box center [585, 292] width 11 height 5
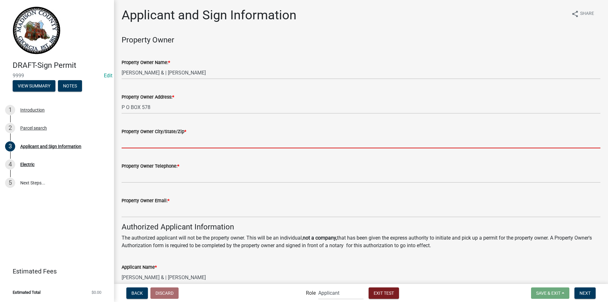
click at [158, 145] on input "Property Owner City/State/Zip *" at bounding box center [361, 141] width 479 height 13
type input "COLBERT, GA 30628"
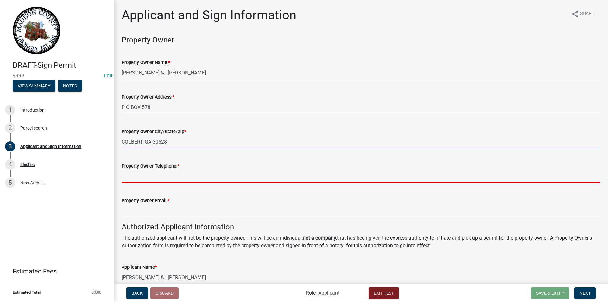
click at [156, 178] on input "Property Owner Telephone: *" at bounding box center [361, 176] width 479 height 13
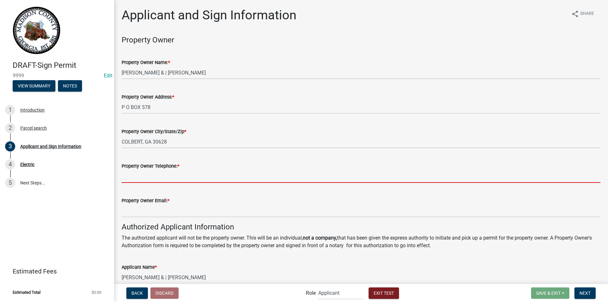
type input "7062961742"
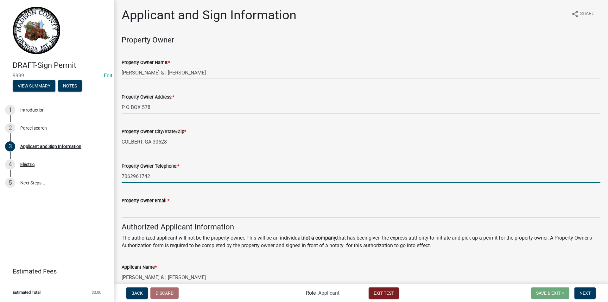
click at [162, 211] on input "Property Owner Email: *" at bounding box center [361, 210] width 479 height 13
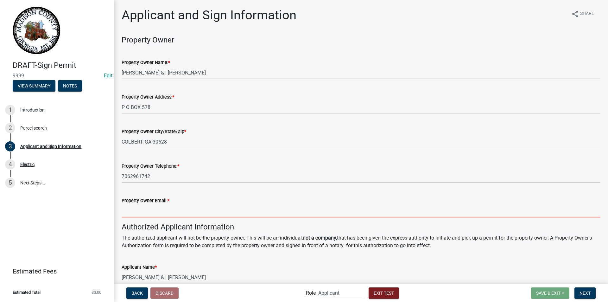
type input "[EMAIL_ADDRESS][DOMAIN_NAME]"
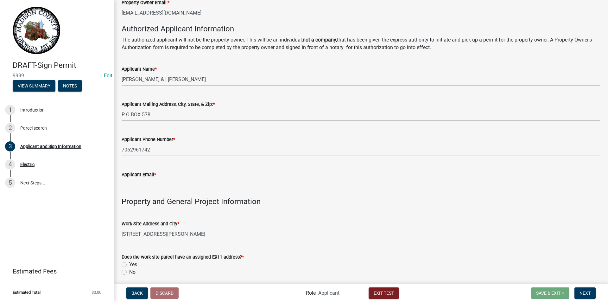
scroll to position [222, 0]
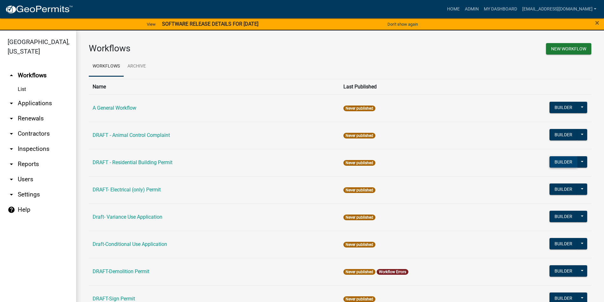
click at [552, 164] on button "Builder" at bounding box center [563, 161] width 28 height 11
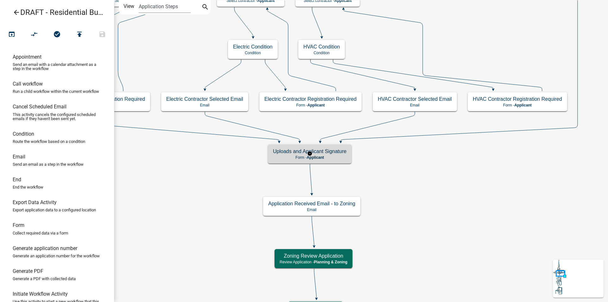
click at [337, 153] on h5 "Uploads and Applicant Signature" at bounding box center [310, 151] width 74 height 6
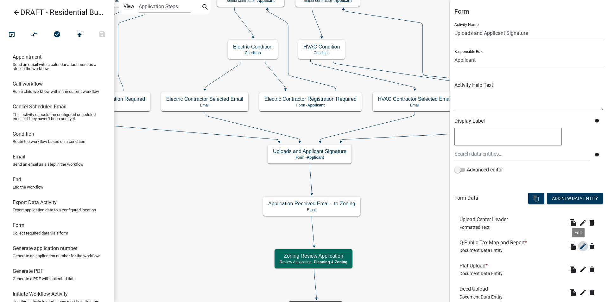
click at [580, 247] on icon "edit" at bounding box center [584, 246] width 8 height 8
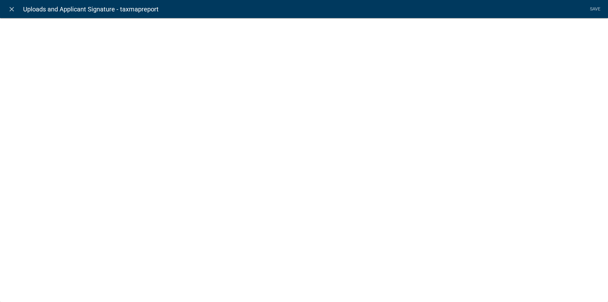
select select "document"
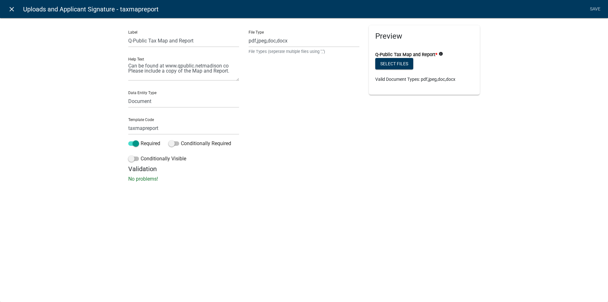
click at [11, 8] on icon "close" at bounding box center [12, 9] width 8 height 8
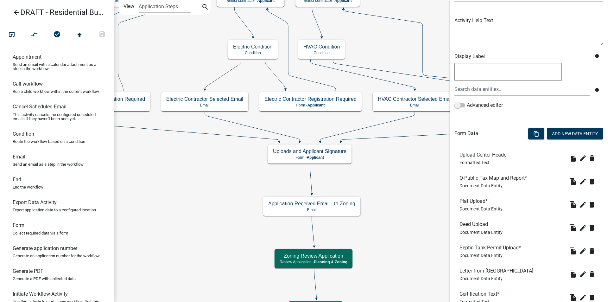
scroll to position [95, 0]
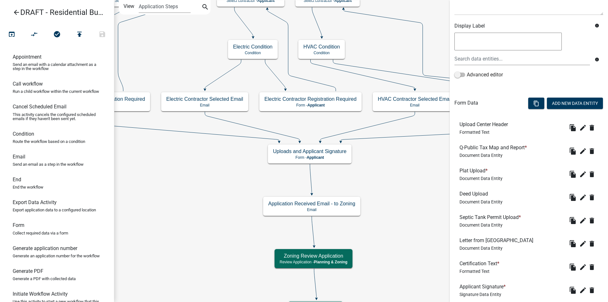
click at [16, 10] on icon "arrow_back" at bounding box center [17, 13] width 8 height 9
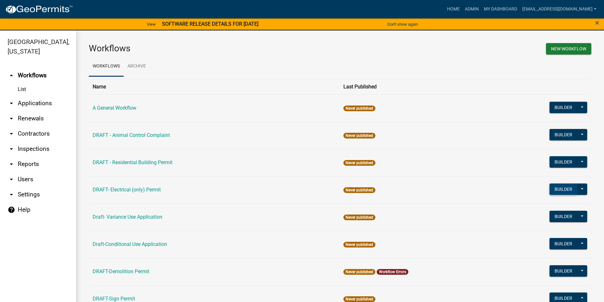
click at [555, 189] on button "Builder" at bounding box center [563, 188] width 28 height 11
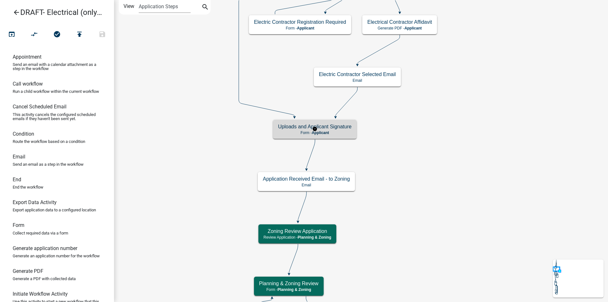
click at [334, 131] on p "Form - Applicant" at bounding box center [315, 133] width 74 height 4
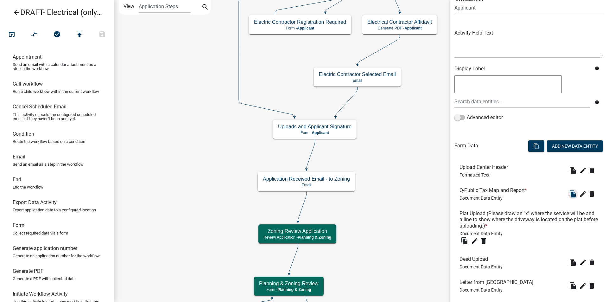
scroll to position [63, 0]
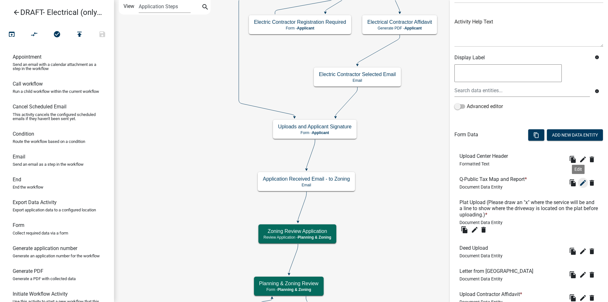
click at [578, 187] on button "edit" at bounding box center [583, 183] width 10 height 10
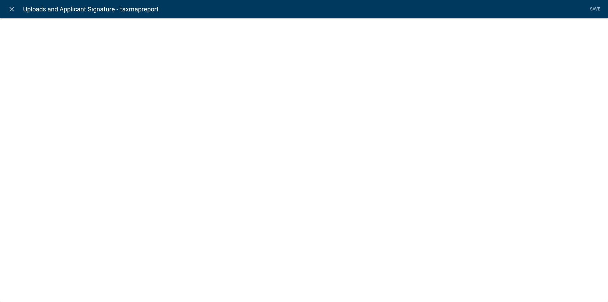
select select "document"
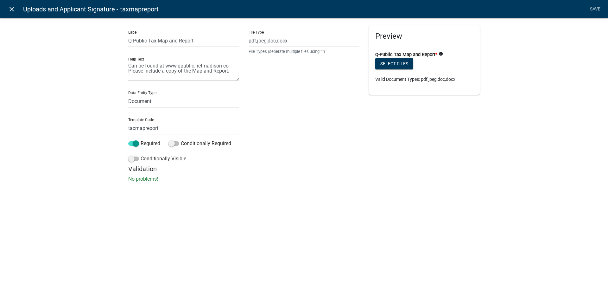
click at [11, 8] on icon "close" at bounding box center [12, 9] width 8 height 8
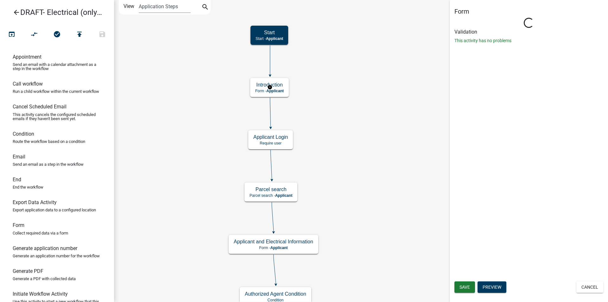
scroll to position [0, 0]
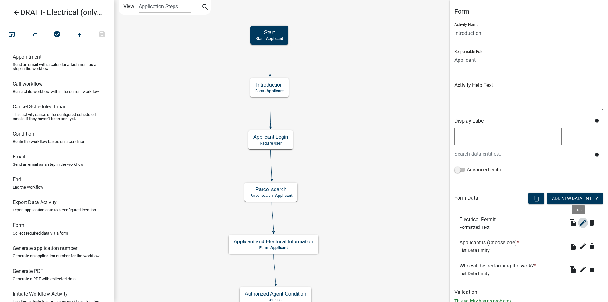
click at [580, 222] on icon "edit" at bounding box center [584, 223] width 8 height 8
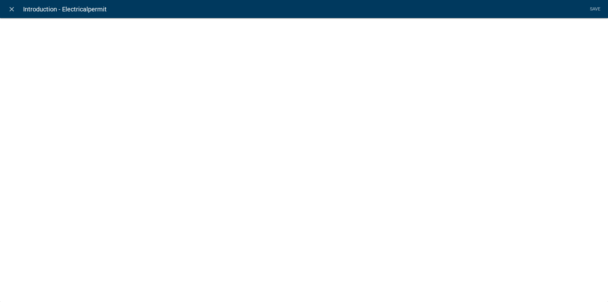
select select "rich-text"
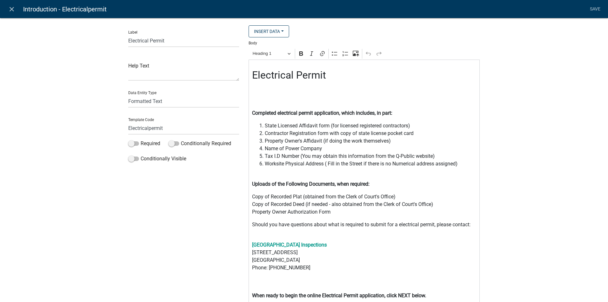
click at [253, 193] on div "Electrical Permit Completed electrical permit application, which includes, in p…" at bounding box center [364, 182] width 231 height 245
click at [252, 191] on div "Electrical Permit Completed electrical permit application, which includes, in p…" at bounding box center [364, 182] width 231 height 245
click at [251, 191] on div "Electrical Permit Completed electrical permit application, which includes, in p…" at bounding box center [364, 182] width 231 height 245
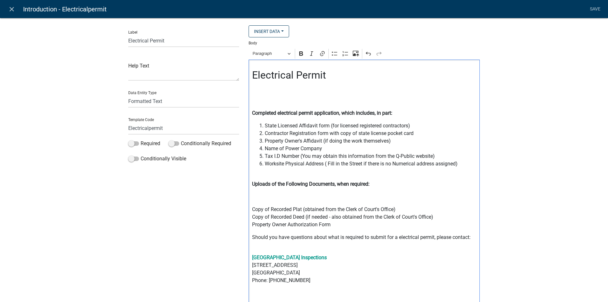
click at [250, 203] on div "Electrical Permit Completed electrical permit application, which includes, in p…" at bounding box center [364, 188] width 231 height 257
click at [250, 204] on div "Electrical Permit Completed electrical permit application, which includes, in p…" at bounding box center [364, 188] width 231 height 257
click at [252, 199] on p "Editor editing area: main. Press Alt+0 for help." at bounding box center [364, 197] width 225 height 8
drag, startPoint x: 400, startPoint y: 197, endPoint x: 350, endPoint y: 198, distance: 50.4
click at [350, 198] on p "Copy of Q-Public Report and Map located at qpublic.netmadisonco" at bounding box center [364, 197] width 225 height 8
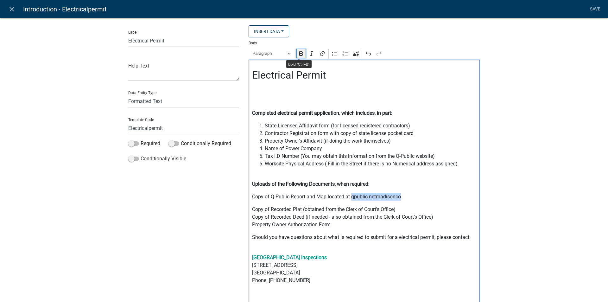
click at [301, 52] on icon "Editor toolbar" at bounding box center [301, 53] width 6 height 6
click at [414, 196] on p "Copy of Q-Public Report and Map located at qpublic.netmadisonco" at bounding box center [364, 197] width 225 height 8
drag, startPoint x: 387, startPoint y: 197, endPoint x: 350, endPoint y: 196, distance: 37.1
click at [350, 196] on p "Copy of Q-Public Report and Map located at qpublic.netmadisonco" at bounding box center [364, 197] width 225 height 8
copy strong "qpublic.netmadisonco"
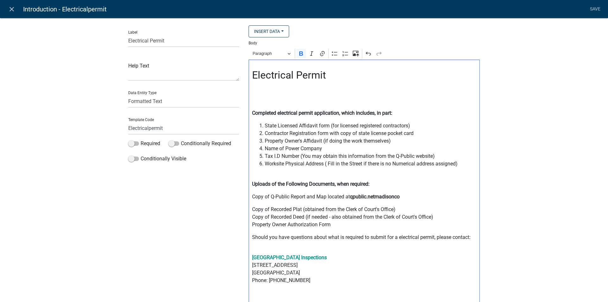
click at [249, 202] on div "Electrical Permit Completed electrical permit application, which includes, in p…" at bounding box center [364, 188] width 231 height 257
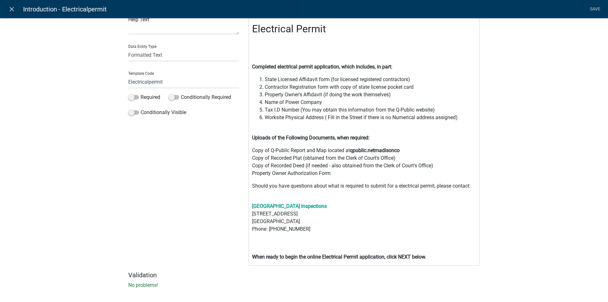
scroll to position [53, 0]
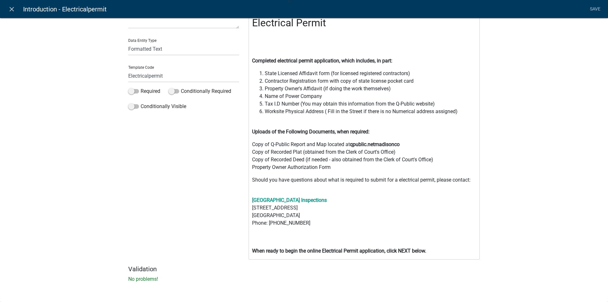
click at [327, 96] on span "Name of Power Company" at bounding box center [371, 97] width 212 height 8
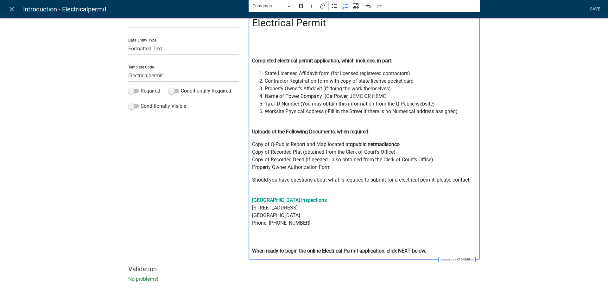
click at [370, 95] on span "Name of Power Company (Ga Power, JEMC OR HEMC" at bounding box center [371, 97] width 212 height 8
click at [382, 95] on span "Name of Power Company (Ga Power, JEMC or HEMC" at bounding box center [371, 97] width 212 height 8
click at [278, 104] on span "Tax I.D Number (You may obtain this information from the Q-Public website)" at bounding box center [371, 104] width 212 height 8
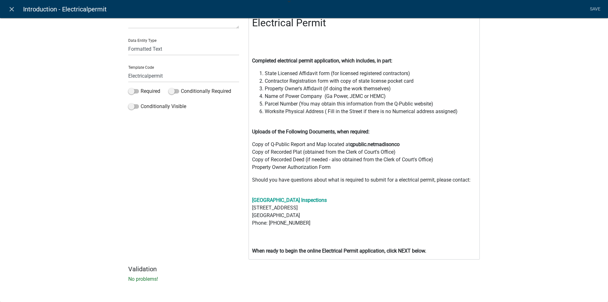
click at [384, 104] on span "Parcel Number (You may obtain this information from the Q-Public website)" at bounding box center [371, 104] width 212 height 8
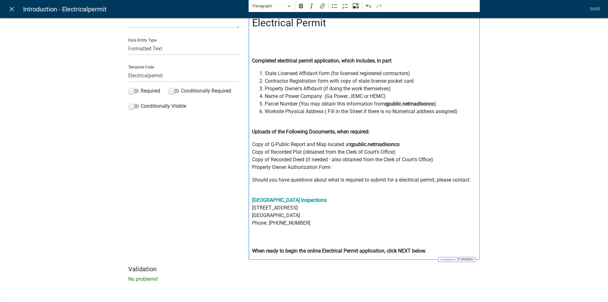
click at [335, 167] on p "Copy of Q-Public Report and Map located at qpublic.netmadisonco Copy of Recorde…" at bounding box center [364, 156] width 225 height 30
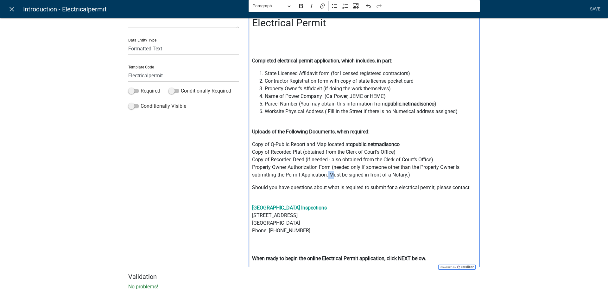
drag, startPoint x: 327, startPoint y: 174, endPoint x: 331, endPoint y: 175, distance: 3.8
click at [331, 175] on p "Copy of Q-Public Report and Map located at qpublic.netmadisonco Copy of Recorde…" at bounding box center [364, 160] width 225 height 38
click at [334, 180] on div "Electrical Permit Completed electrical permit application, which includes, in p…" at bounding box center [364, 137] width 231 height 260
drag, startPoint x: 329, startPoint y: 174, endPoint x: 409, endPoint y: 175, distance: 80.5
click at [409, 175] on p "Copy of Q-Public Report and Map located at qpublic.netmadisonco Copy of Recorde…" at bounding box center [364, 160] width 225 height 38
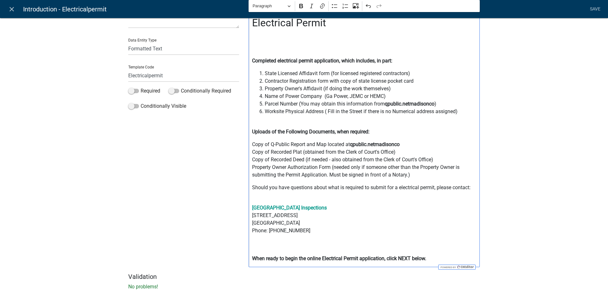
drag, startPoint x: 385, startPoint y: 181, endPoint x: 365, endPoint y: 181, distance: 19.6
click at [384, 181] on div "Electrical Permit Completed electrical permit application, which includes, in p…" at bounding box center [364, 137] width 231 height 260
drag, startPoint x: 329, startPoint y: 174, endPoint x: 405, endPoint y: 178, distance: 76.8
click at [405, 178] on p "Copy of Q-Public Report and Map located at qpublic.netmadisonco Copy of Recorde…" at bounding box center [364, 160] width 225 height 38
click at [299, 6] on icon "Editor toolbar" at bounding box center [301, 6] width 4 height 4
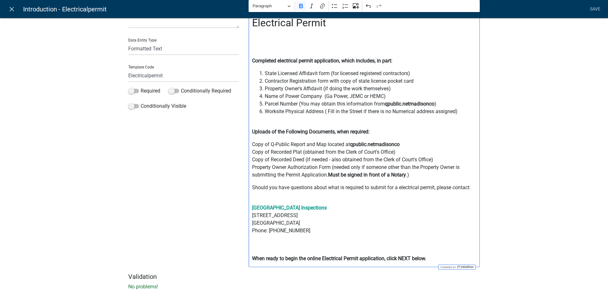
click at [369, 214] on p "Madison County Building Inspections 91 Albany Ave Danielsville, GA 30633 Phone:…" at bounding box center [364, 227] width 225 height 46
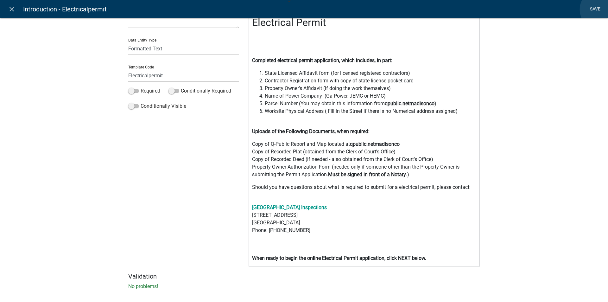
click at [600, 10] on link "Save" at bounding box center [596, 9] width 16 height 12
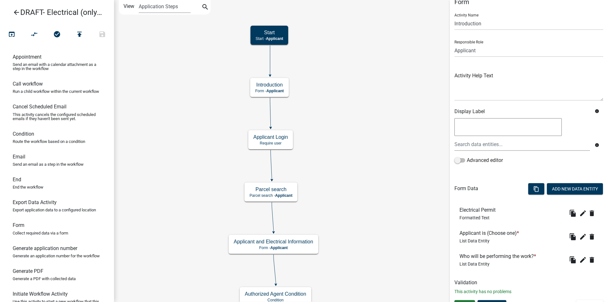
scroll to position [21, 0]
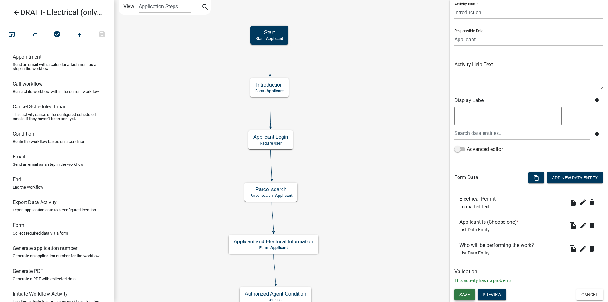
click at [463, 294] on span "Save" at bounding box center [465, 294] width 10 height 5
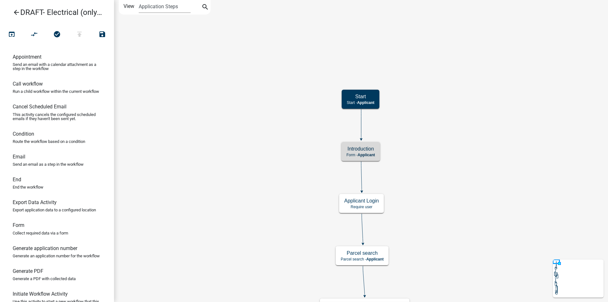
scroll to position [0, 0]
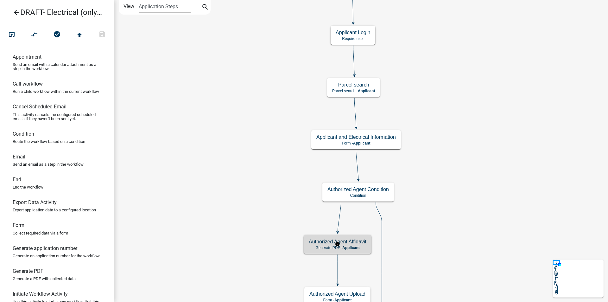
click at [355, 245] on div "Authorized Agent Affidavit Generate PDF - Applicant" at bounding box center [338, 244] width 68 height 19
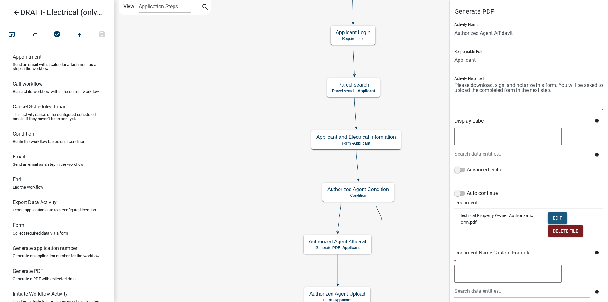
click at [552, 217] on button "Edit" at bounding box center [557, 217] width 19 height 11
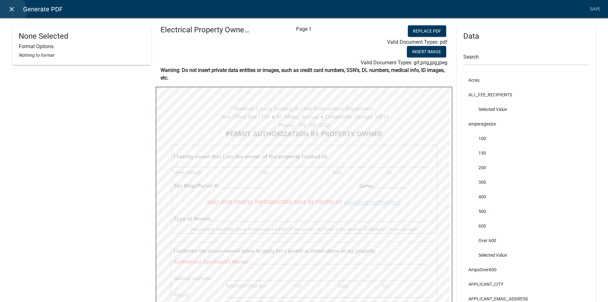
click at [11, 11] on icon "close" at bounding box center [12, 9] width 8 height 8
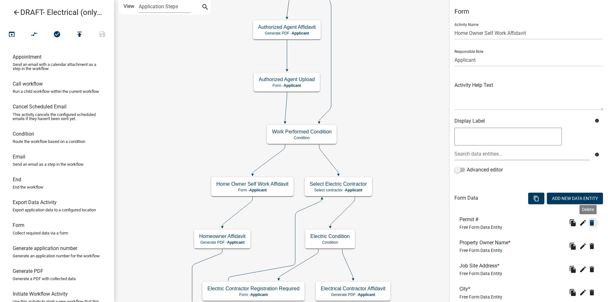
click at [588, 221] on icon "delete" at bounding box center [592, 223] width 8 height 8
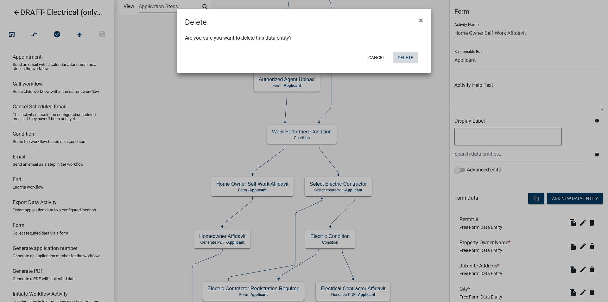
click at [402, 57] on button "Delete" at bounding box center [406, 57] width 26 height 11
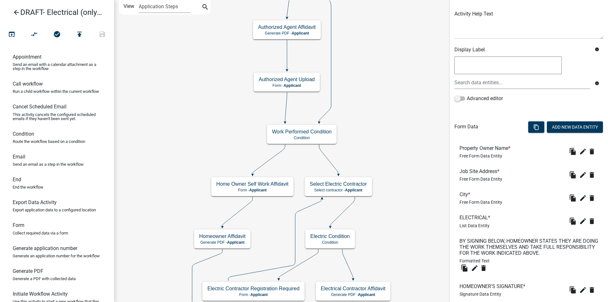
scroll to position [136, 0]
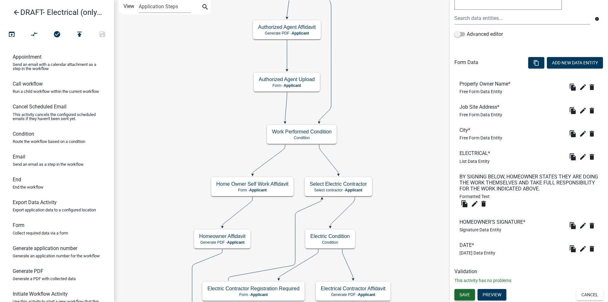
click at [468, 294] on span "Save" at bounding box center [465, 294] width 10 height 5
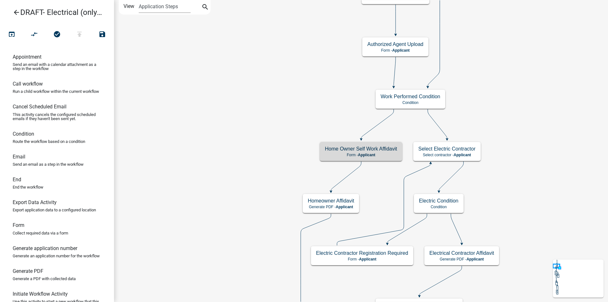
scroll to position [0, 0]
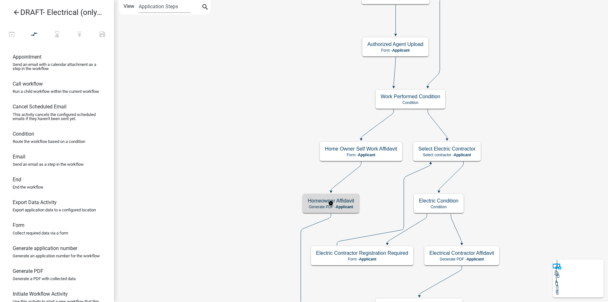
click at [336, 205] on span "Applicant" at bounding box center [344, 207] width 17 height 4
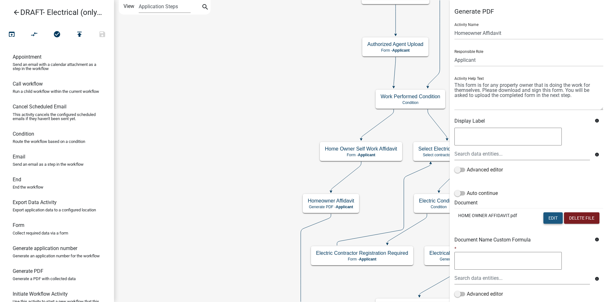
click at [545, 215] on button "Edit" at bounding box center [553, 217] width 19 height 11
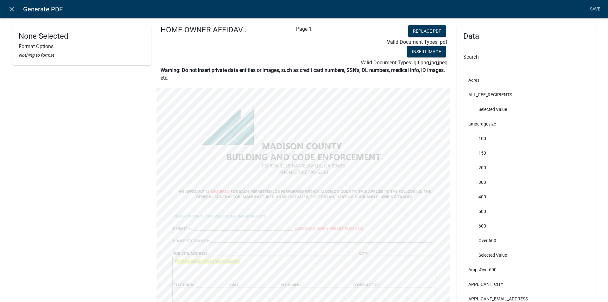
select select
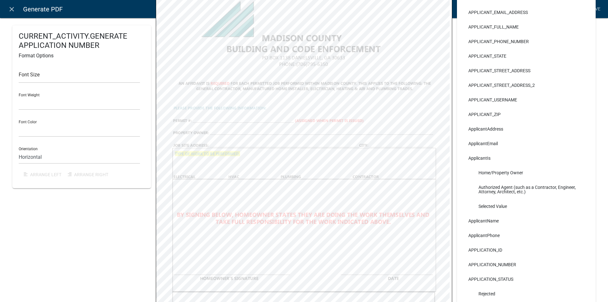
scroll to position [107, 0]
click at [10, 9] on icon "close" at bounding box center [12, 9] width 8 height 8
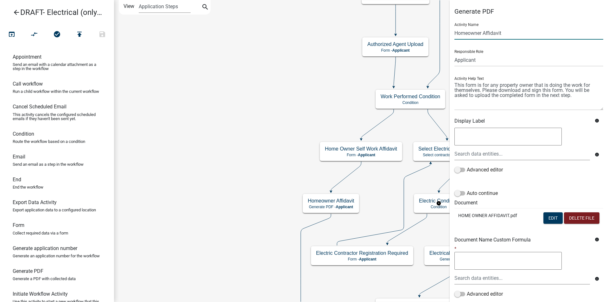
click at [482, 33] on input "Homeowner Affidavit" at bounding box center [529, 33] width 149 height 13
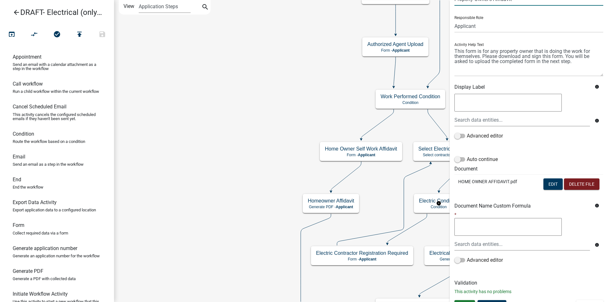
scroll to position [45, 0]
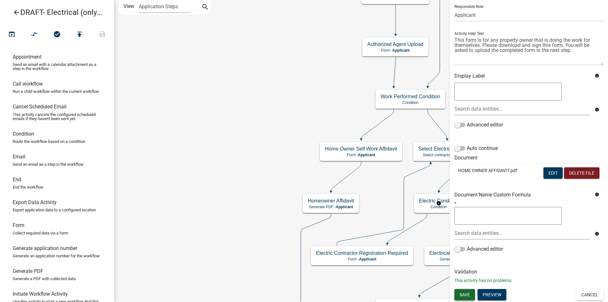
type input "Property Owner's Affidavit"
click at [464, 293] on span "Save" at bounding box center [465, 294] width 10 height 5
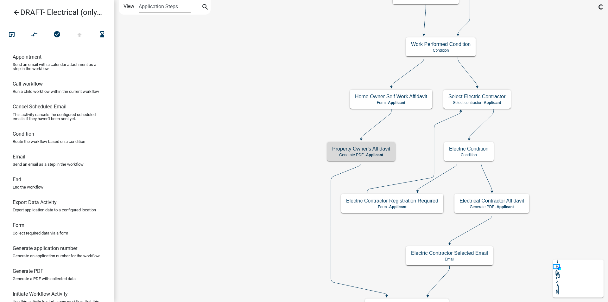
scroll to position [0, 0]
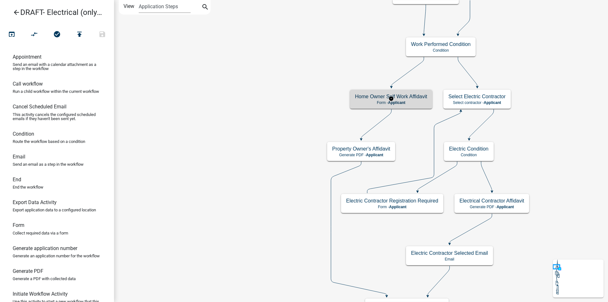
click at [404, 102] on span "Applicant" at bounding box center [396, 102] width 17 height 4
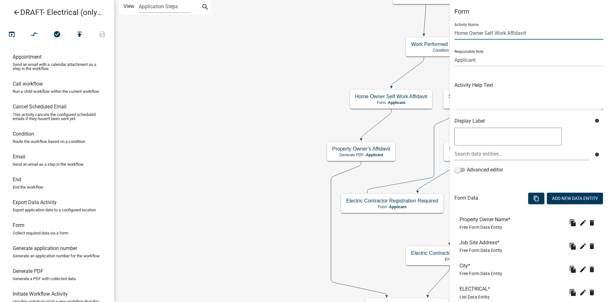
click at [470, 33] on input "Home Owner Self Work Affidavit" at bounding box center [529, 33] width 149 height 13
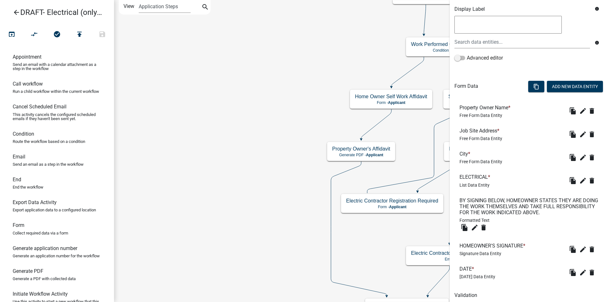
scroll to position [136, 0]
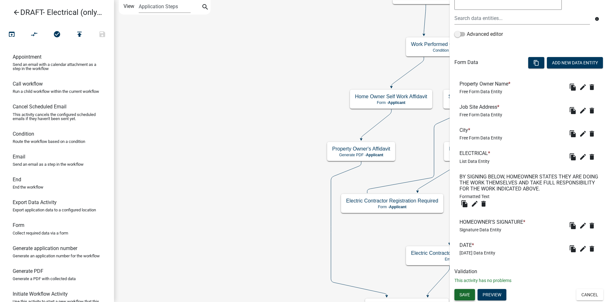
type input "Property Owner's Self Work Affidavit"
click at [465, 292] on span "Save" at bounding box center [465, 294] width 10 height 5
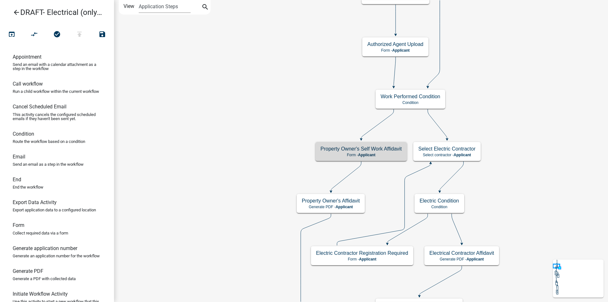
scroll to position [0, 0]
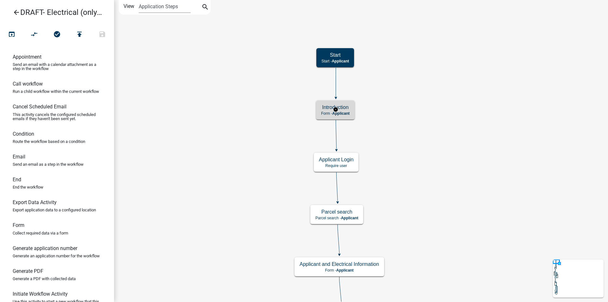
click at [341, 111] on span "Applicant" at bounding box center [340, 113] width 17 height 4
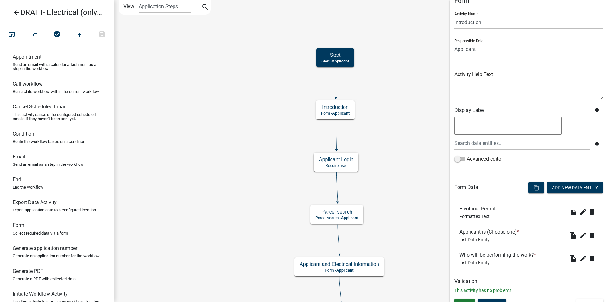
scroll to position [21, 0]
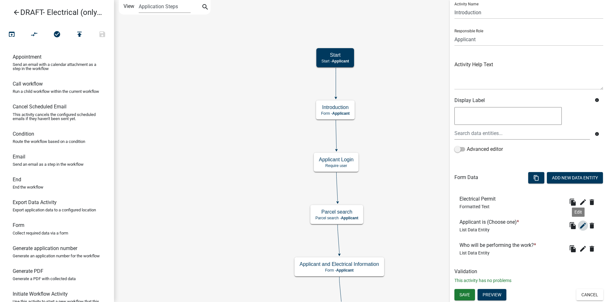
click at [580, 225] on icon "edit" at bounding box center [584, 226] width 8 height 8
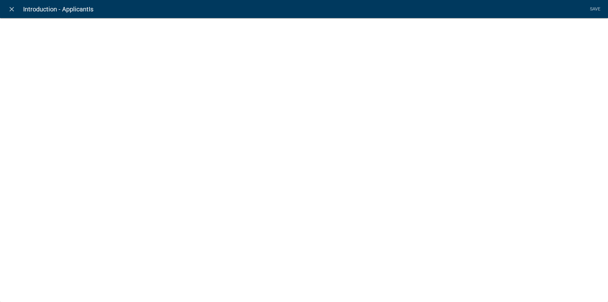
select select "list-data"
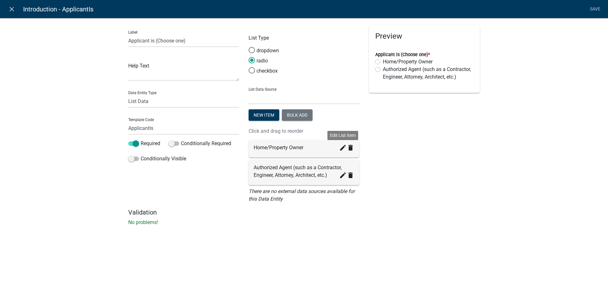
click at [342, 148] on icon "create" at bounding box center [343, 148] width 8 height 8
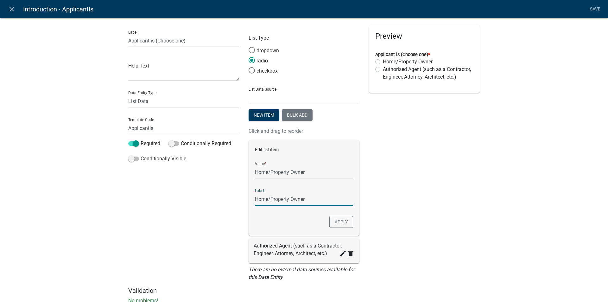
click at [269, 199] on input "Home/Property Owner" at bounding box center [304, 199] width 98 height 13
click at [268, 172] on input "Home/Property Owner" at bounding box center [304, 172] width 98 height 13
type input "Property Owner"
click at [340, 223] on button "Apply" at bounding box center [342, 222] width 24 height 12
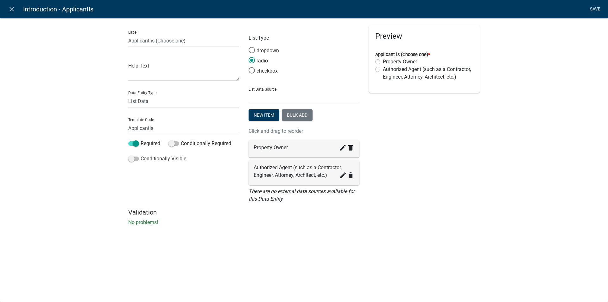
click at [593, 8] on link "Save" at bounding box center [596, 9] width 16 height 12
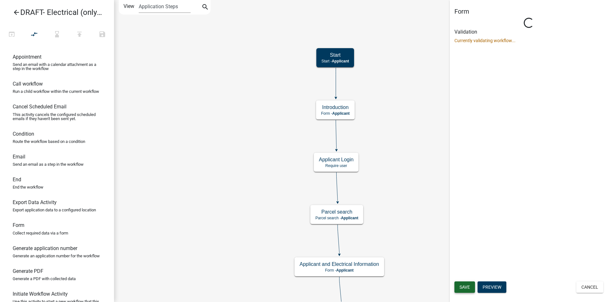
scroll to position [0, 0]
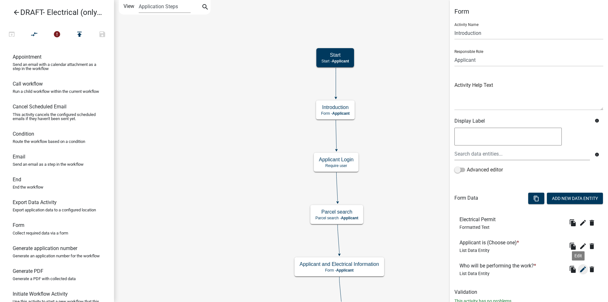
click at [580, 269] on icon "edit" at bounding box center [584, 270] width 8 height 8
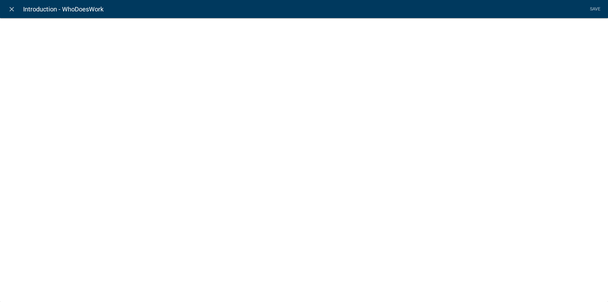
select select "list-data"
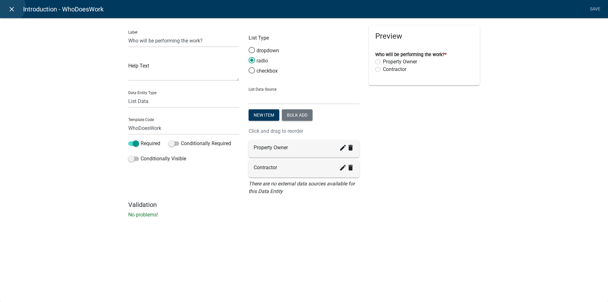
click at [10, 7] on icon "close" at bounding box center [12, 9] width 8 height 8
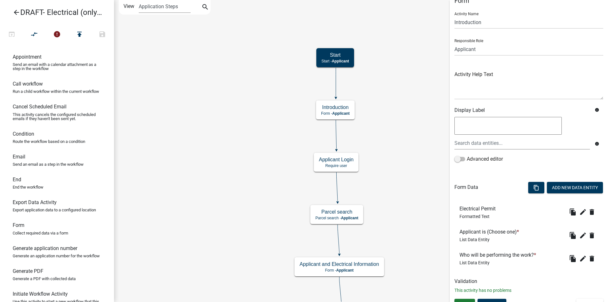
scroll to position [21, 0]
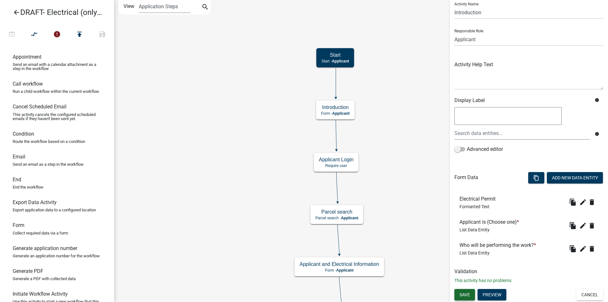
click at [465, 294] on span "Save" at bounding box center [465, 294] width 10 height 5
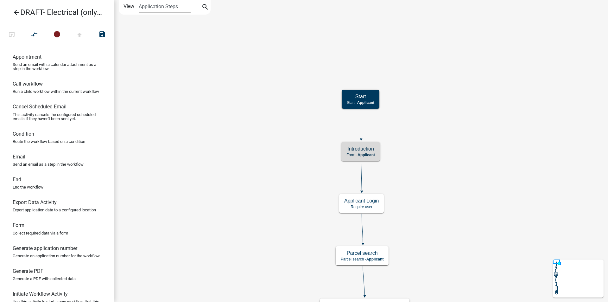
scroll to position [0, 0]
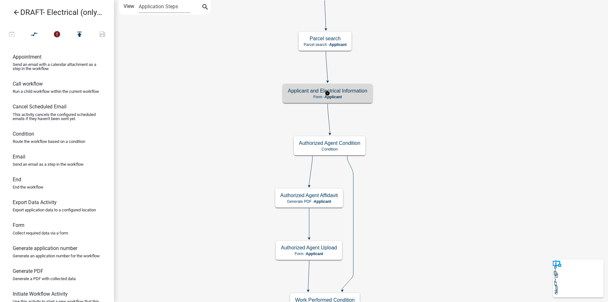
click at [360, 95] on p "Form - Applicant" at bounding box center [328, 97] width 80 height 4
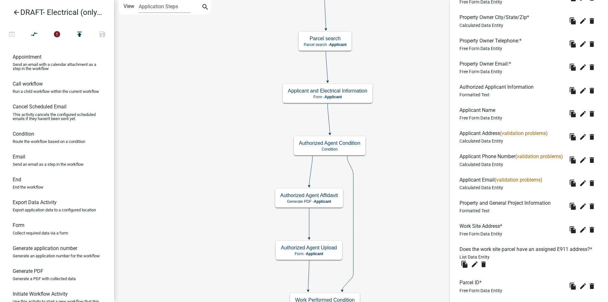
scroll to position [265, 0]
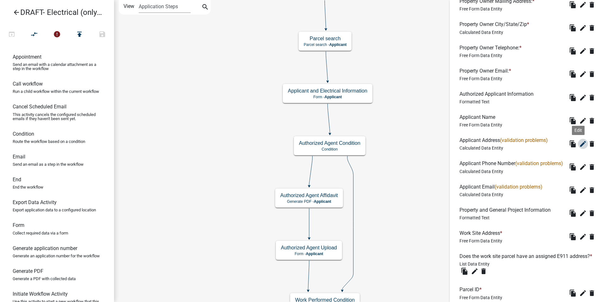
click at [580, 144] on icon "edit" at bounding box center [584, 144] width 8 height 8
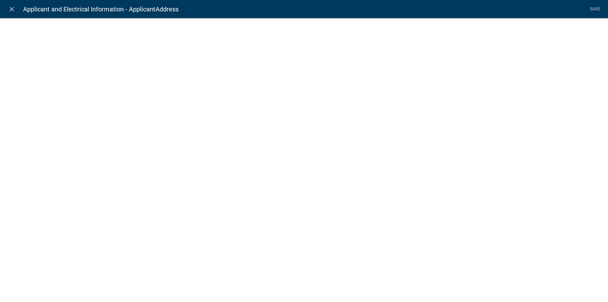
select select "calculated-value"
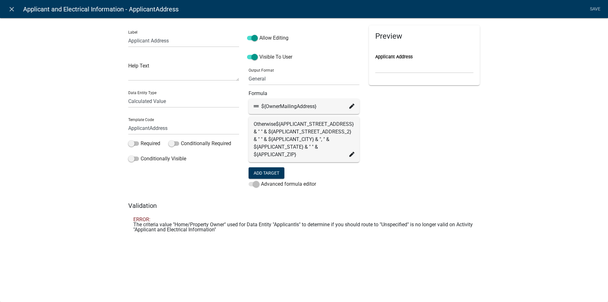
click at [351, 106] on icon at bounding box center [352, 106] width 5 height 5
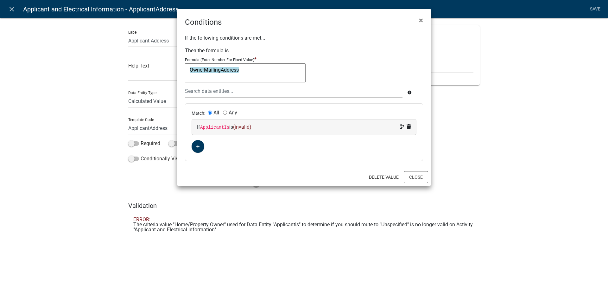
click at [221, 127] on code "ApplicantIs" at bounding box center [214, 127] width 29 height 5
select select "16: ApplicantIs"
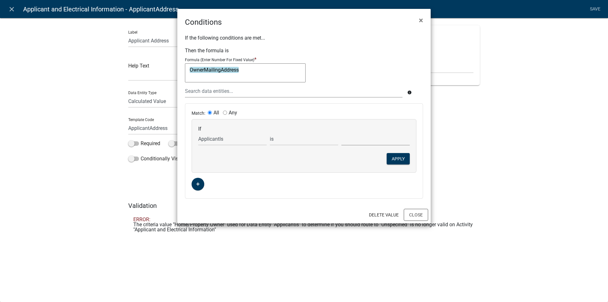
click at [353, 138] on select "Authorized Agent (such as a Contractor, Engineer, Attorney, Architect, etc.) Pr…" at bounding box center [376, 138] width 68 height 13
select select "1: Property Owner"
click at [342, 132] on select "Authorized Agent (such as a Contractor, Engineer, Attorney, Architect, etc.) Pr…" at bounding box center [376, 138] width 68 height 13
click at [399, 159] on button "Apply" at bounding box center [398, 158] width 23 height 11
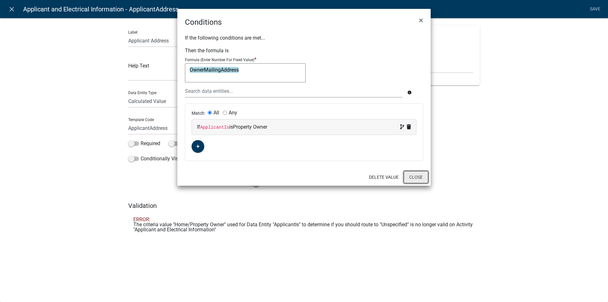
click at [411, 177] on button "Close" at bounding box center [416, 177] width 24 height 12
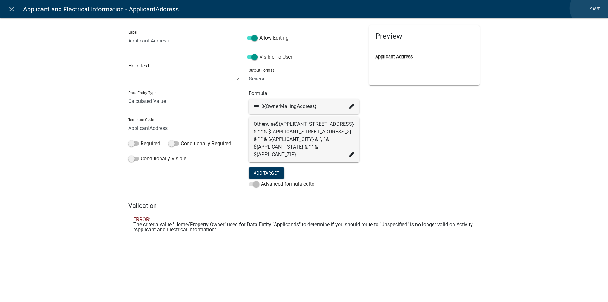
click at [590, 8] on link "Save" at bounding box center [596, 9] width 16 height 12
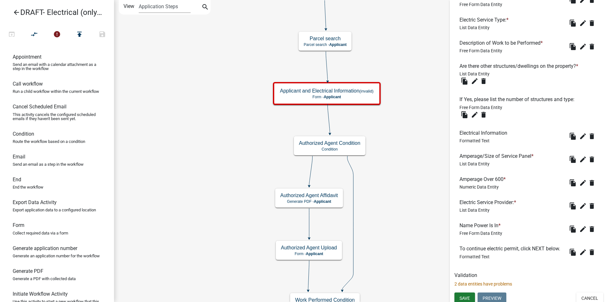
scroll to position [601, 0]
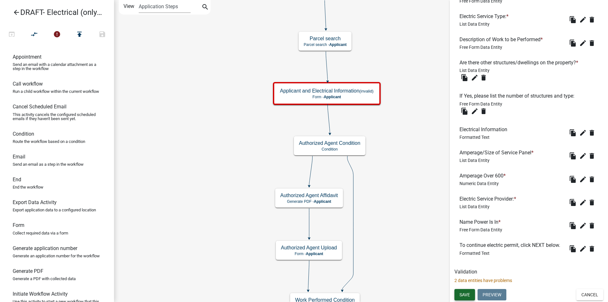
click at [462, 293] on span "Save" at bounding box center [465, 294] width 10 height 5
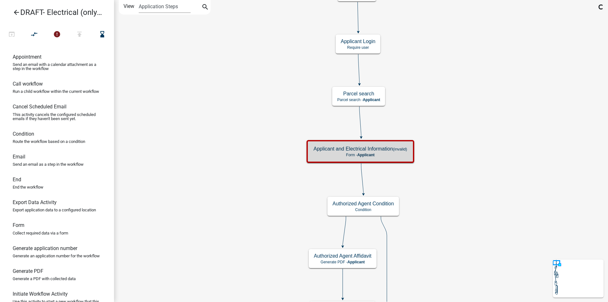
scroll to position [0, 0]
click at [385, 155] on p "Form - Applicant" at bounding box center [361, 155] width 94 height 4
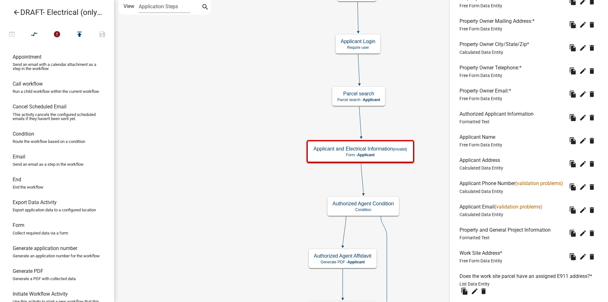
scroll to position [246, 0]
click at [580, 190] on icon "edit" at bounding box center [584, 186] width 8 height 8
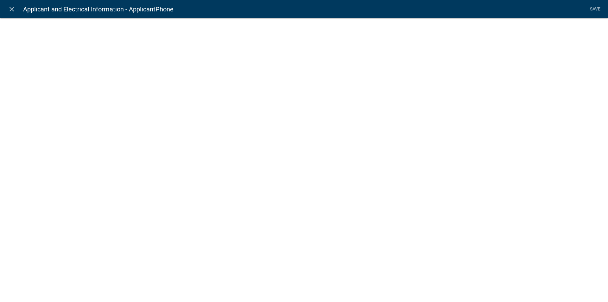
select select "calculated-value"
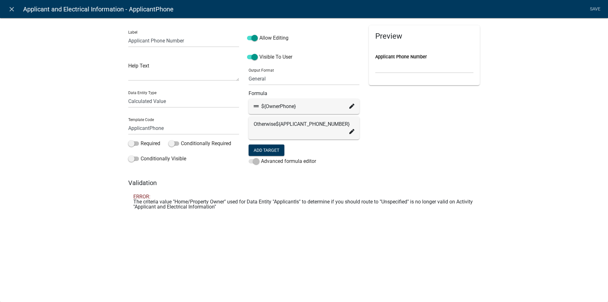
click at [354, 106] on icon at bounding box center [352, 106] width 5 height 5
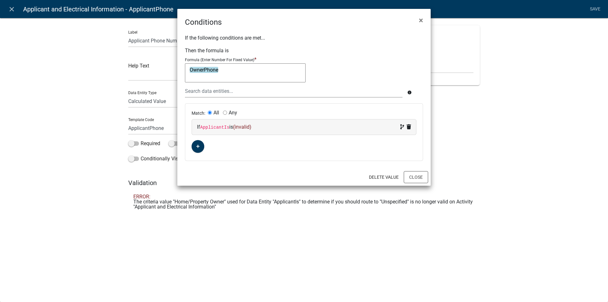
click at [246, 123] on div "If ApplicantIs is (invalid)" at bounding box center [304, 126] width 224 height 15
select select "16: ApplicantIs"
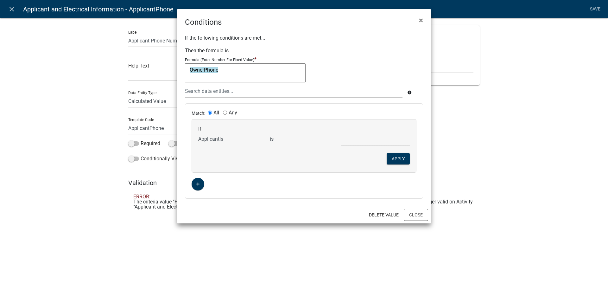
click at [346, 141] on select "Authorized Agent (such as a Contractor, Engineer, Attorney, Architect, etc.) Pr…" at bounding box center [376, 138] width 68 height 13
select select "1: Property Owner"
click at [342, 132] on select "Authorized Agent (such as a Contractor, Engineer, Attorney, Architect, etc.) Pr…" at bounding box center [376, 138] width 68 height 13
click at [395, 159] on button "Apply" at bounding box center [398, 158] width 23 height 11
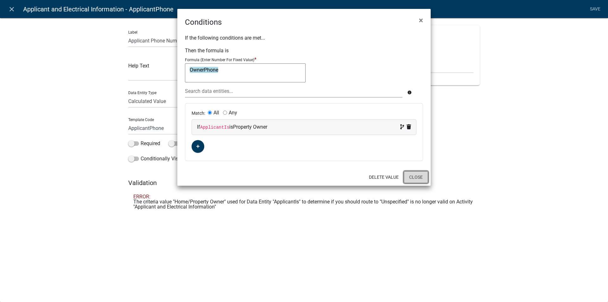
click at [412, 178] on button "Close" at bounding box center [416, 177] width 24 height 12
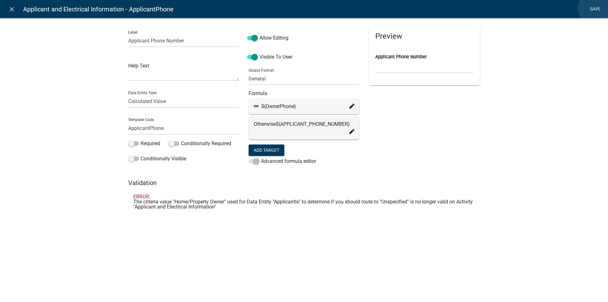
click at [598, 8] on link "Save" at bounding box center [596, 9] width 16 height 12
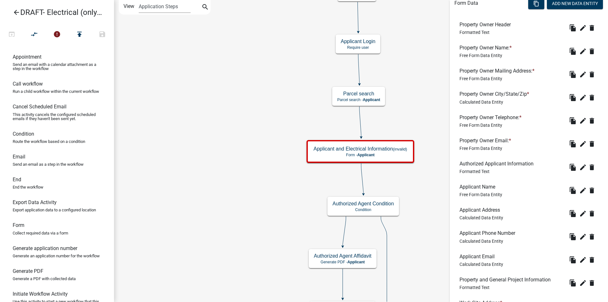
scroll to position [196, 0]
click at [580, 257] on icon "edit" at bounding box center [584, 259] width 8 height 8
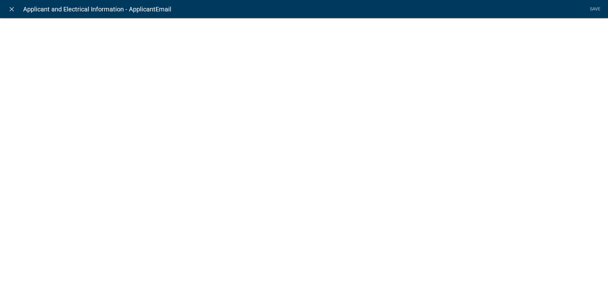
select select "calculated-value"
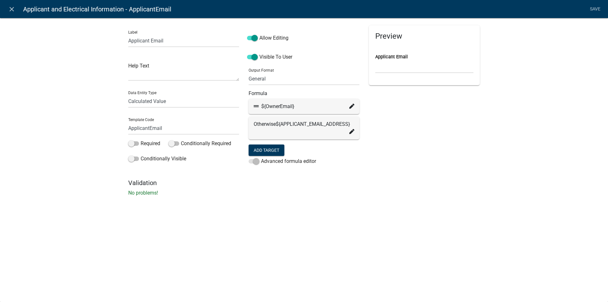
click at [350, 104] on icon at bounding box center [352, 106] width 5 height 5
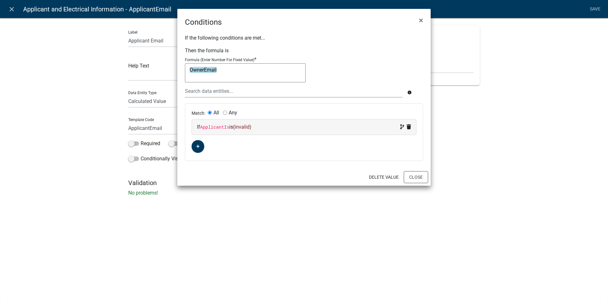
click at [248, 126] on span "(invalid)" at bounding box center [242, 127] width 18 height 6
select select "16: ApplicantIs"
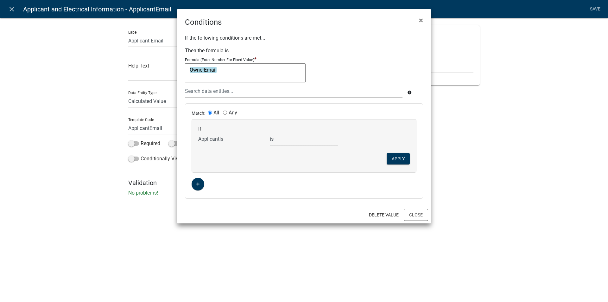
drag, startPoint x: 326, startPoint y: 141, endPoint x: 338, endPoint y: 143, distance: 12.5
click at [326, 141] on select "is is not exists does not exist is greater than is less than contains does not …" at bounding box center [304, 138] width 68 height 13
click at [351, 140] on select "Authorized Agent (such as a Contractor, Engineer, Attorney, Architect, etc.) Pr…" at bounding box center [376, 138] width 68 height 13
select select "1: Property Owner"
click at [342, 132] on select "Authorized Agent (such as a Contractor, Engineer, Attorney, Architect, etc.) Pr…" at bounding box center [376, 138] width 68 height 13
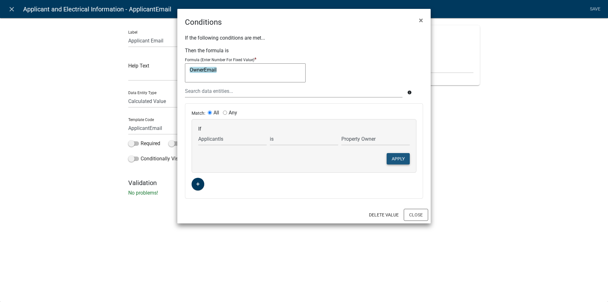
click at [397, 159] on button "Apply" at bounding box center [398, 158] width 23 height 11
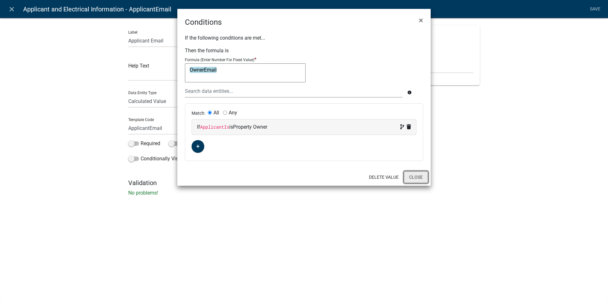
click at [415, 178] on button "Close" at bounding box center [416, 177] width 24 height 12
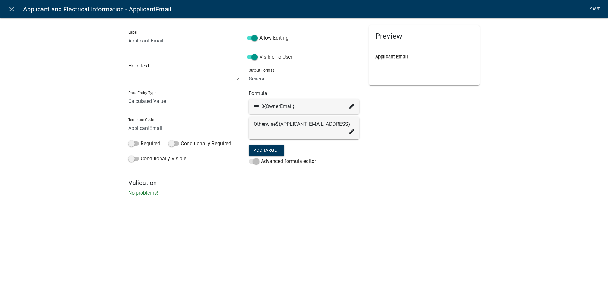
click at [595, 7] on link "Save" at bounding box center [596, 9] width 16 height 12
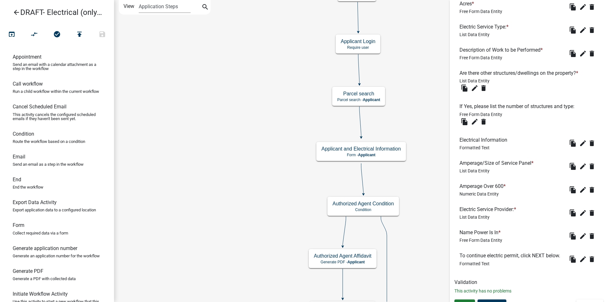
scroll to position [601, 0]
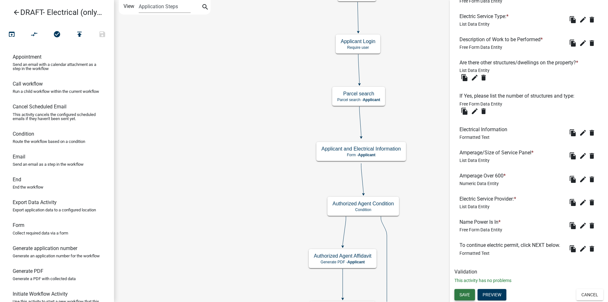
click at [460, 292] on span "Save" at bounding box center [465, 294] width 10 height 5
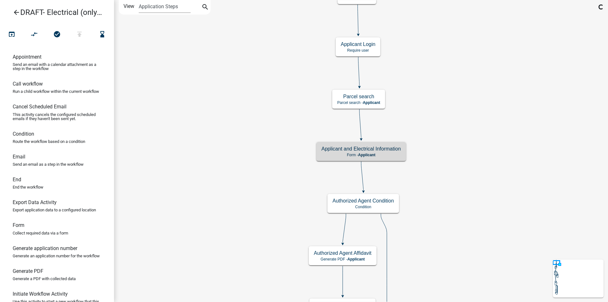
scroll to position [0, 0]
